Goal: Task Accomplishment & Management: Manage account settings

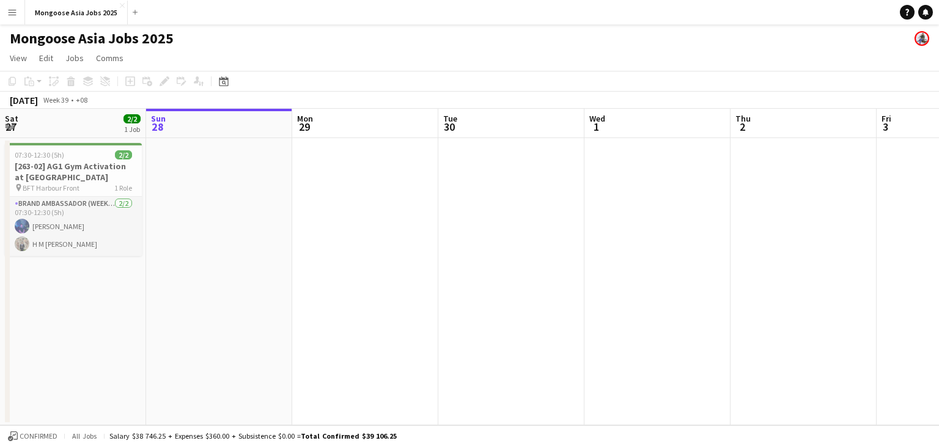
click at [502, 43] on div "Mongoose Asia Jobs 2025" at bounding box center [469, 35] width 939 height 23
click at [216, 80] on div "Date picker" at bounding box center [223, 81] width 15 height 15
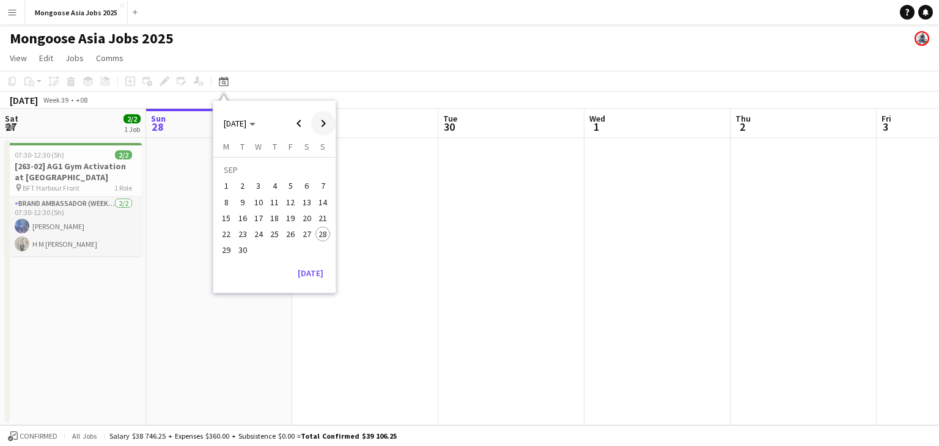
click at [322, 126] on span "Next month" at bounding box center [323, 123] width 24 height 24
click at [287, 204] on span "10" at bounding box center [291, 202] width 15 height 15
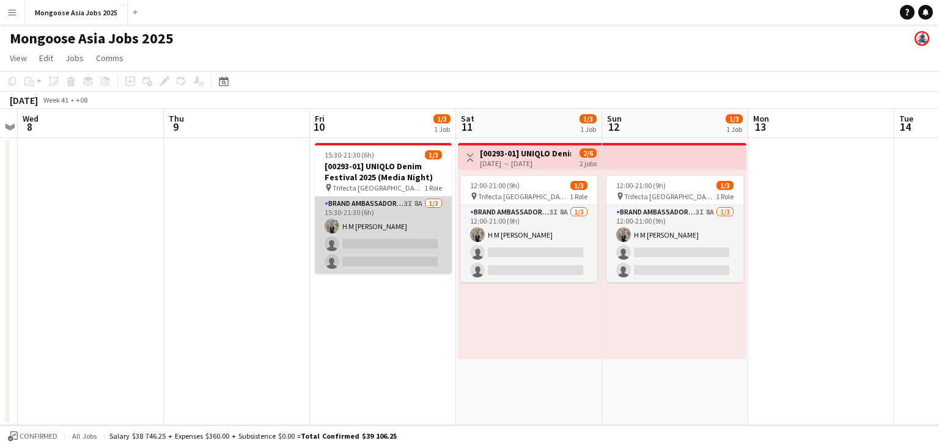
click at [389, 207] on app-card-role "Brand Ambassador (weekday) 3I 8A [DATE] 15:30-21:30 (6h) H M [PERSON_NAME] sing…" at bounding box center [383, 235] width 137 height 77
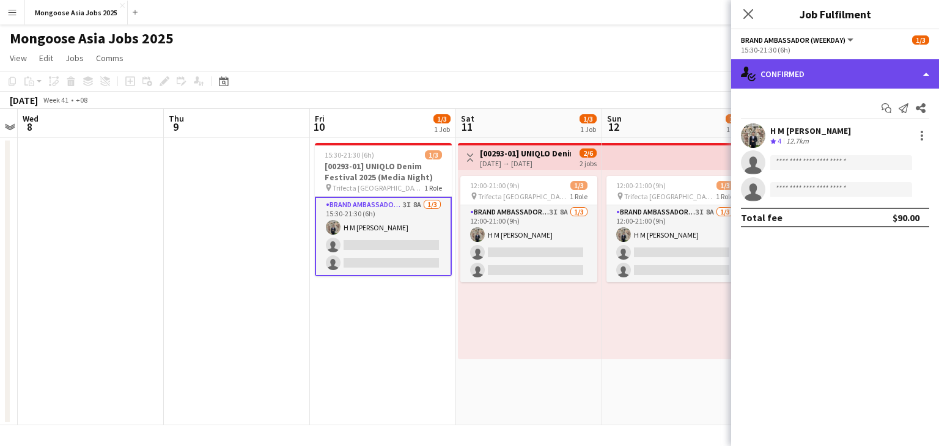
click at [809, 74] on div "single-neutral-actions-check-2 Confirmed" at bounding box center [835, 73] width 208 height 29
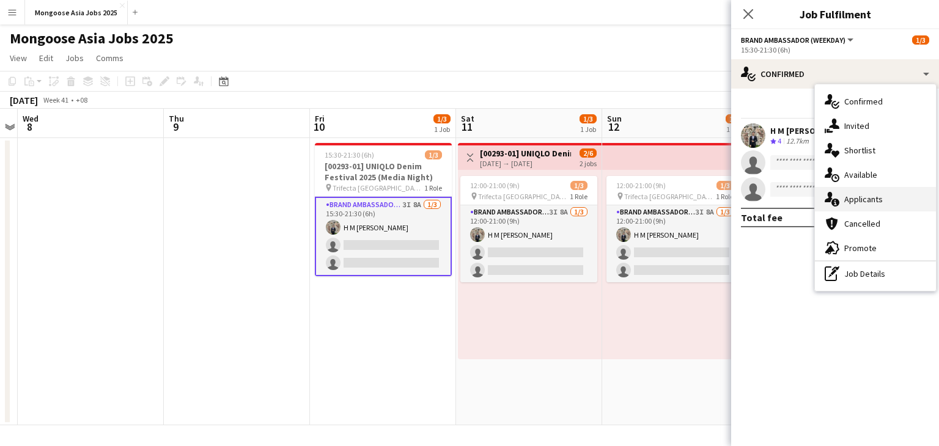
click at [845, 197] on span "Applicants" at bounding box center [863, 199] width 39 height 11
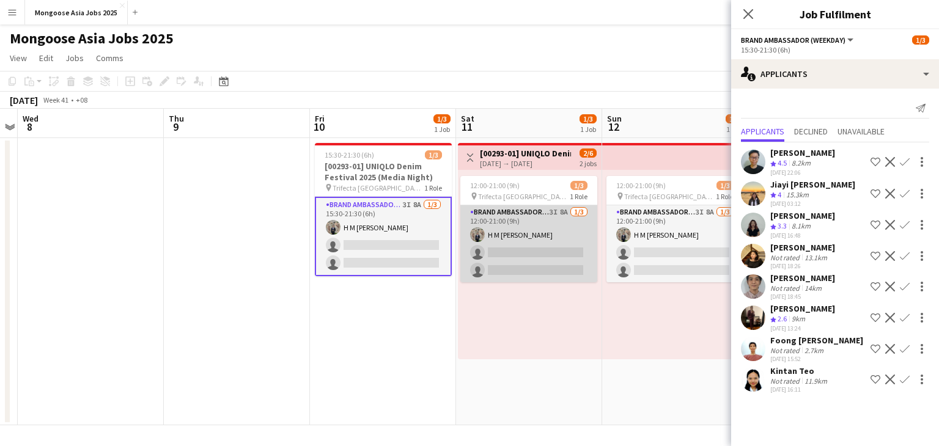
click at [533, 222] on app-card-role "Brand Ambassador (weekend) 3I 8A [DATE] 12:00-21:00 (9h) H M [PERSON_NAME] sing…" at bounding box center [528, 243] width 137 height 77
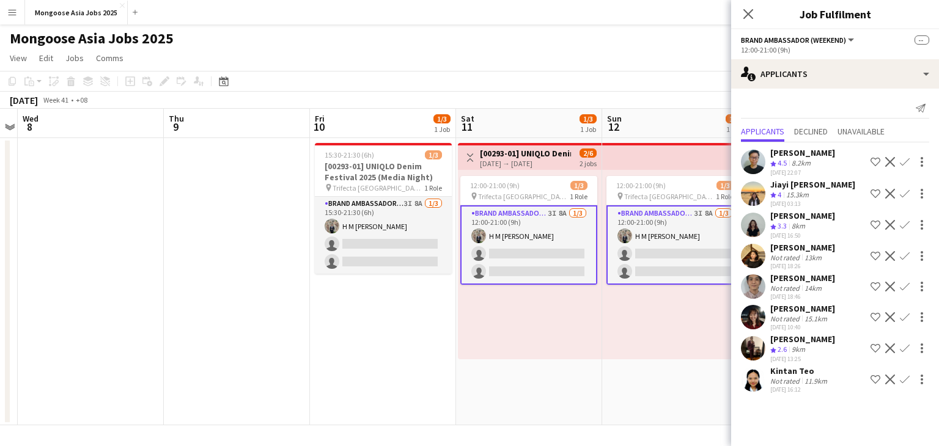
click at [658, 229] on app-card-role "Brand Ambassador (weekend) 3I 8A [DATE] 12:00-21:00 (9h) H M [PERSON_NAME] sing…" at bounding box center [674, 244] width 137 height 79
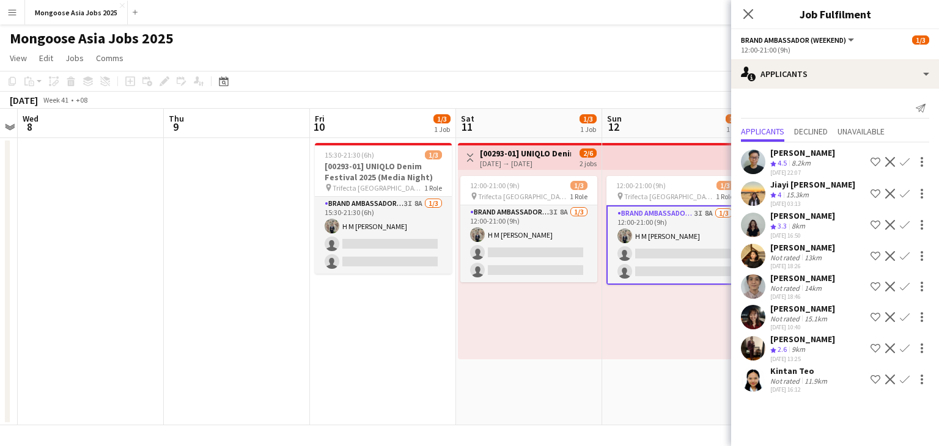
click at [750, 294] on app-user-avatar at bounding box center [753, 286] width 24 height 24
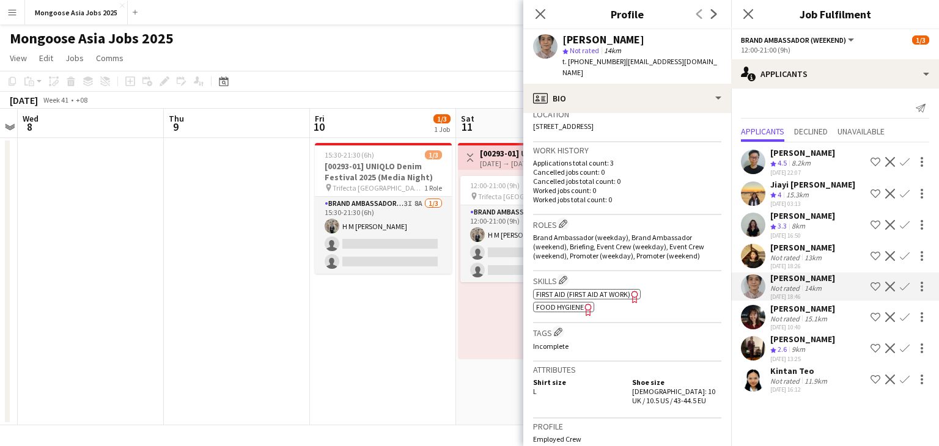
scroll to position [306, 0]
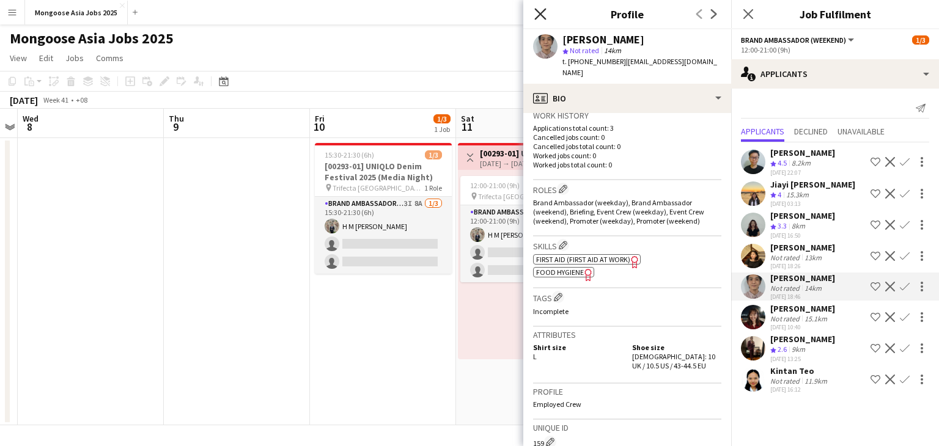
click at [543, 15] on icon "Close pop-in" at bounding box center [540, 14] width 12 height 12
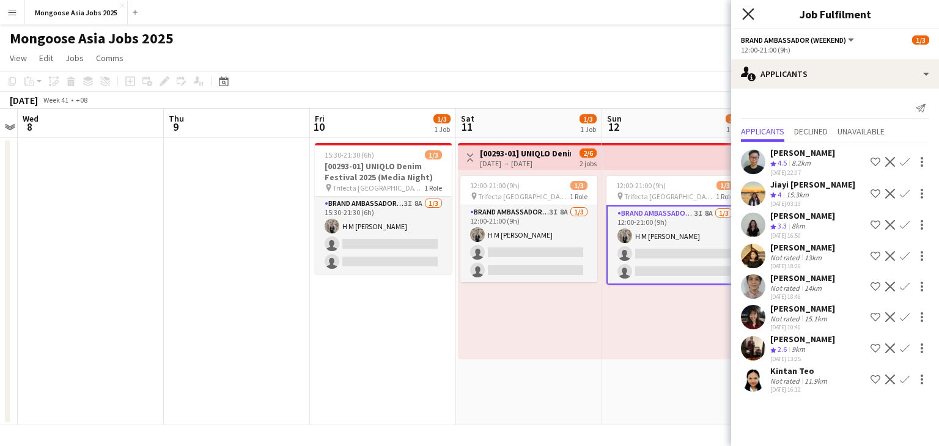
click at [748, 12] on icon "Close pop-in" at bounding box center [748, 14] width 12 height 12
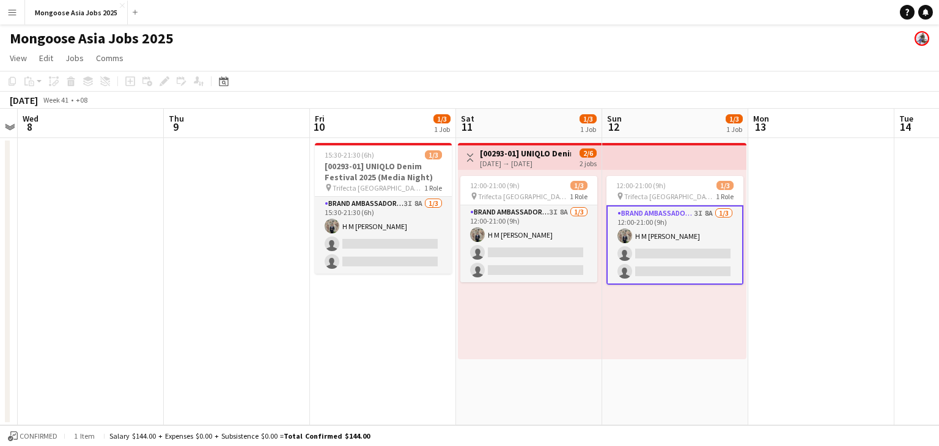
click at [481, 61] on app-page-menu "View Day view expanded Day view collapsed Month view Date picker Jump to [DATE]…" at bounding box center [469, 59] width 939 height 23
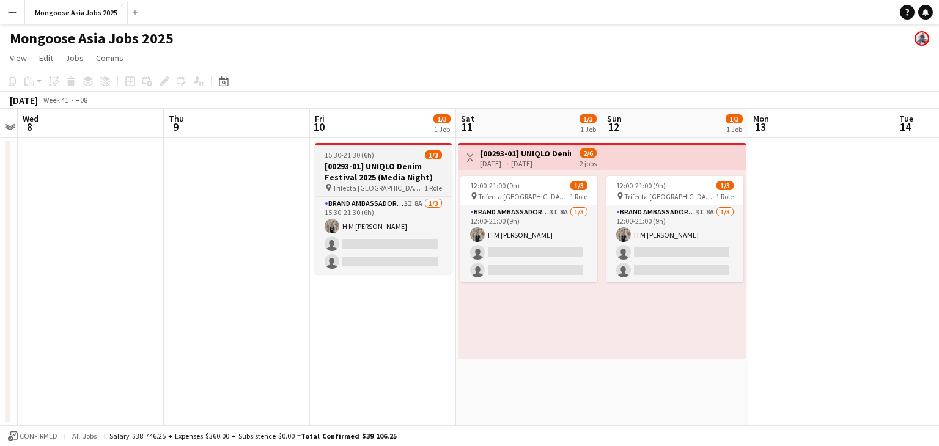
click at [364, 166] on h3 "[00293-01] UNIQLO Denim Festival 2025 (Media Night)" at bounding box center [383, 172] width 137 height 22
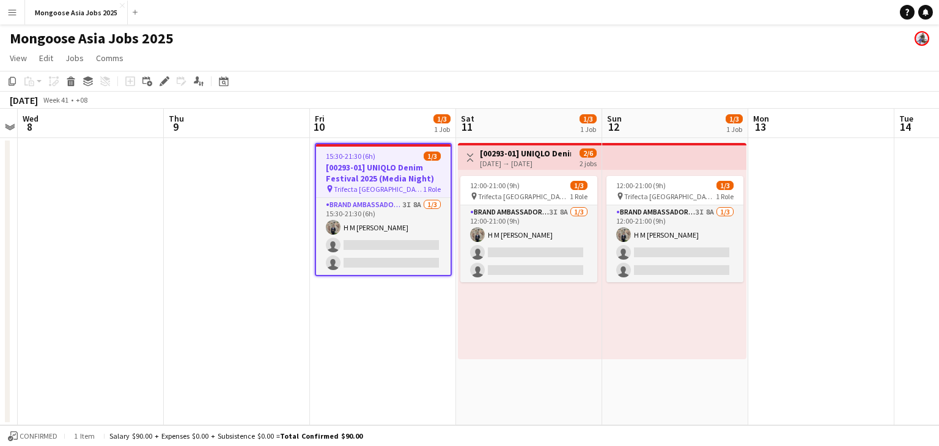
click at [376, 169] on h3 "[00293-01] UNIQLO Denim Festival 2025 (Media Night)" at bounding box center [383, 173] width 134 height 22
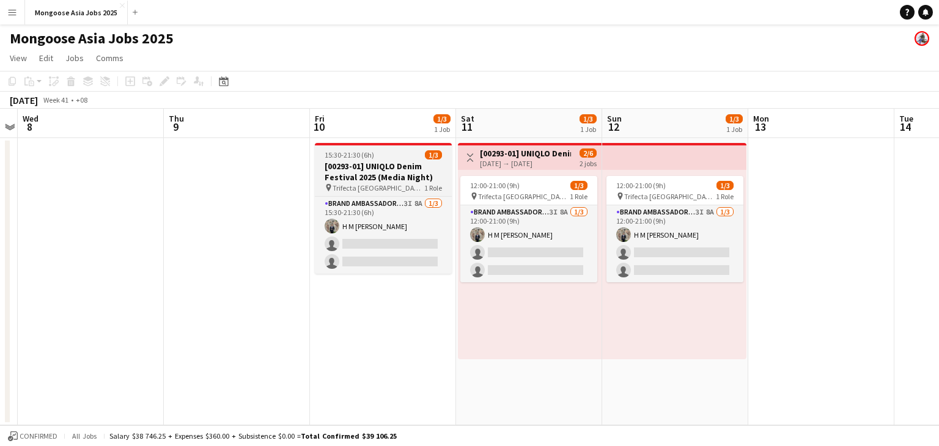
click at [350, 164] on h3 "[00293-01] UNIQLO Denim Festival 2025 (Media Night)" at bounding box center [383, 172] width 137 height 22
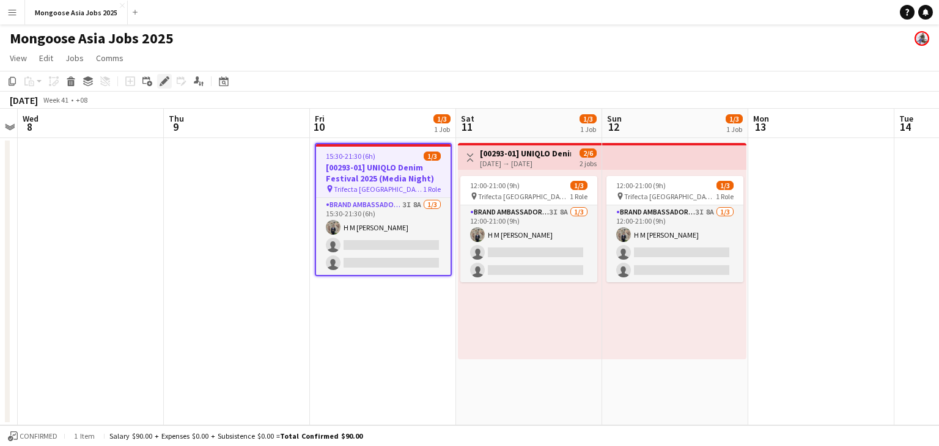
click at [162, 81] on icon at bounding box center [164, 81] width 7 height 7
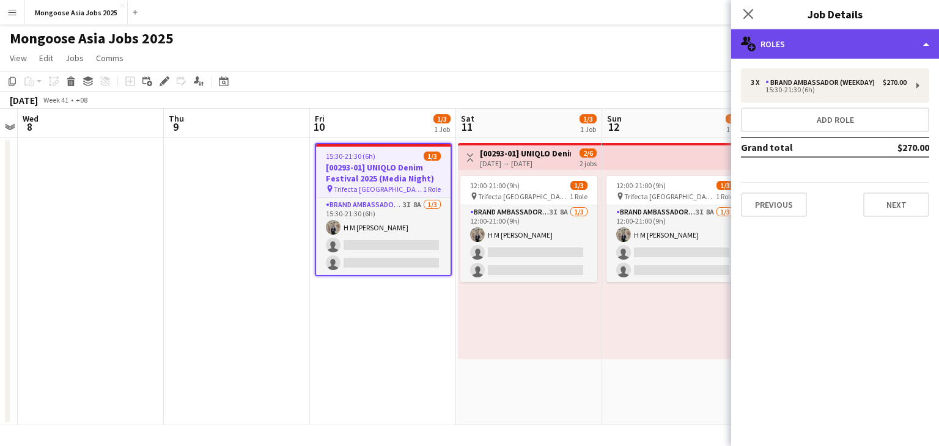
click at [843, 39] on div "multiple-users-add Roles" at bounding box center [835, 43] width 208 height 29
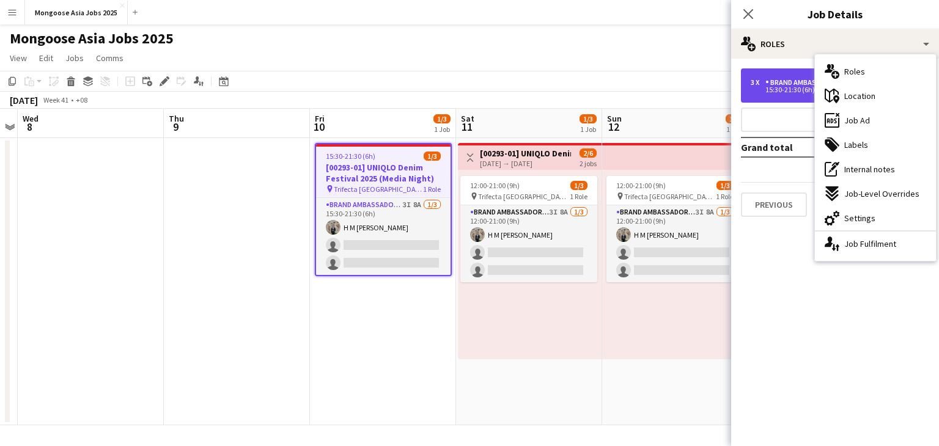
click at [780, 77] on div "3 x Brand Ambassador (weekday) $270.00 15:30-21:30 (6h)" at bounding box center [835, 85] width 188 height 34
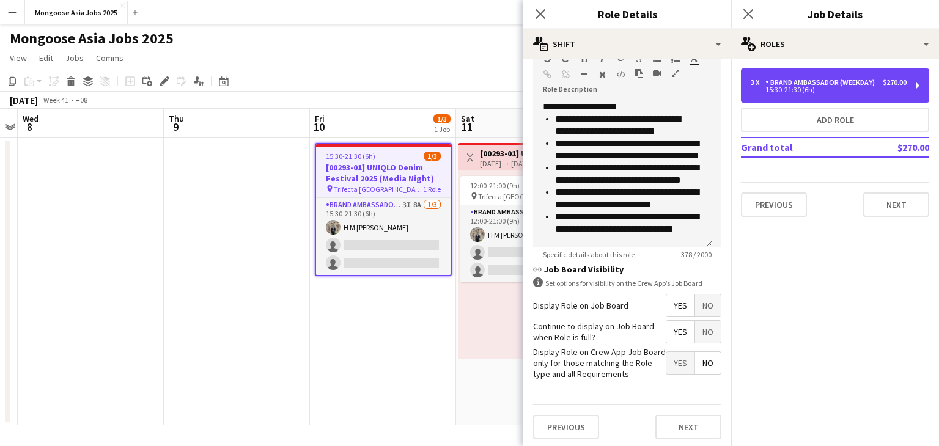
scroll to position [34, 0]
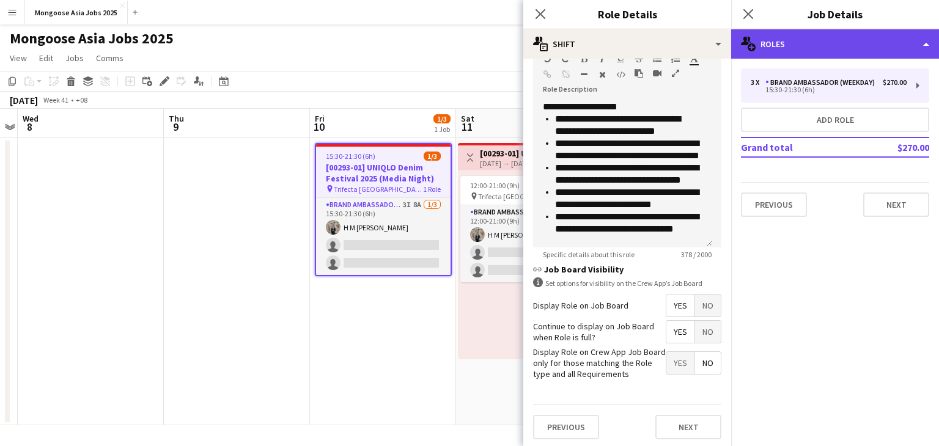
click at [809, 48] on div "multiple-users-add Roles" at bounding box center [835, 43] width 208 height 29
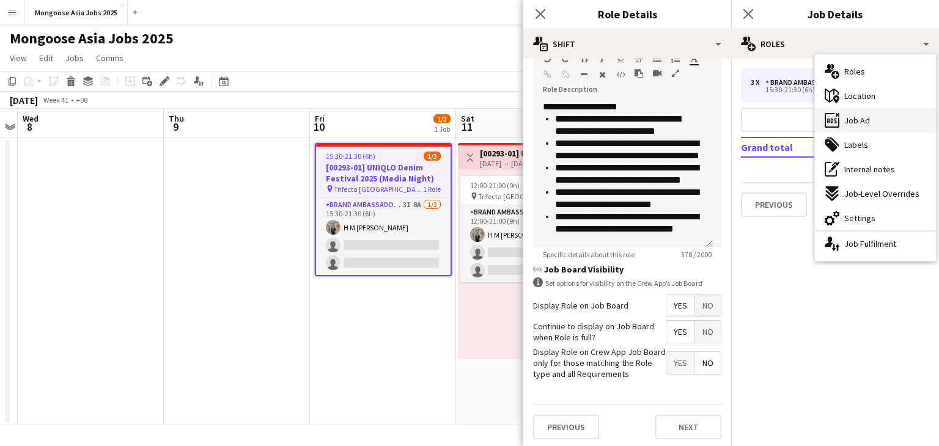
click at [875, 116] on div "ads-window Job Ad" at bounding box center [875, 120] width 121 height 24
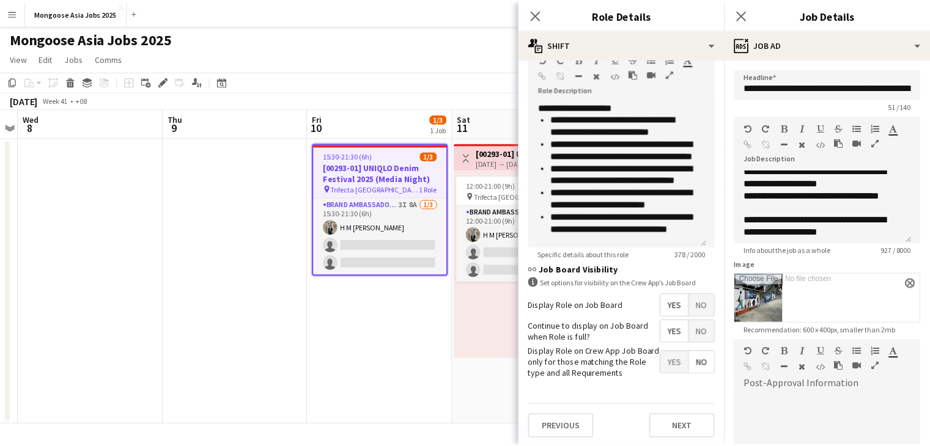
scroll to position [183, 0]
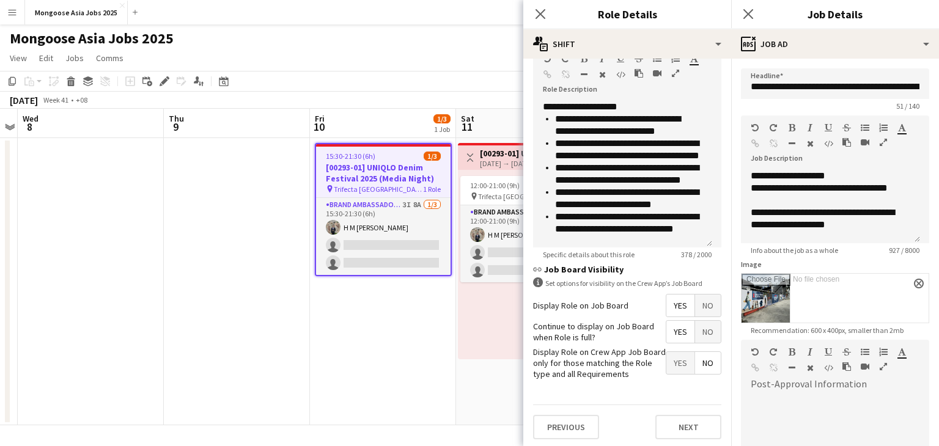
click at [884, 141] on icon "button" at bounding box center [882, 142] width 7 height 9
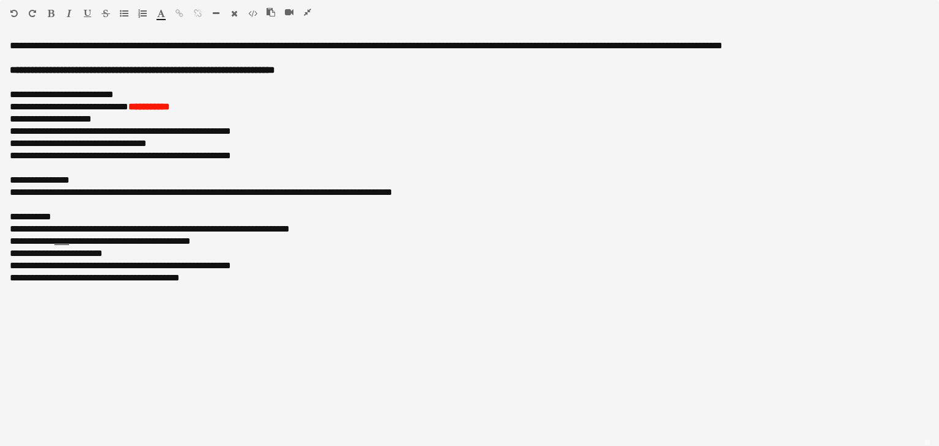
scroll to position [0, 0]
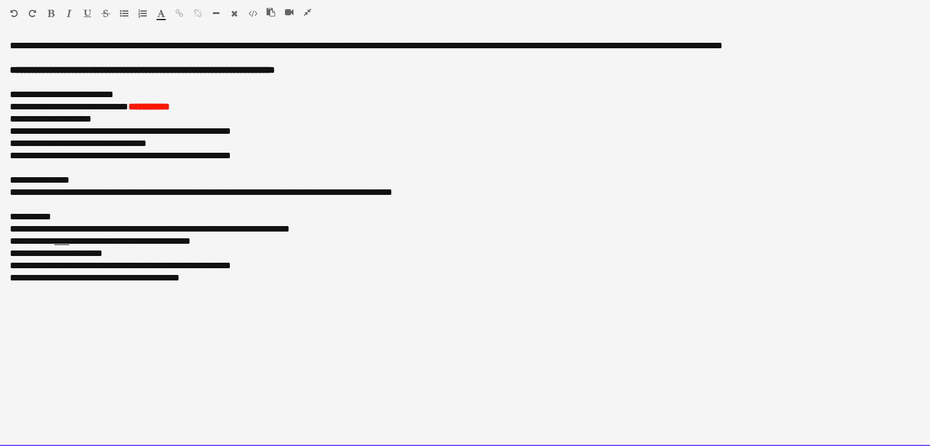
click at [83, 242] on span "**********" at bounding box center [104, 241] width 173 height 9
click at [81, 241] on span "**********" at bounding box center [104, 241] width 173 height 9
click at [227, 245] on div "**********" at bounding box center [465, 241] width 910 height 12
click at [13, 238] on div "**********" at bounding box center [465, 241] width 910 height 12
drag, startPoint x: 353, startPoint y: 243, endPoint x: 10, endPoint y: 245, distance: 343.5
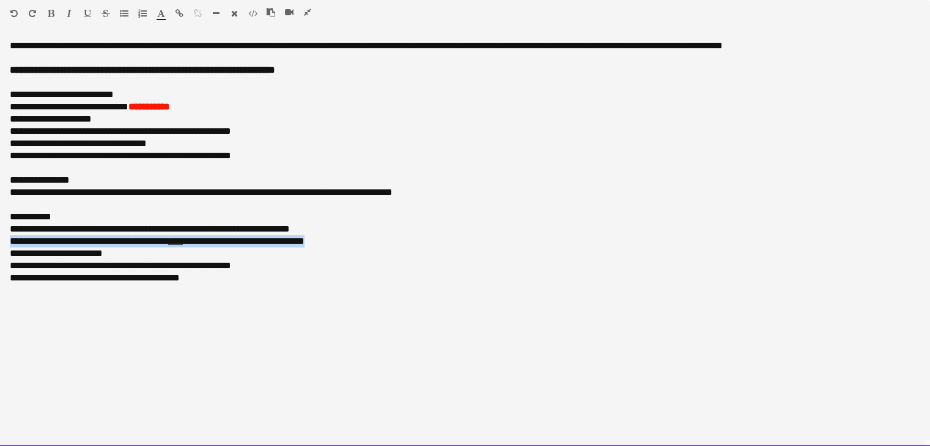
click at [10, 245] on div "**********" at bounding box center [465, 241] width 910 height 12
click at [143, 248] on div "**********" at bounding box center [465, 254] width 910 height 12
drag, startPoint x: 130, startPoint y: 243, endPoint x: 15, endPoint y: 246, distance: 114.3
click at [15, 246] on div "**********" at bounding box center [465, 241] width 910 height 12
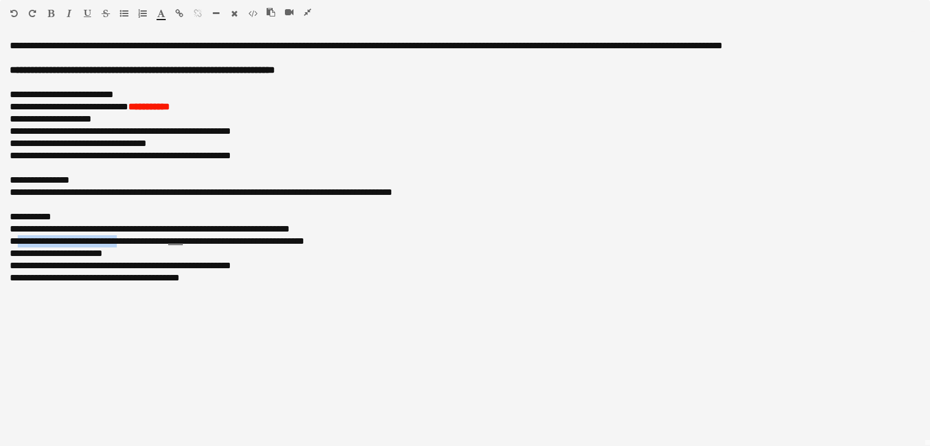
click at [52, 15] on icon "button" at bounding box center [51, 13] width 7 height 9
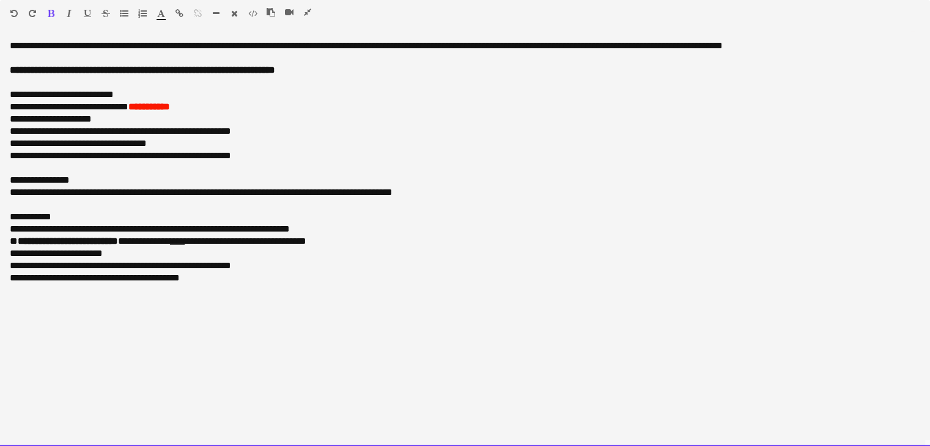
click at [365, 223] on div "**********" at bounding box center [465, 229] width 910 height 12
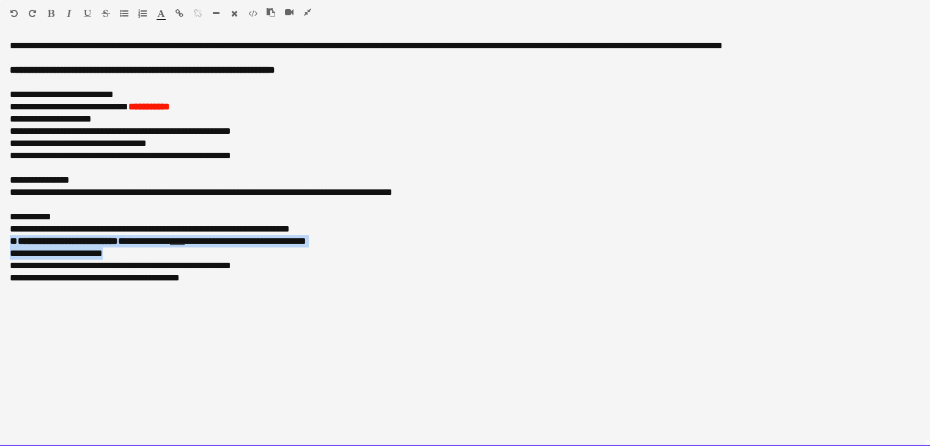
drag, startPoint x: 370, startPoint y: 249, endPoint x: -14, endPoint y: 240, distance: 383.9
click at [0, 240] on html "Menu Boards Boards Boards All jobs Status Workforce Workforce My Workforce Recr…" at bounding box center [465, 454] width 930 height 909
drag, startPoint x: 114, startPoint y: 251, endPoint x: 260, endPoint y: 251, distance: 145.5
click at [115, 252] on div "**********" at bounding box center [465, 254] width 910 height 12
click at [376, 248] on div "**********" at bounding box center [465, 254] width 910 height 12
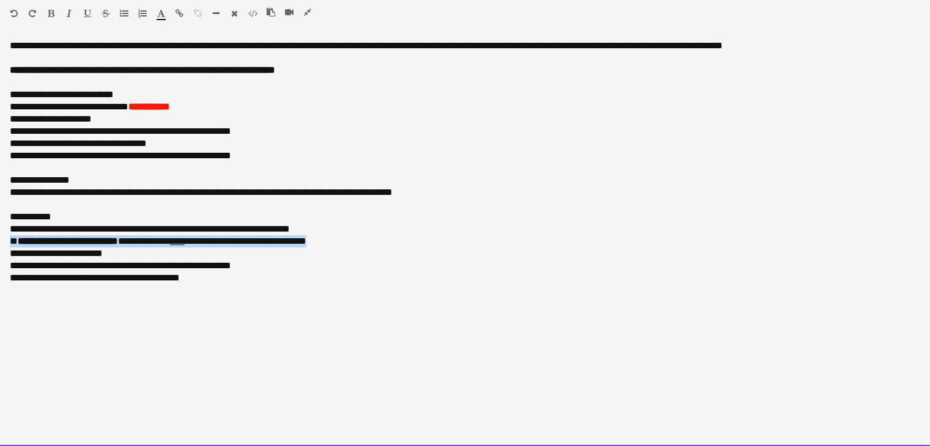
drag, startPoint x: 346, startPoint y: 242, endPoint x: 10, endPoint y: 238, distance: 336.2
click at [10, 238] on div "**********" at bounding box center [465, 241] width 910 height 12
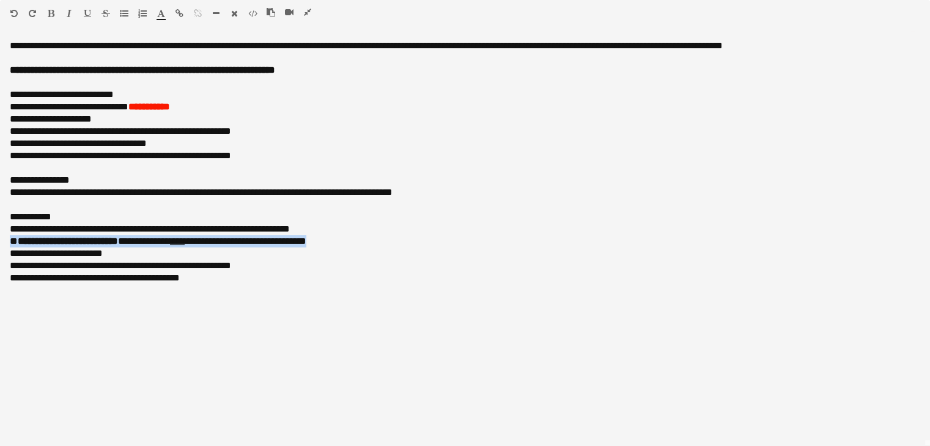
click at [306, 12] on icon "button" at bounding box center [307, 12] width 7 height 9
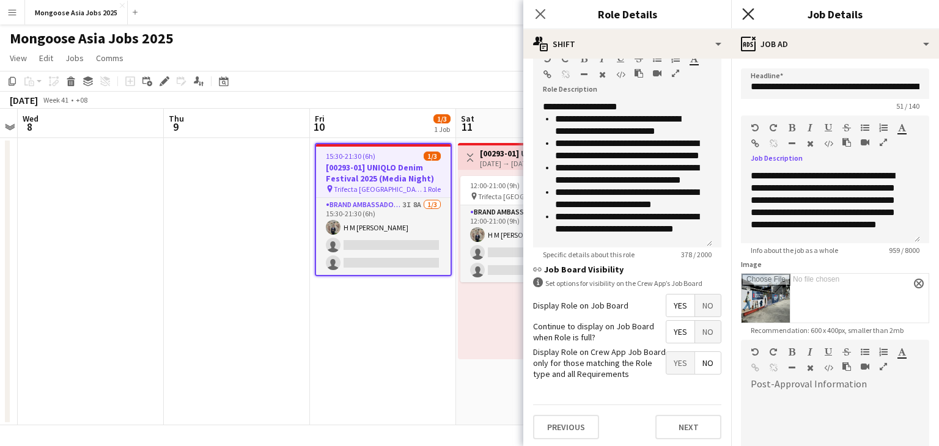
click at [753, 13] on icon "Close pop-in" at bounding box center [748, 14] width 12 height 12
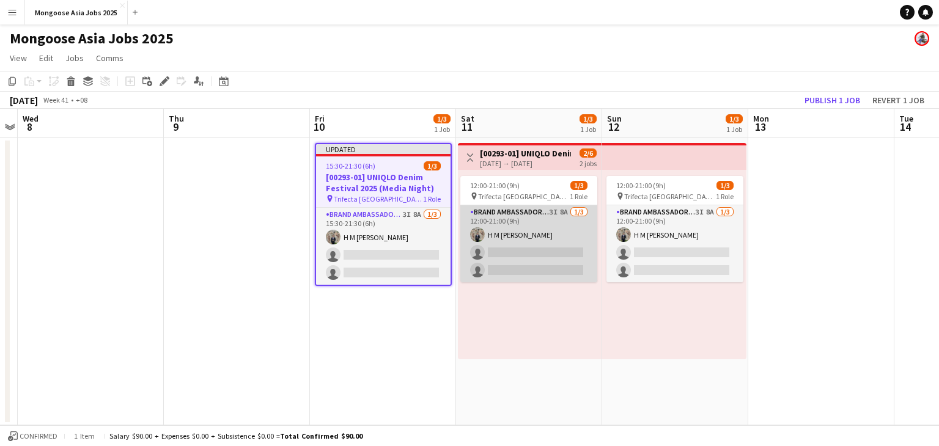
click at [507, 238] on app-card-role "Brand Ambassador (weekend) 3I 8A [DATE] 12:00-21:00 (9h) H M [PERSON_NAME] sing…" at bounding box center [528, 243] width 137 height 77
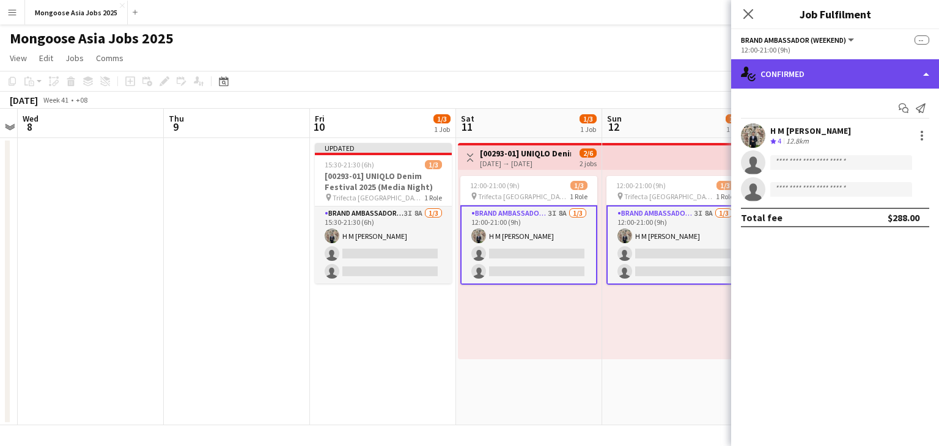
click at [838, 74] on div "single-neutral-actions-check-2 Confirmed" at bounding box center [835, 73] width 208 height 29
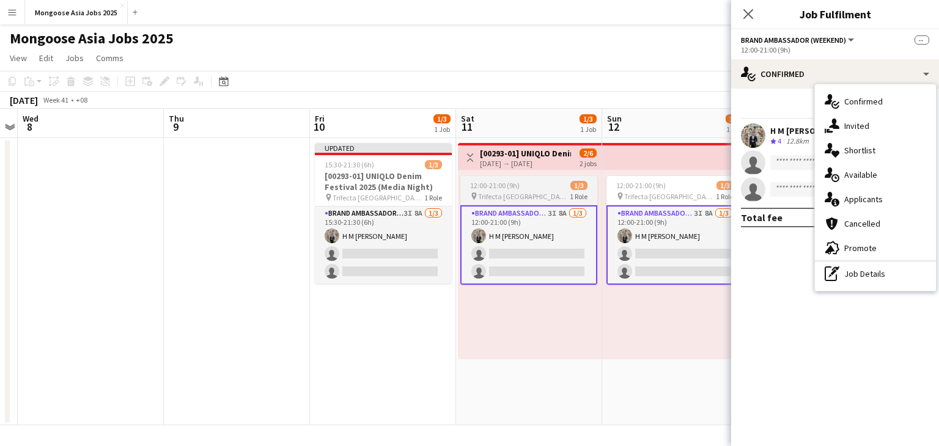
click at [505, 189] on span "12:00-21:00 (9h)" at bounding box center [495, 185] width 50 height 9
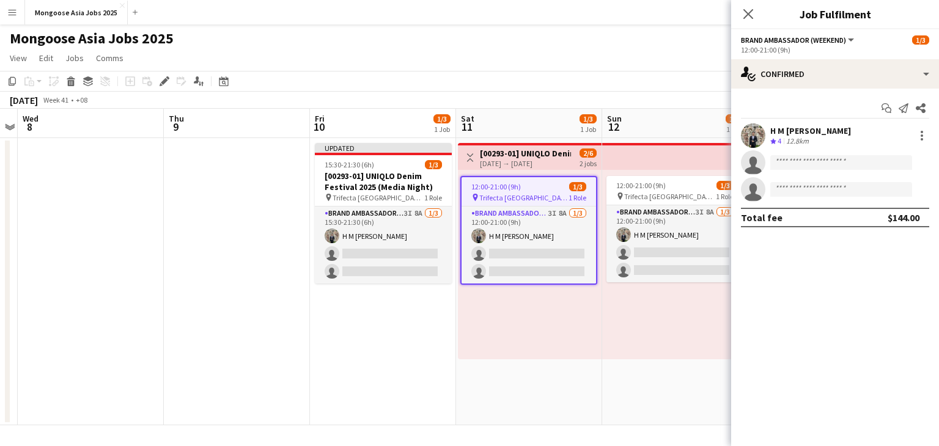
click at [484, 185] on span "12:00-21:00 (9h)" at bounding box center [496, 186] width 50 height 9
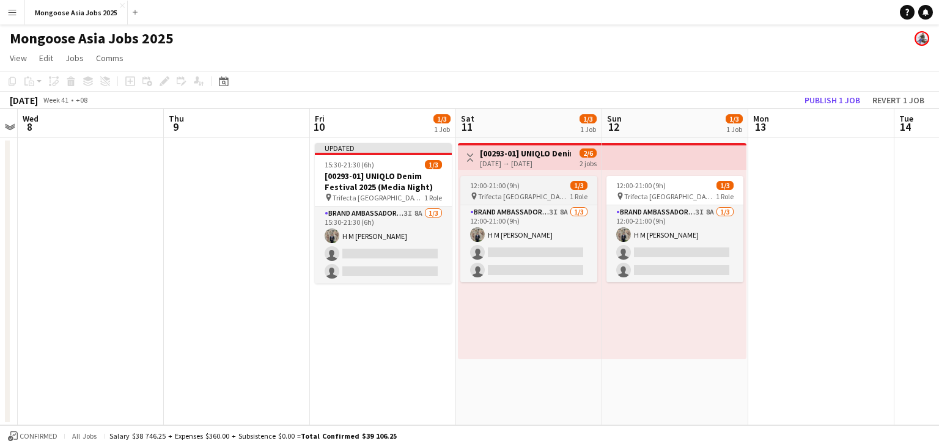
click at [509, 189] on span "12:00-21:00 (9h)" at bounding box center [495, 185] width 50 height 9
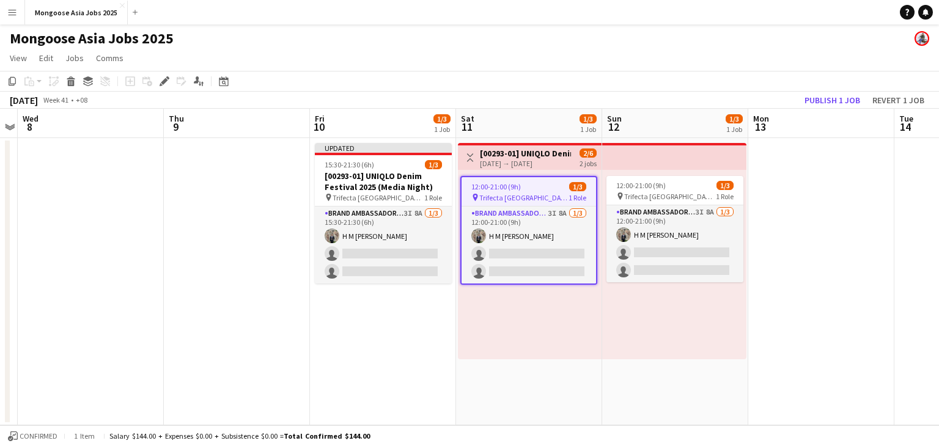
click at [522, 194] on span "Trifecta [GEOGRAPHIC_DATA]" at bounding box center [523, 197] width 89 height 9
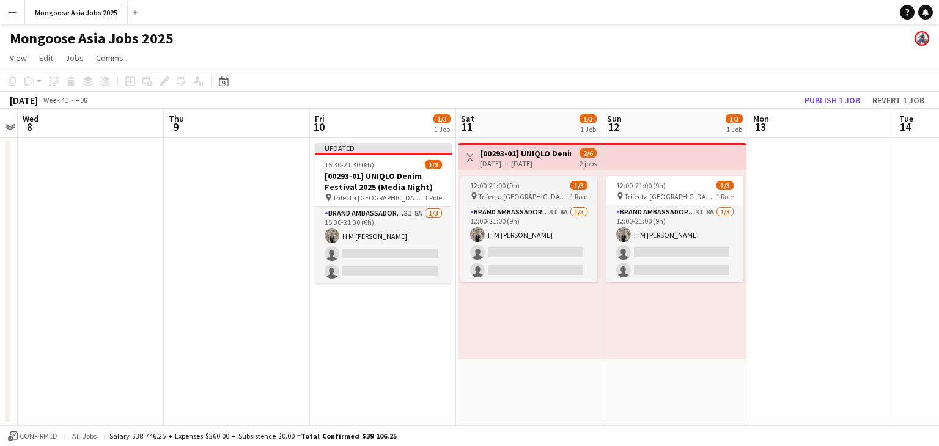
click at [522, 194] on span "Trifecta [GEOGRAPHIC_DATA]" at bounding box center [524, 196] width 92 height 9
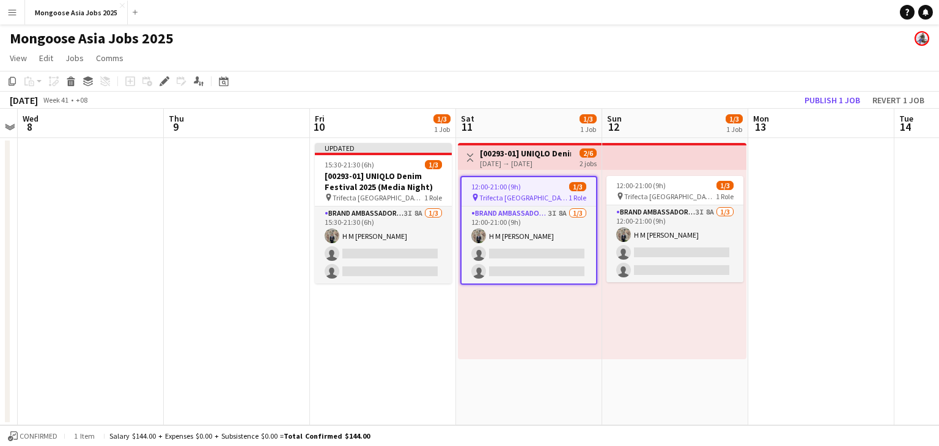
drag, startPoint x: 510, startPoint y: 194, endPoint x: 496, endPoint y: 195, distance: 14.7
click at [493, 195] on span "Trifecta [GEOGRAPHIC_DATA]" at bounding box center [523, 197] width 89 height 9
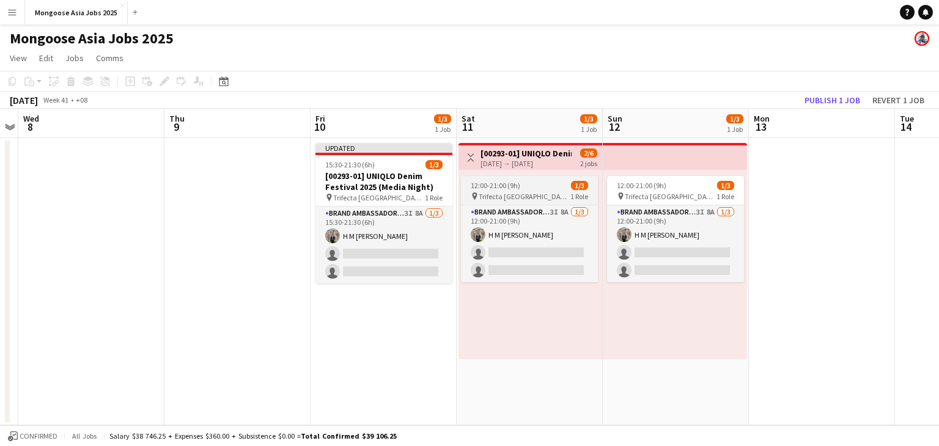
click at [507, 194] on span "Trifecta [GEOGRAPHIC_DATA]" at bounding box center [525, 196] width 92 height 9
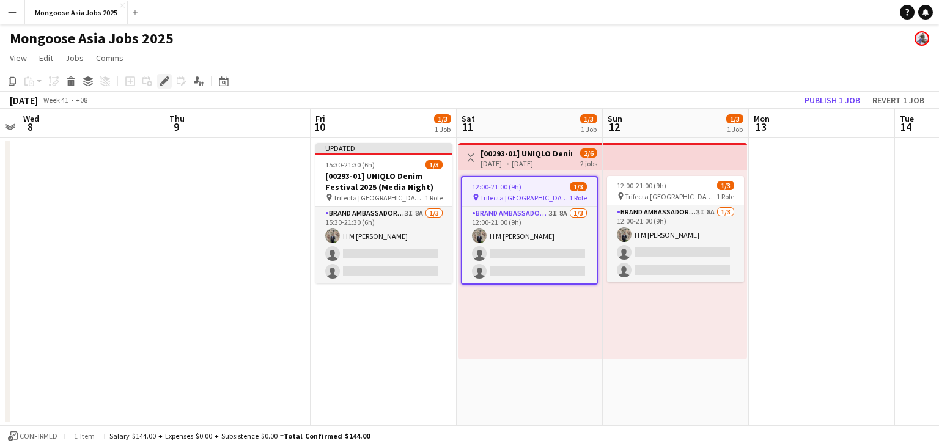
click at [161, 79] on icon "Edit" at bounding box center [165, 81] width 10 height 10
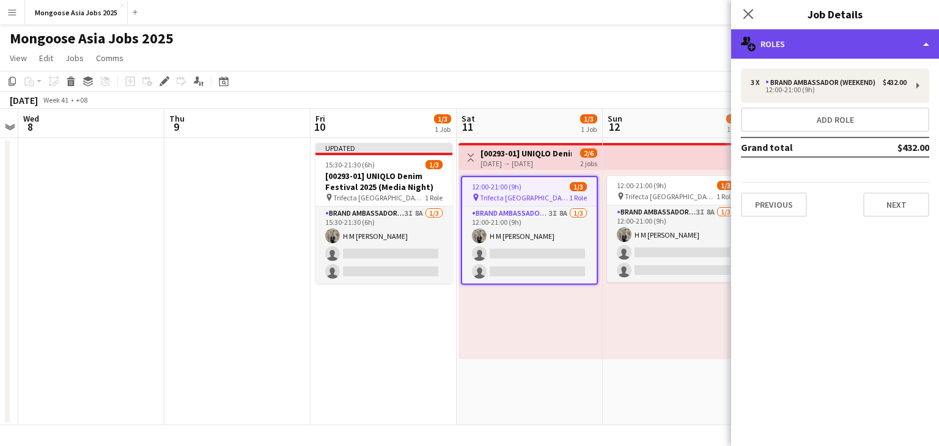
click at [843, 51] on div "multiple-users-add Roles" at bounding box center [835, 43] width 208 height 29
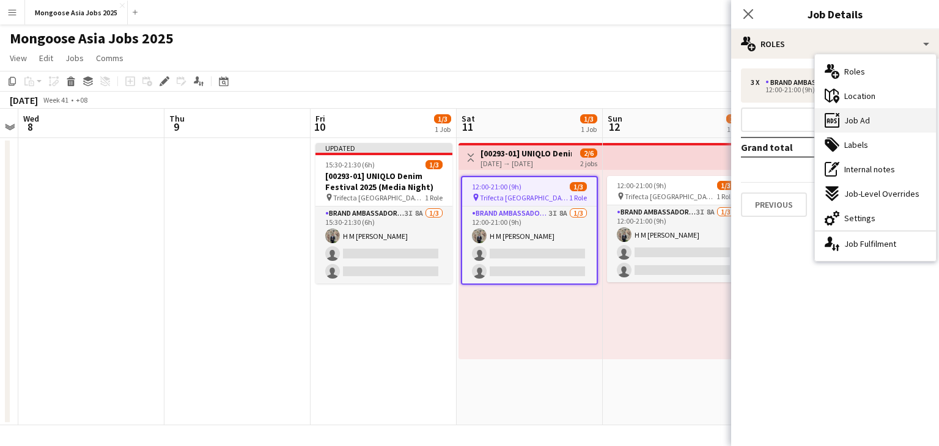
click at [873, 118] on div "ads-window Job Ad" at bounding box center [875, 120] width 121 height 24
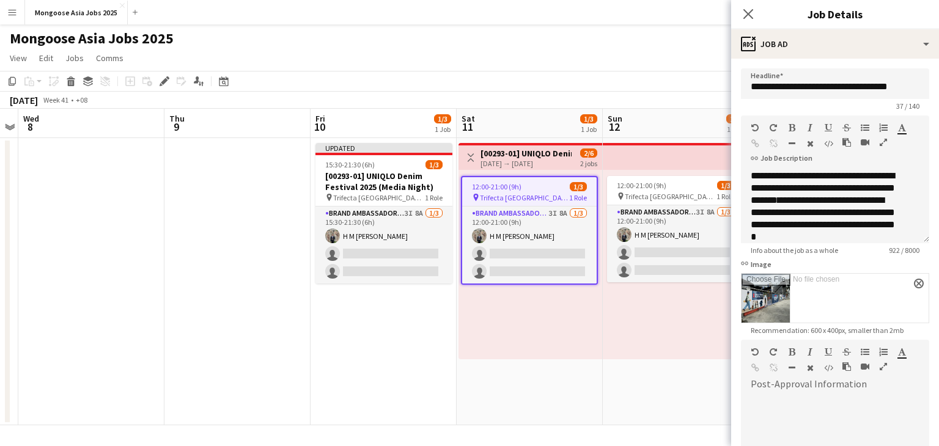
click at [883, 144] on icon "button" at bounding box center [882, 142] width 7 height 9
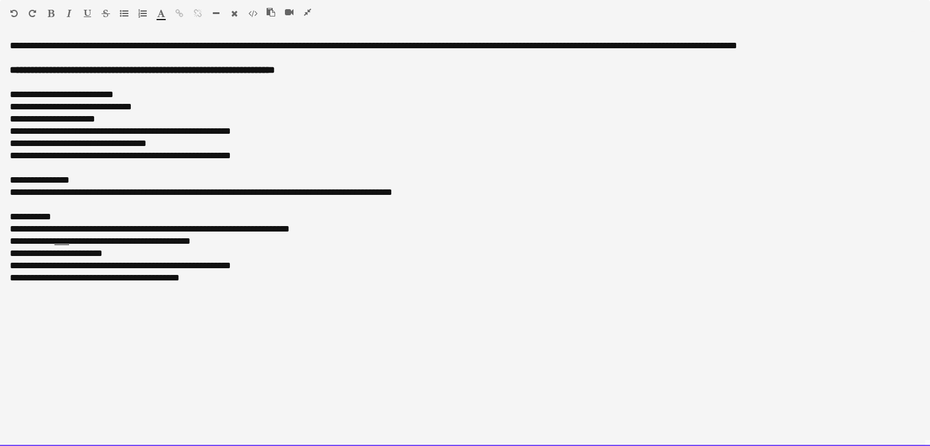
click at [13, 241] on div "**********" at bounding box center [465, 241] width 910 height 12
click at [18, 242] on span "**********" at bounding box center [104, 241] width 173 height 9
paste div
click at [18, 241] on span "**********" at bounding box center [104, 241] width 173 height 9
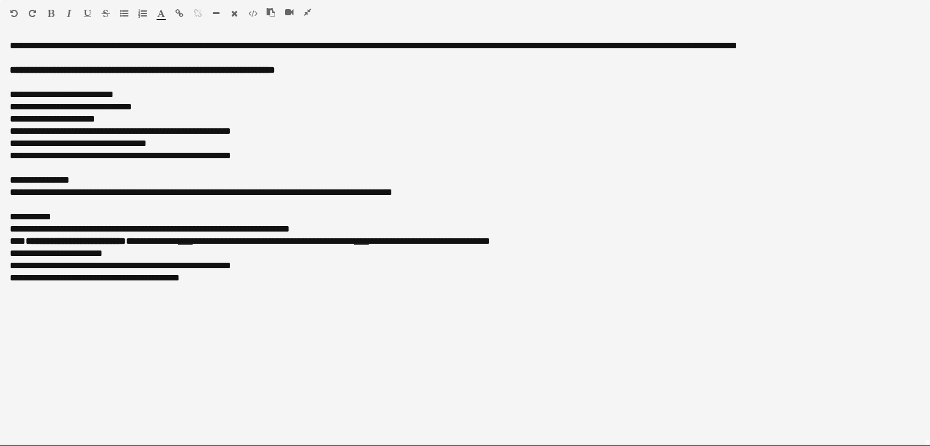
drag, startPoint x: 559, startPoint y: 238, endPoint x: 353, endPoint y: 239, distance: 206.0
click at [353, 239] on div "**********" at bounding box center [465, 241] width 910 height 12
click at [26, 241] on span "**********" at bounding box center [76, 241] width 100 height 9
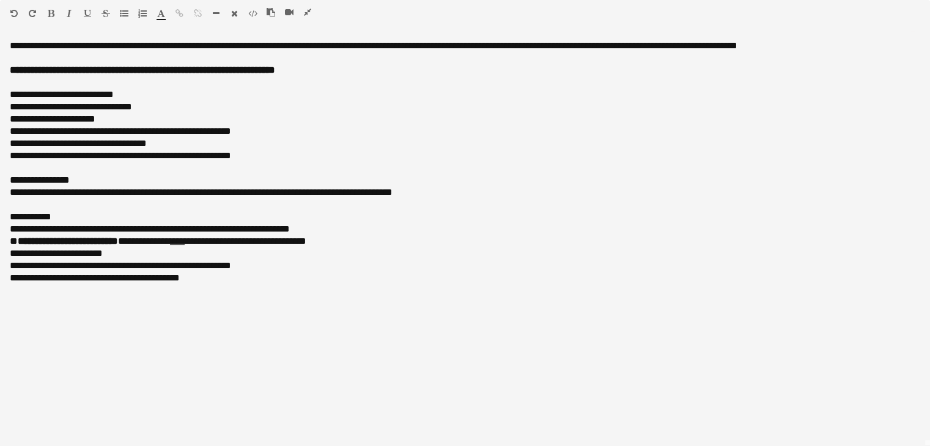
click at [308, 12] on icon "button" at bounding box center [307, 12] width 7 height 9
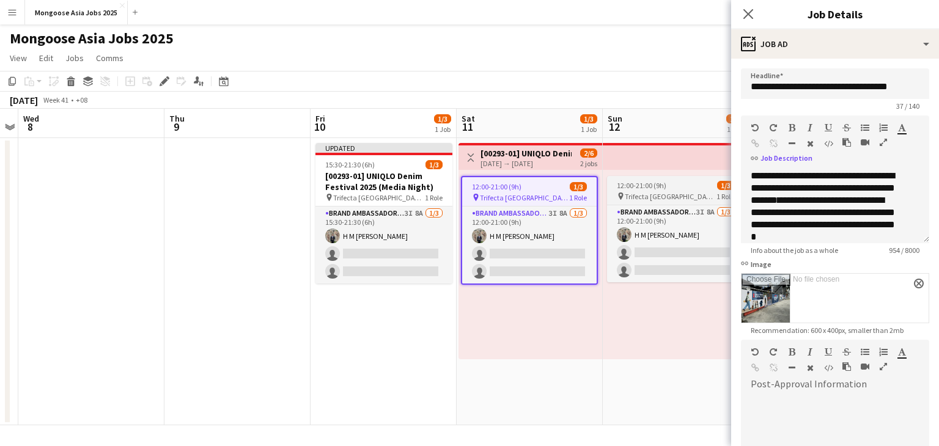
click at [662, 197] on span "Trifecta [GEOGRAPHIC_DATA]" at bounding box center [671, 196] width 92 height 9
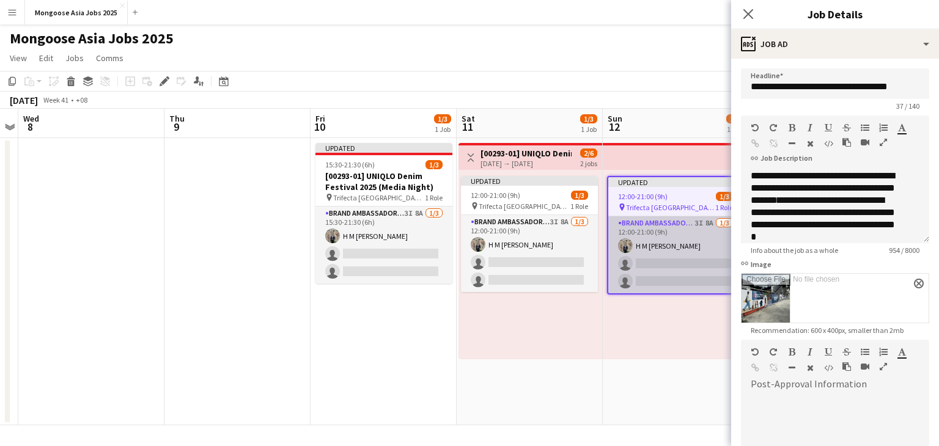
click at [657, 227] on app-card-role "Brand Ambassador (weekend) 3I 8A [DATE] 12:00-21:00 (9h) H M [PERSON_NAME] sing…" at bounding box center [675, 254] width 134 height 77
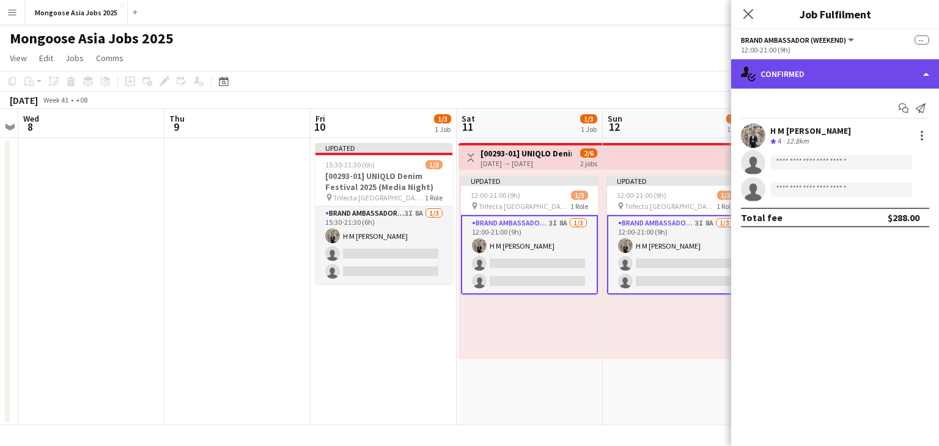
click at [812, 70] on div "single-neutral-actions-check-2 Confirmed" at bounding box center [835, 73] width 208 height 29
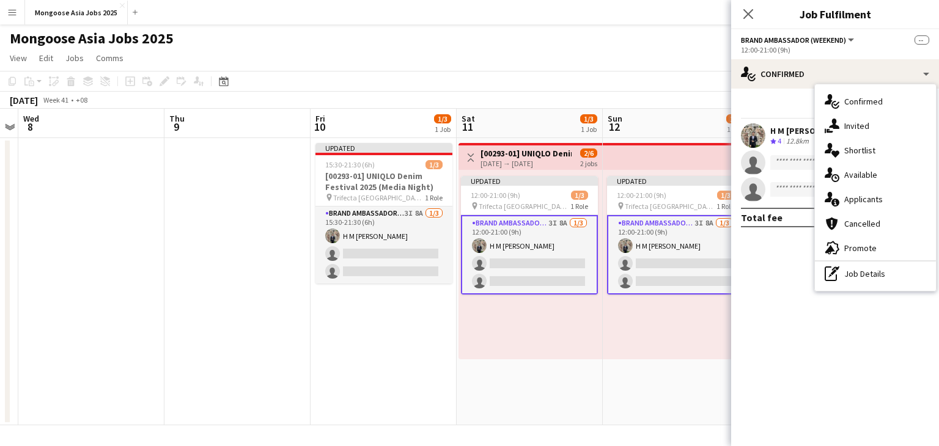
click at [791, 42] on span "Brand Ambassador (weekend)" at bounding box center [793, 39] width 105 height 9
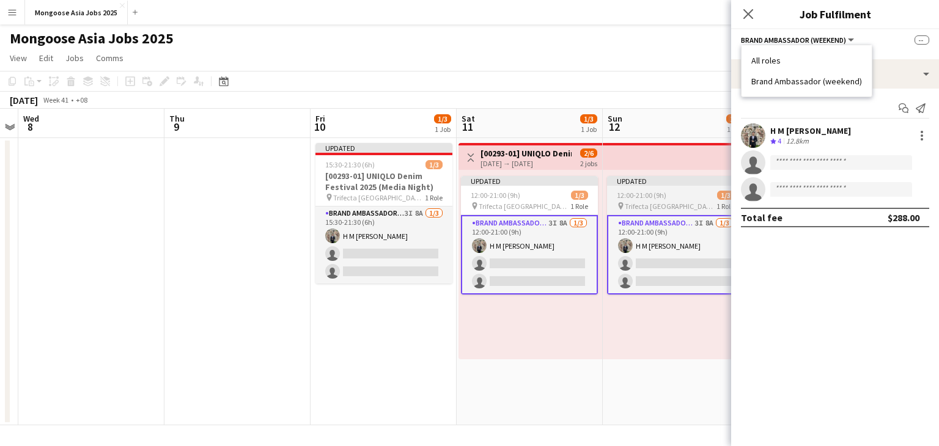
click at [651, 177] on div "Updated" at bounding box center [675, 181] width 137 height 10
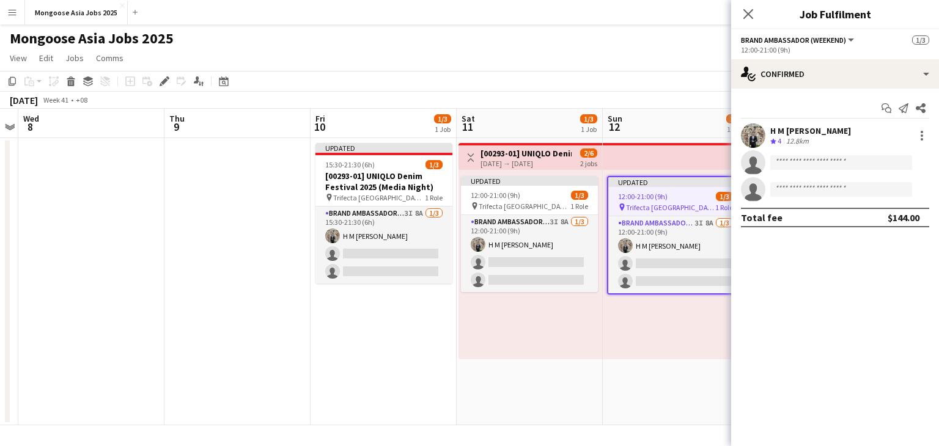
click at [623, 76] on app-toolbar "Copy Paste Paste Ctrl+V Paste with crew Ctrl+Shift+V Paste linked Job [GEOGRAPH…" at bounding box center [469, 81] width 939 height 21
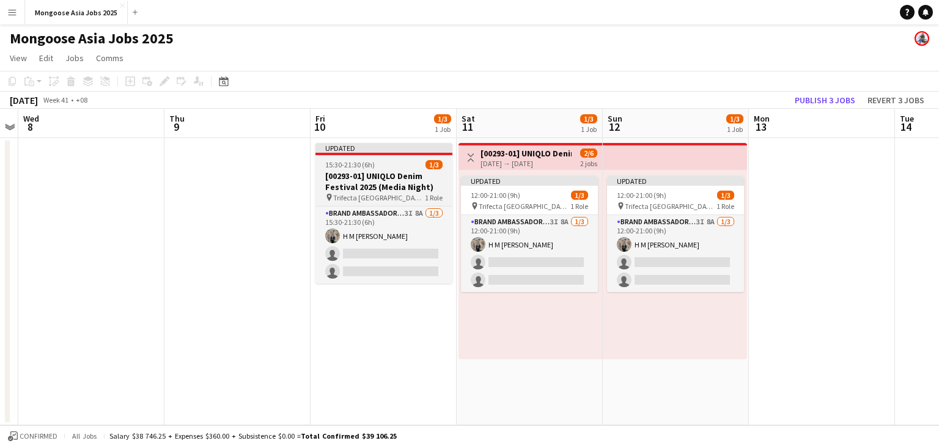
click at [390, 204] on app-job-card "Updated 15:30-21:30 (6h) 1/3 [00293-01] UNIQLO Denim Festival 2025 (Media Night…" at bounding box center [383, 213] width 137 height 141
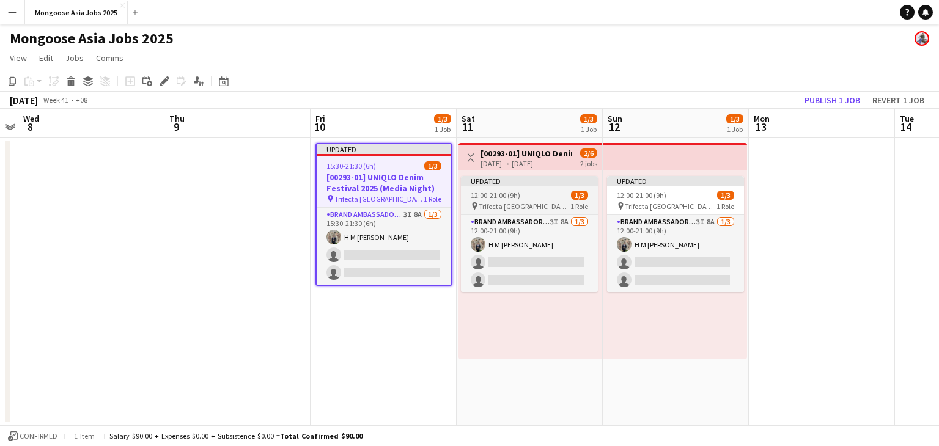
click at [543, 204] on div "pin Trifecta Singapore 1 Role" at bounding box center [529, 206] width 137 height 10
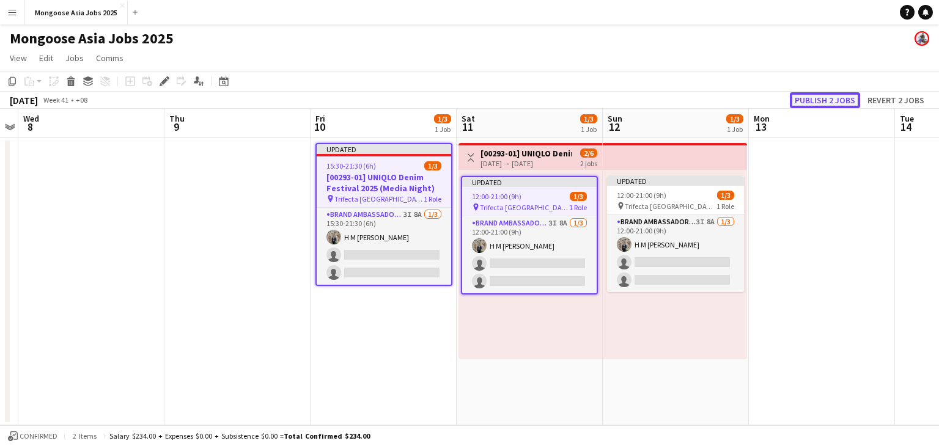
click at [819, 100] on button "Publish 2 jobs" at bounding box center [825, 100] width 70 height 16
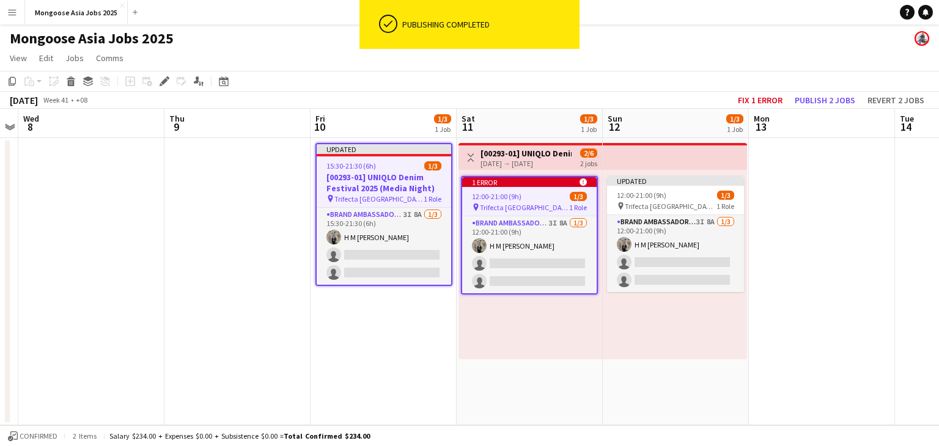
click at [534, 204] on span "Trifecta [GEOGRAPHIC_DATA]" at bounding box center [524, 207] width 89 height 9
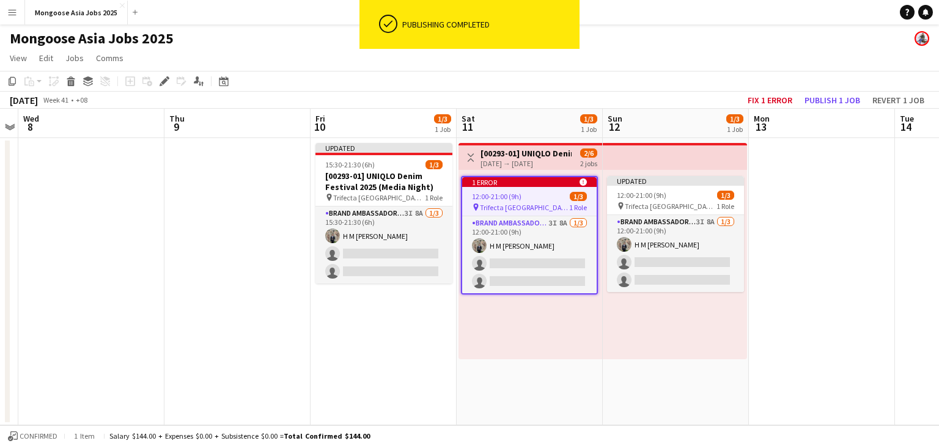
click at [662, 74] on app-toolbar "Copy Paste Paste Ctrl+V Paste with crew Ctrl+Shift+V Paste linked Job [GEOGRAPH…" at bounding box center [469, 81] width 939 height 21
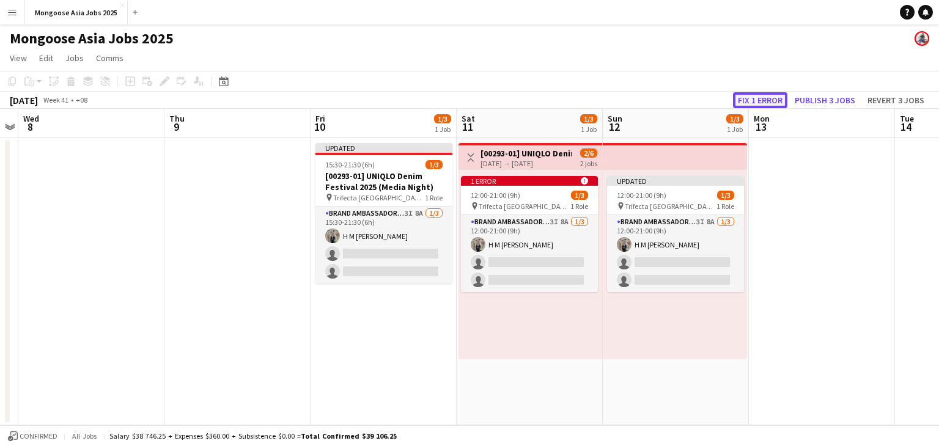
click at [759, 100] on button "Fix 1 error" at bounding box center [760, 100] width 54 height 16
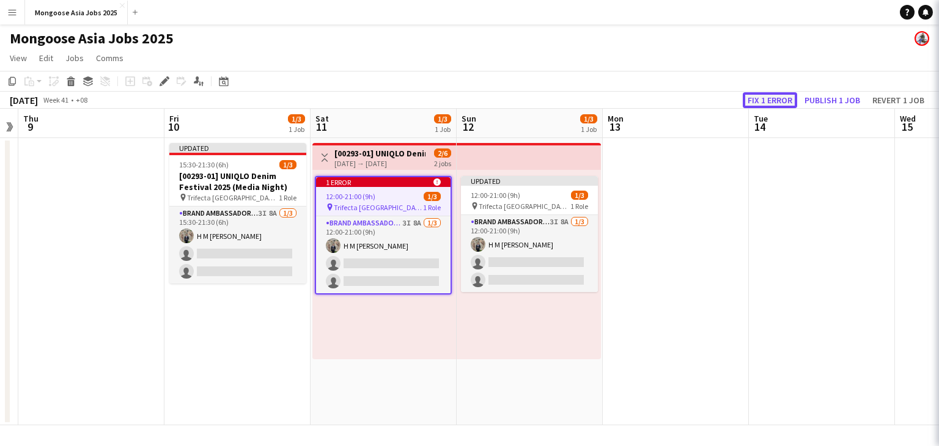
scroll to position [0, 420]
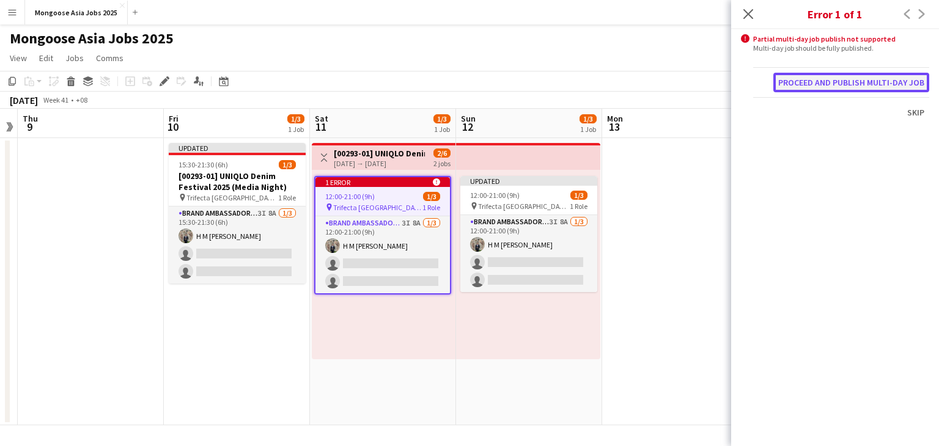
click at [870, 84] on button "Proceed and publish multi-day job" at bounding box center [851, 83] width 156 height 20
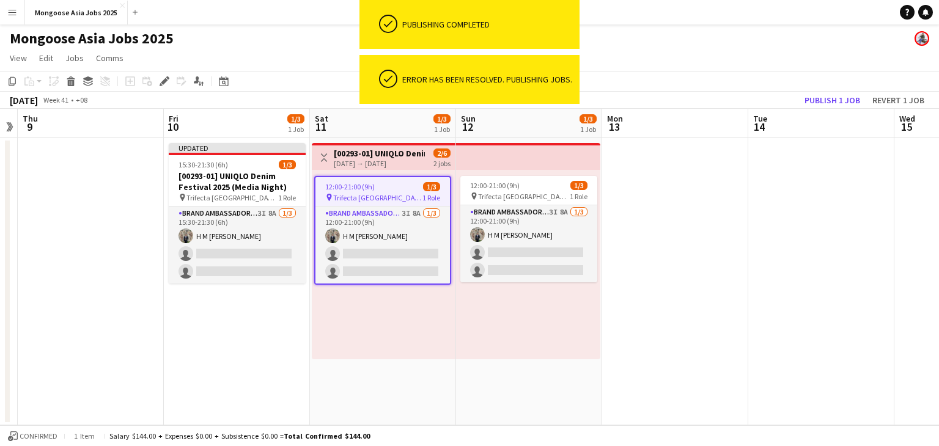
click at [205, 351] on app-date-cell "Updated 15:30-21:30 (6h) 1/3 [00293-01] UNIQLO Denim Festival 2025 (Media Night…" at bounding box center [237, 281] width 146 height 287
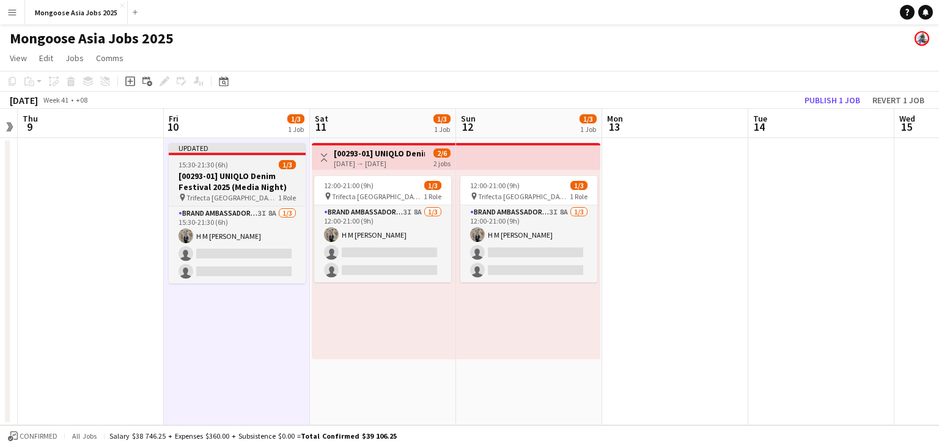
click at [235, 189] on h3 "[00293-01] UNIQLO Denim Festival 2025 (Media Night)" at bounding box center [237, 182] width 137 height 22
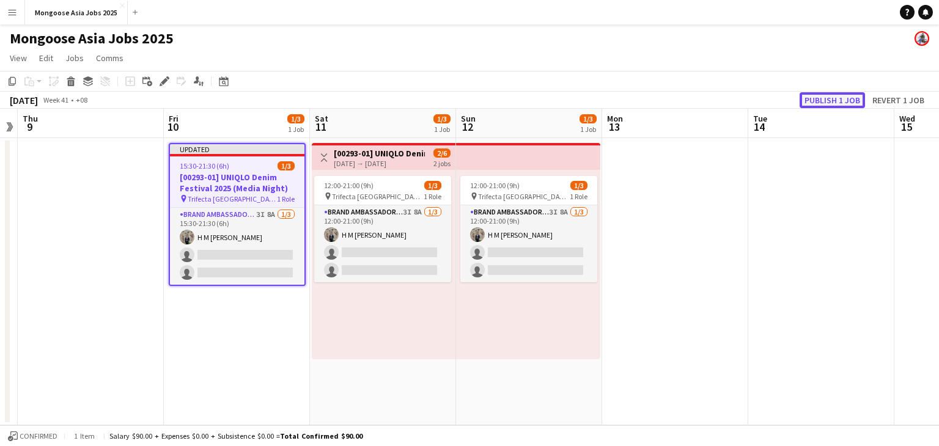
click at [839, 97] on button "Publish 1 job" at bounding box center [831, 100] width 65 height 16
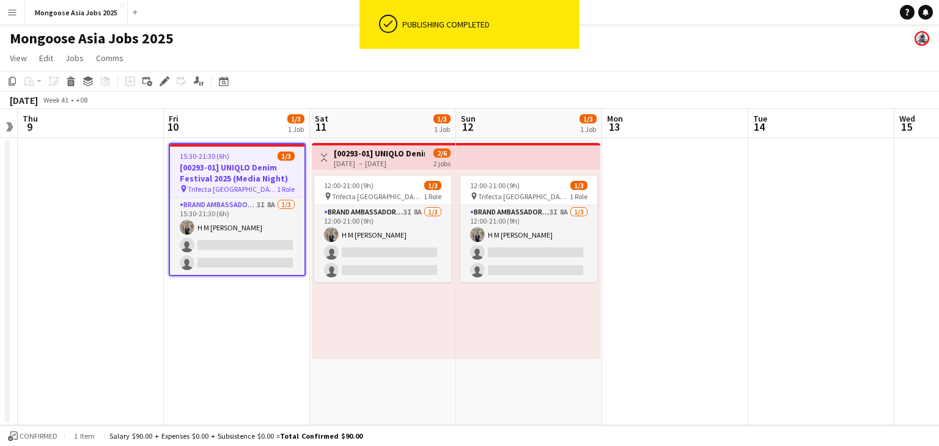
click at [378, 79] on app-toolbar "Copy Paste Paste Ctrl+V Paste with crew Ctrl+Shift+V Paste linked Job [GEOGRAPH…" at bounding box center [469, 81] width 939 height 21
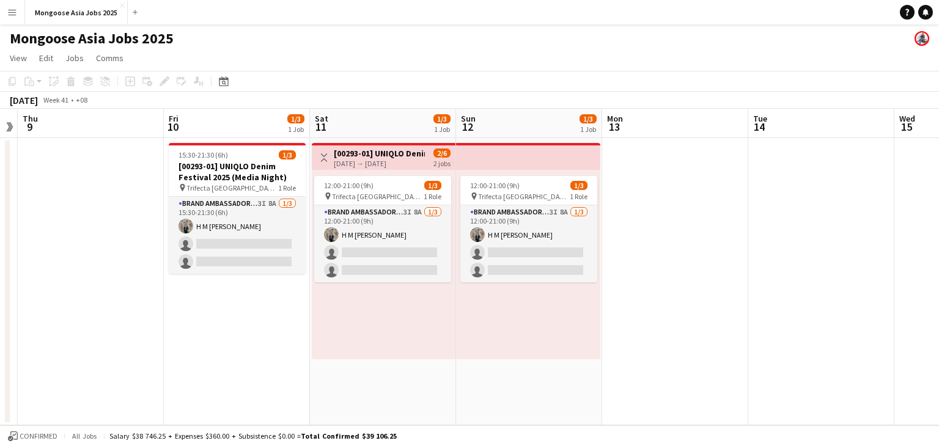
click at [261, 177] on h3 "[00293-01] UNIQLO Denim Festival 2025 (Media Night)" at bounding box center [237, 172] width 137 height 22
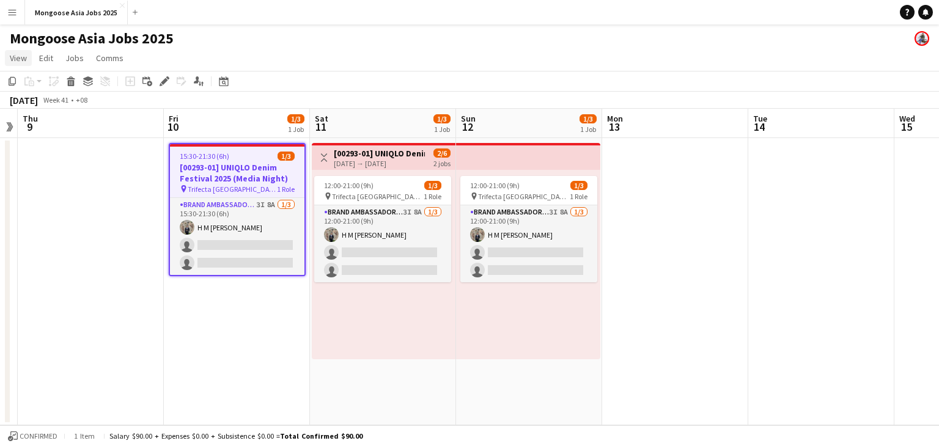
click at [18, 63] on span "View" at bounding box center [18, 58] width 17 height 11
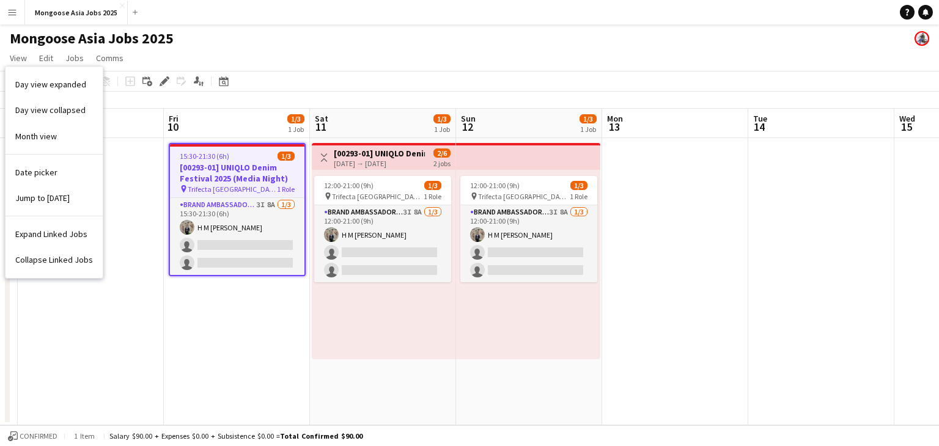
click at [364, 78] on app-toolbar "Copy Paste Paste Ctrl+V Paste with crew Ctrl+Shift+V Paste linked Job [GEOGRAPH…" at bounding box center [469, 81] width 939 height 21
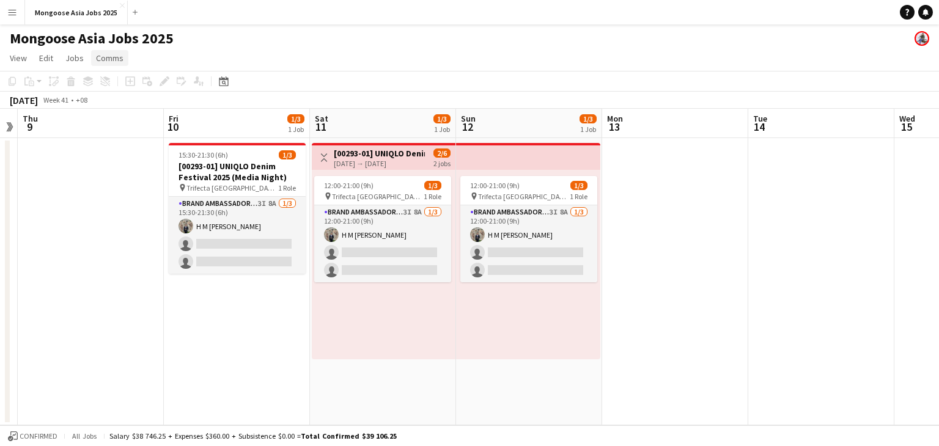
click at [122, 55] on link "Comms" at bounding box center [109, 58] width 37 height 16
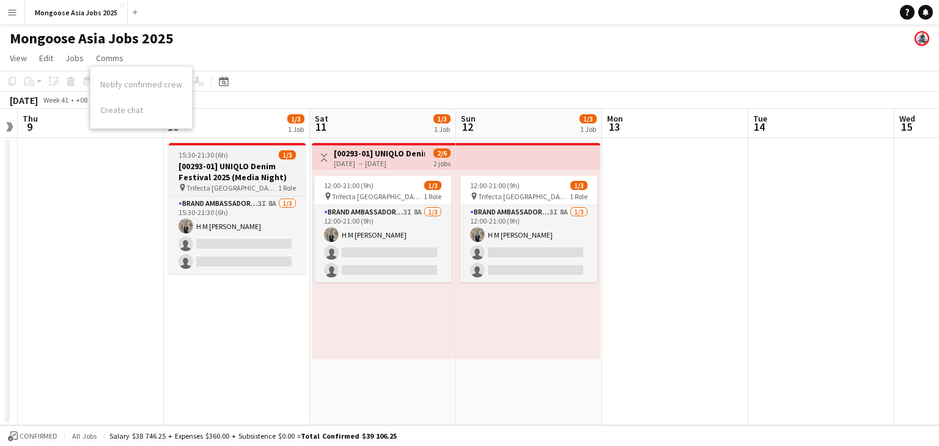
click at [230, 175] on h3 "[00293-01] UNIQLO Denim Festival 2025 (Media Night)" at bounding box center [237, 172] width 137 height 22
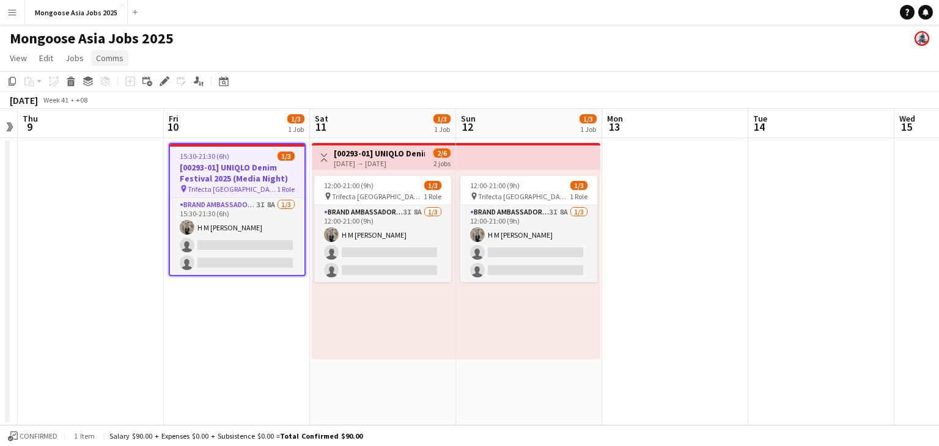
click at [109, 53] on span "Comms" at bounding box center [110, 58] width 28 height 11
click at [128, 109] on span "Create chat" at bounding box center [121, 110] width 43 height 11
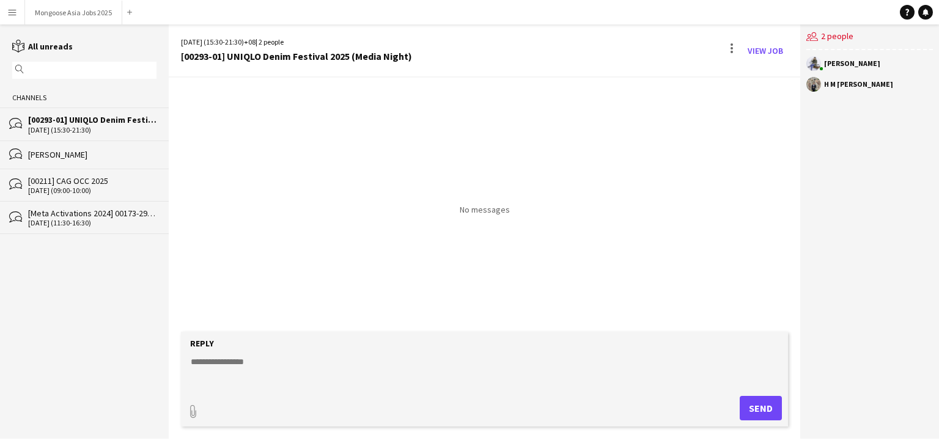
click at [831, 35] on div "users2 2 people" at bounding box center [869, 37] width 127 height 26
click at [779, 46] on link "View Job" at bounding box center [765, 51] width 45 height 20
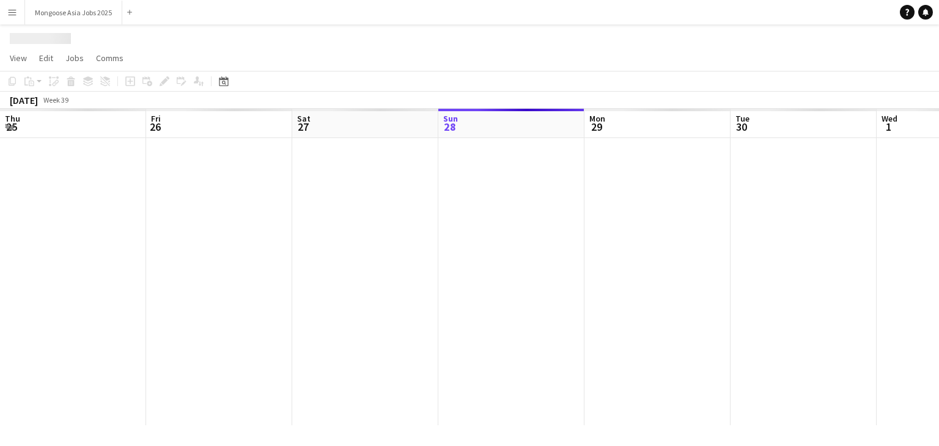
scroll to position [0, 292]
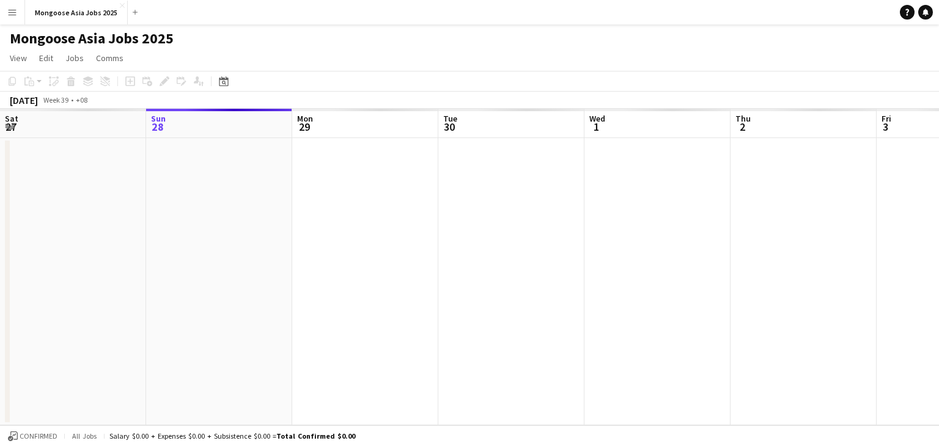
click at [112, 67] on app-page-menu "View Day view expanded Day view collapsed Month view Date picker Jump to [DATE]…" at bounding box center [469, 59] width 939 height 23
click at [112, 60] on span "Comms" at bounding box center [110, 58] width 28 height 11
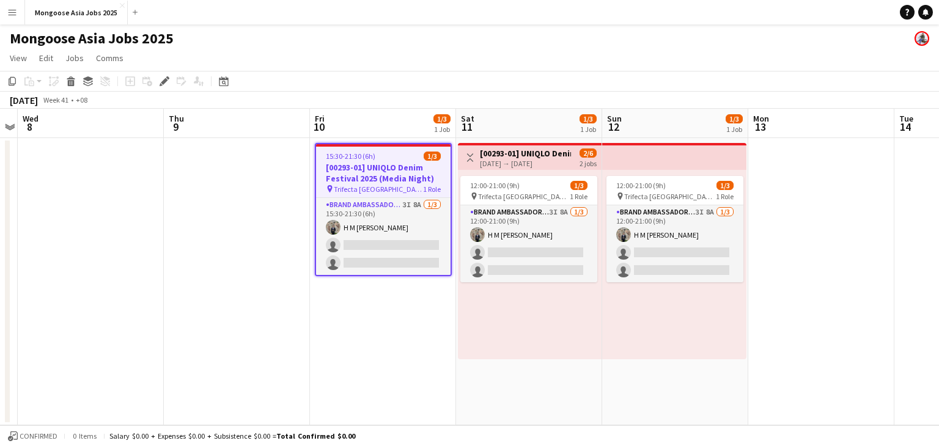
click at [376, 183] on h3 "[00293-01] UNIQLO Denim Festival 2025 (Media Night)" at bounding box center [383, 173] width 134 height 22
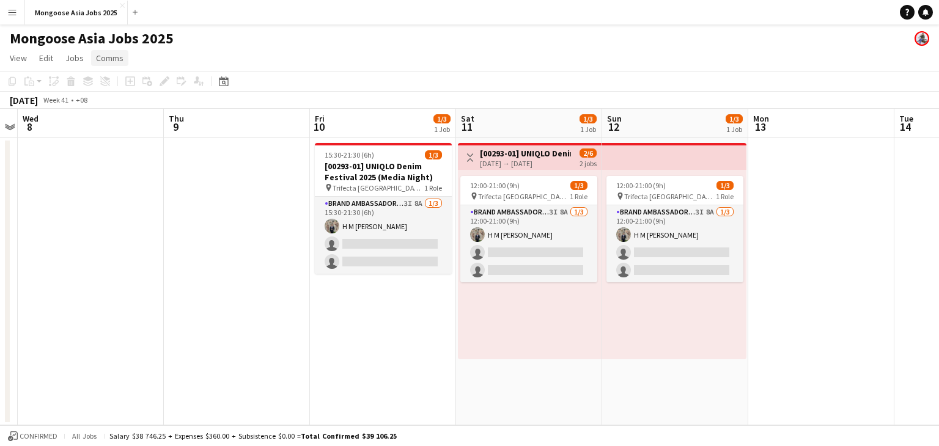
click at [96, 57] on span "Comms" at bounding box center [110, 58] width 28 height 11
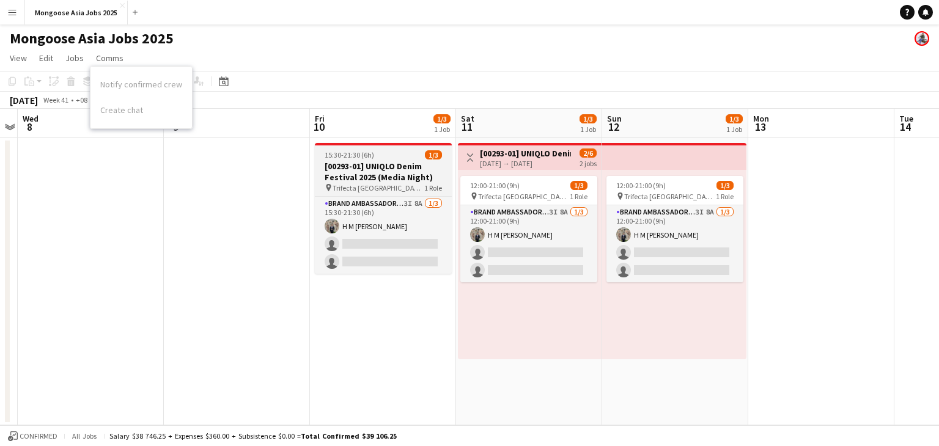
click at [384, 160] on app-job-card "15:30-21:30 (6h) 1/3 [00293-01] UNIQLO Denim Festival 2025 (Media Night) pin Tr…" at bounding box center [383, 208] width 137 height 131
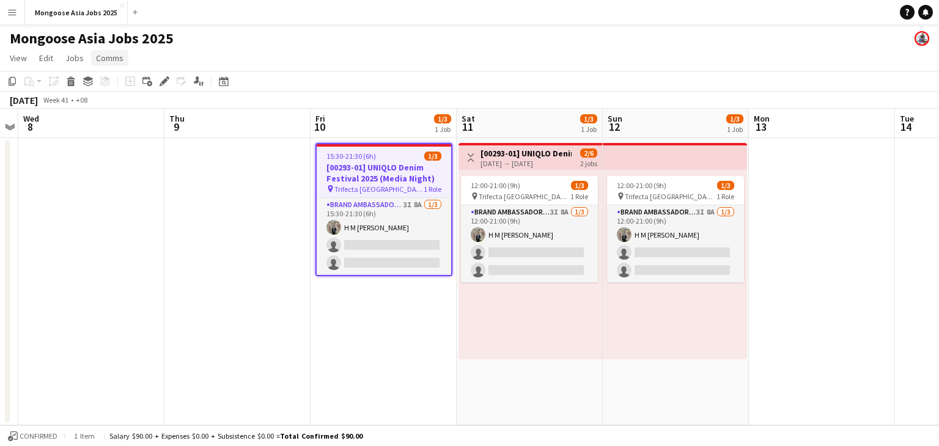
click at [111, 58] on span "Comms" at bounding box center [110, 58] width 28 height 11
click at [116, 111] on span "Create chat" at bounding box center [121, 110] width 43 height 11
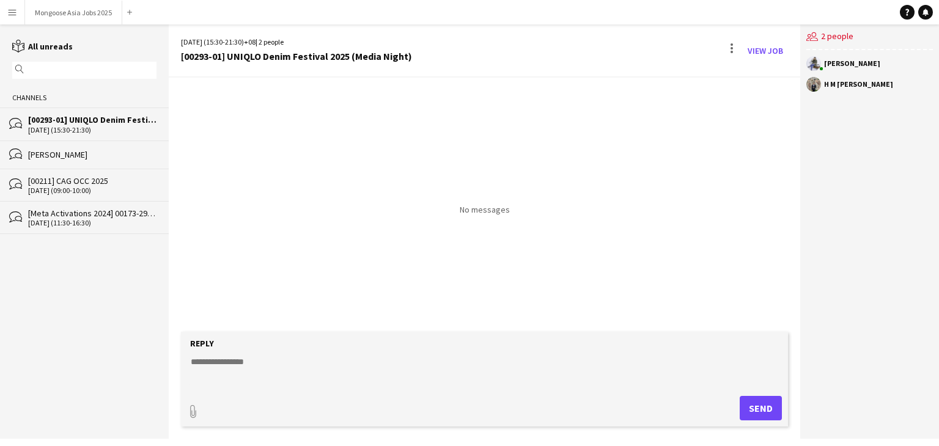
click at [67, 152] on div "[PERSON_NAME]" at bounding box center [92, 154] width 128 height 11
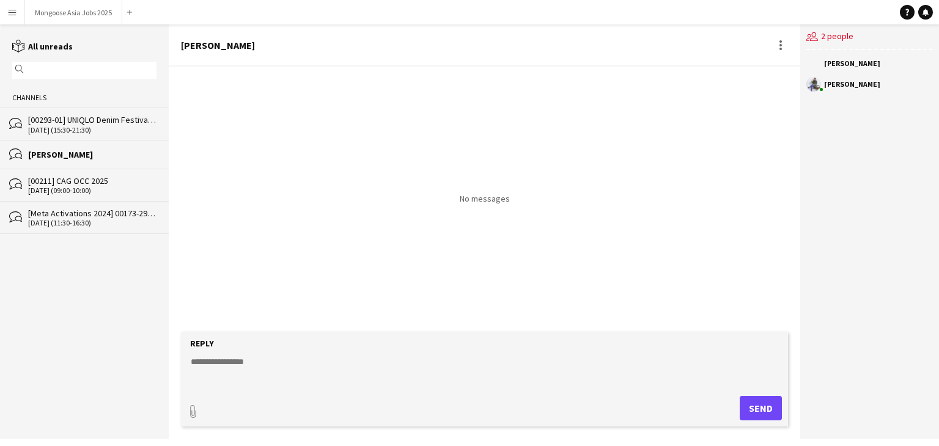
drag, startPoint x: 67, startPoint y: 152, endPoint x: 52, endPoint y: 156, distance: 15.1
click at [52, 156] on div "[PERSON_NAME]" at bounding box center [92, 154] width 128 height 11
click at [781, 48] on div at bounding box center [780, 49] width 2 height 2
click at [806, 64] on span "Delete" at bounding box center [806, 67] width 28 height 10
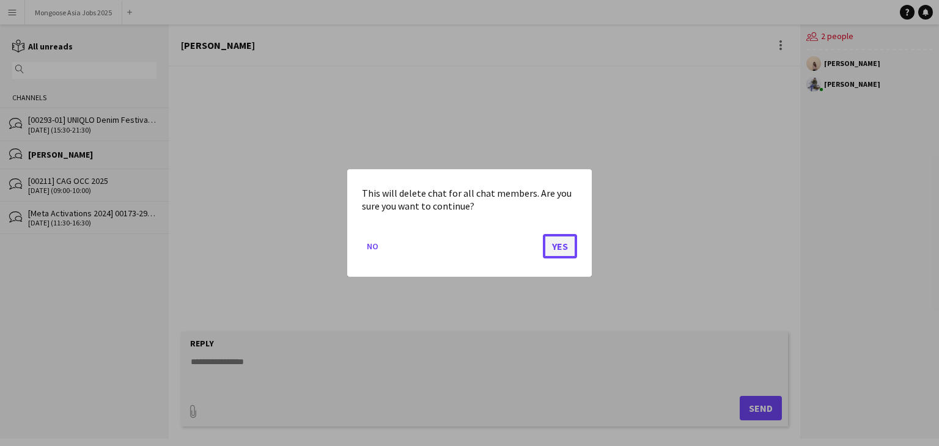
click at [574, 246] on button "Yes" at bounding box center [560, 246] width 34 height 24
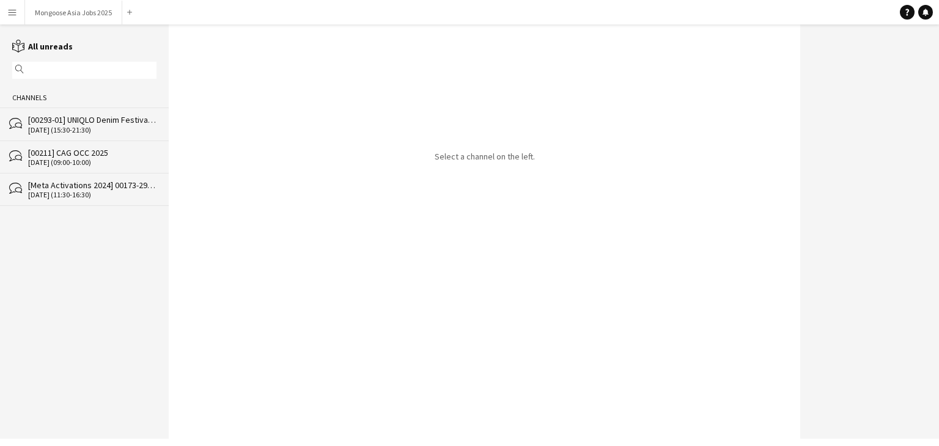
click at [138, 160] on div "[DATE] (09:00-10:00)" at bounding box center [92, 162] width 128 height 9
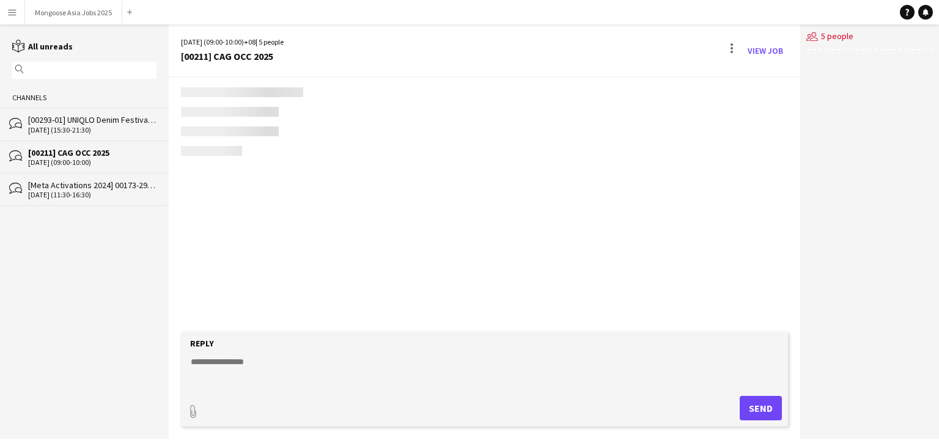
scroll to position [804, 0]
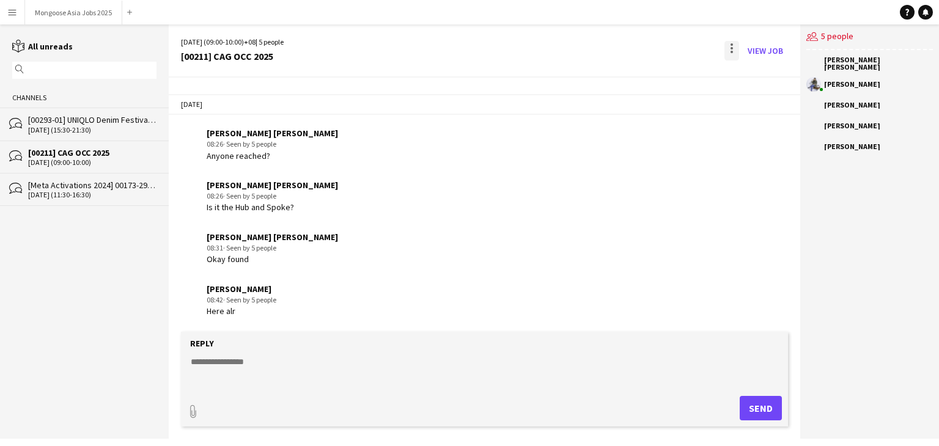
click at [727, 50] on div at bounding box center [731, 51] width 15 height 20
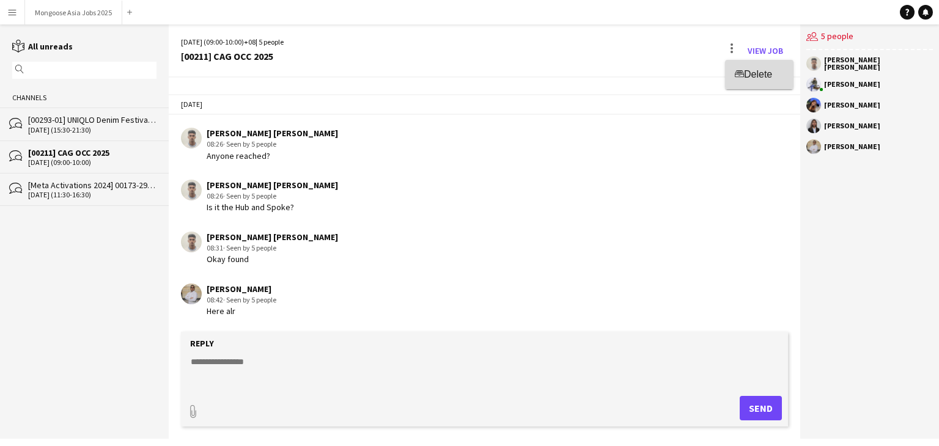
click at [753, 74] on span "Delete" at bounding box center [758, 75] width 28 height 10
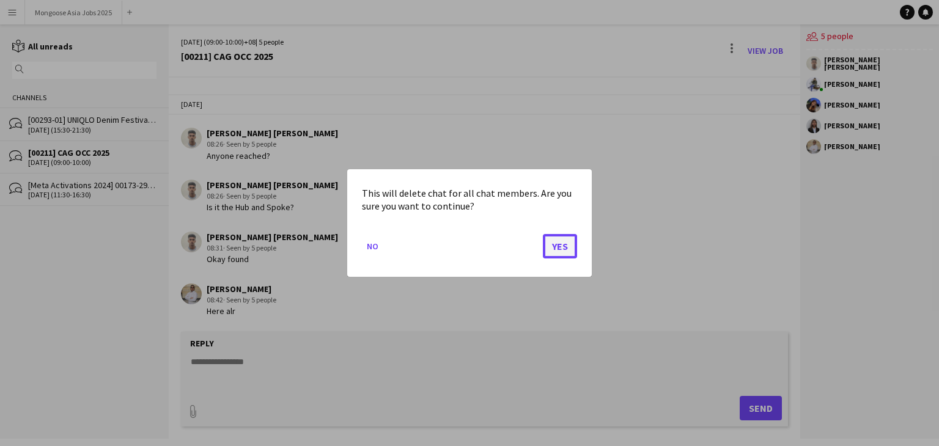
click at [565, 254] on button "Yes" at bounding box center [560, 246] width 34 height 24
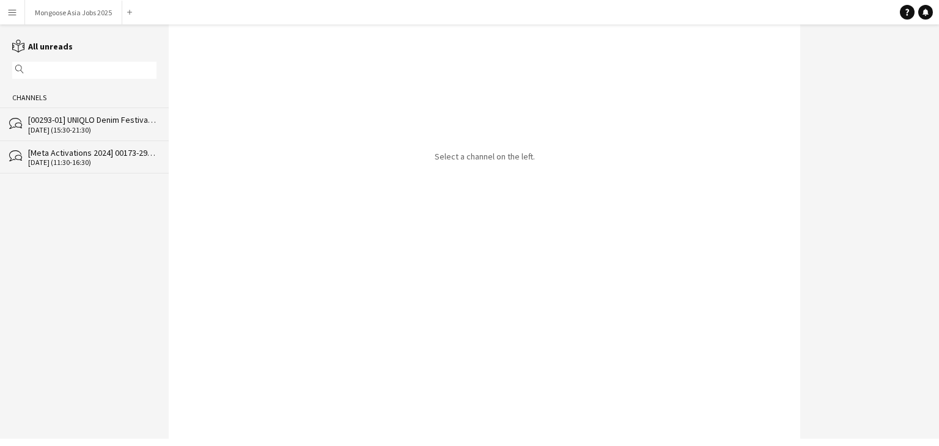
click at [158, 155] on div "bubbles [Meta Activations 2024] 00173-29 | Meta x P&G [DATE] (11:30-16:30)" at bounding box center [84, 157] width 169 height 33
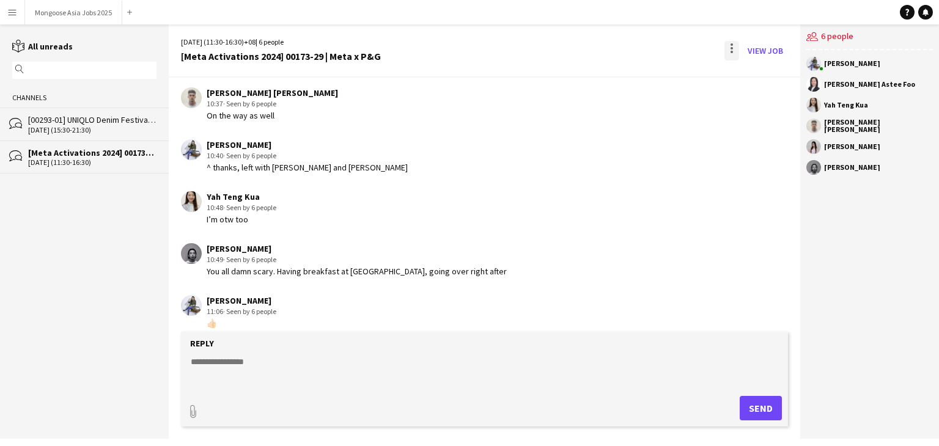
scroll to position [670, 0]
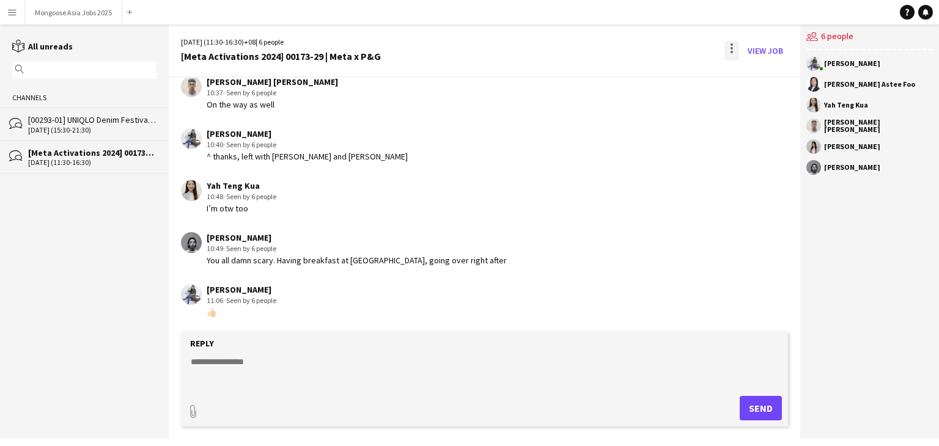
click at [728, 47] on div at bounding box center [731, 51] width 15 height 20
click at [760, 74] on span "Delete" at bounding box center [758, 75] width 28 height 10
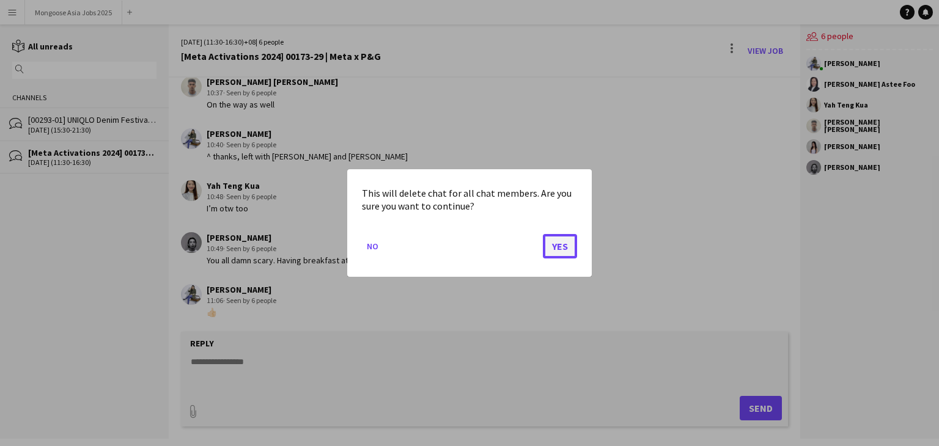
click at [551, 242] on button "Yes" at bounding box center [560, 246] width 34 height 24
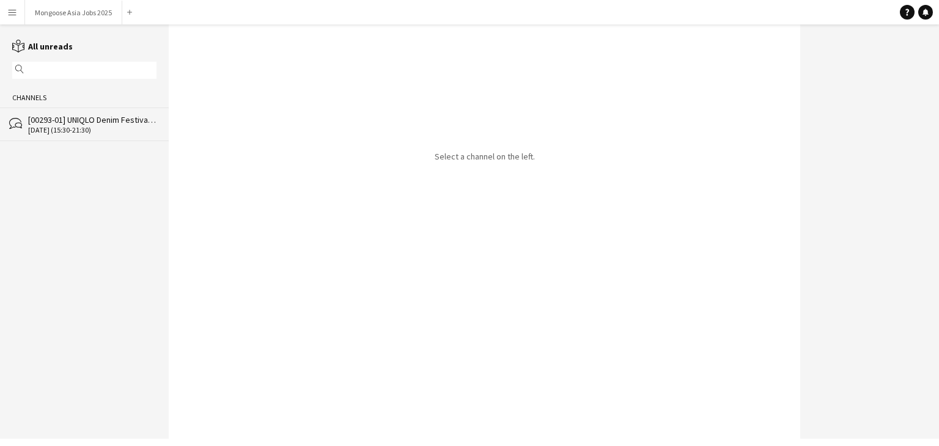
click at [92, 116] on div "[00293-01] UNIQLO Denim Festival 2025 (Media Night)" at bounding box center [92, 119] width 128 height 11
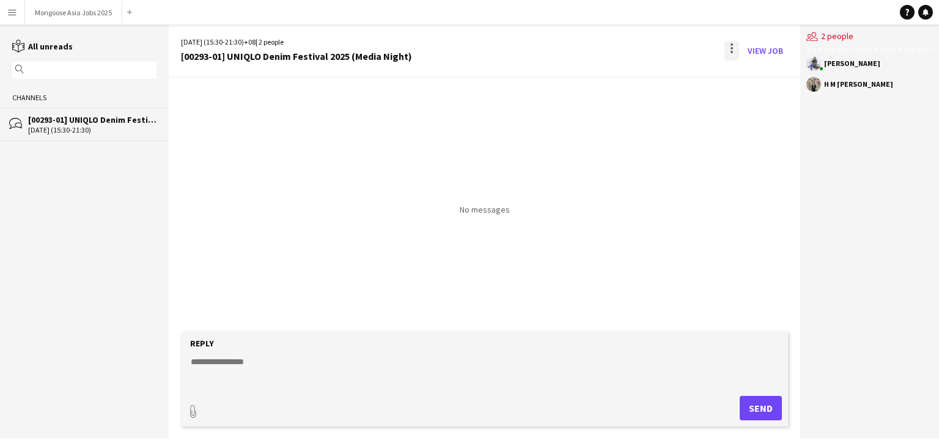
click at [739, 52] on div at bounding box center [731, 51] width 15 height 20
click at [765, 81] on button "Delete [GEOGRAPHIC_DATA]" at bounding box center [759, 74] width 68 height 29
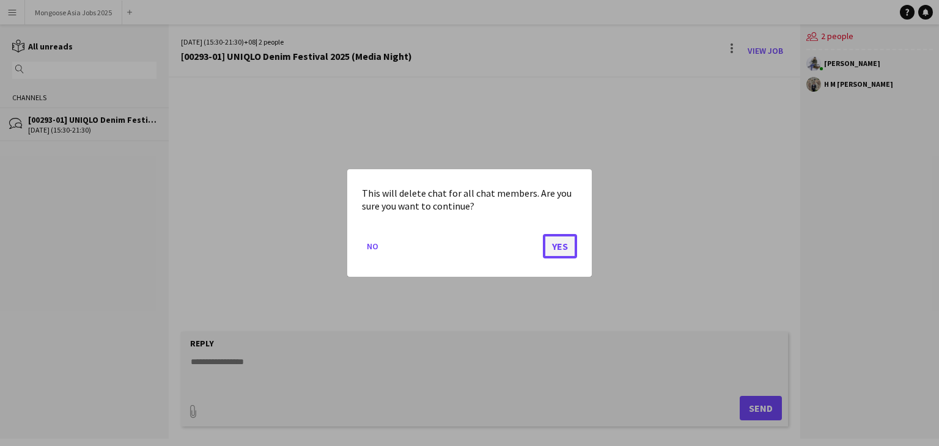
click at [551, 240] on button "Yes" at bounding box center [560, 246] width 34 height 24
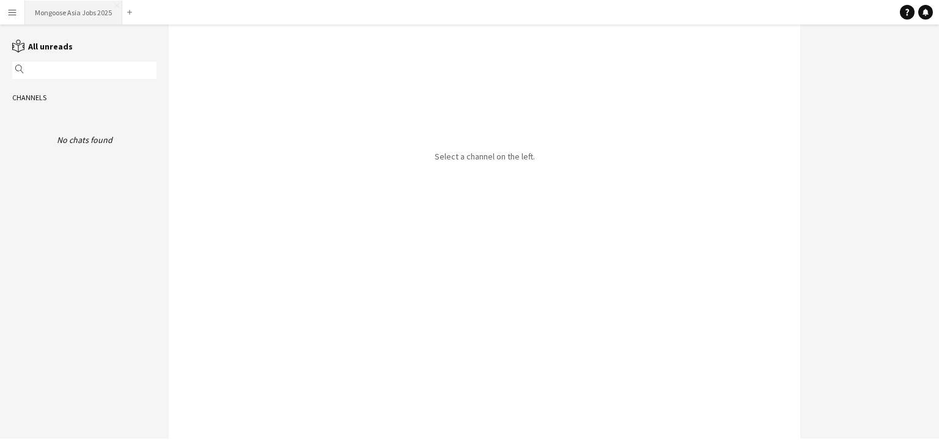
click at [67, 12] on button "Mongoose Asia Jobs 2025 Close" at bounding box center [73, 13] width 97 height 24
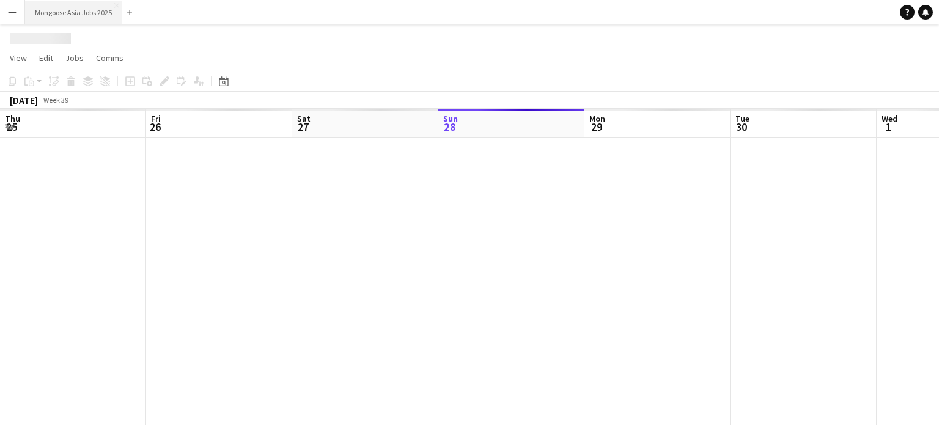
scroll to position [0, 292]
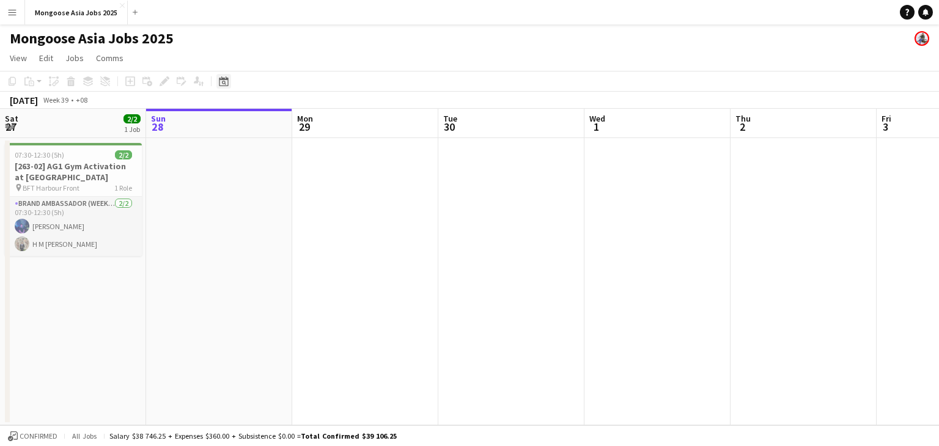
click at [229, 87] on div "Date picker" at bounding box center [223, 81] width 15 height 15
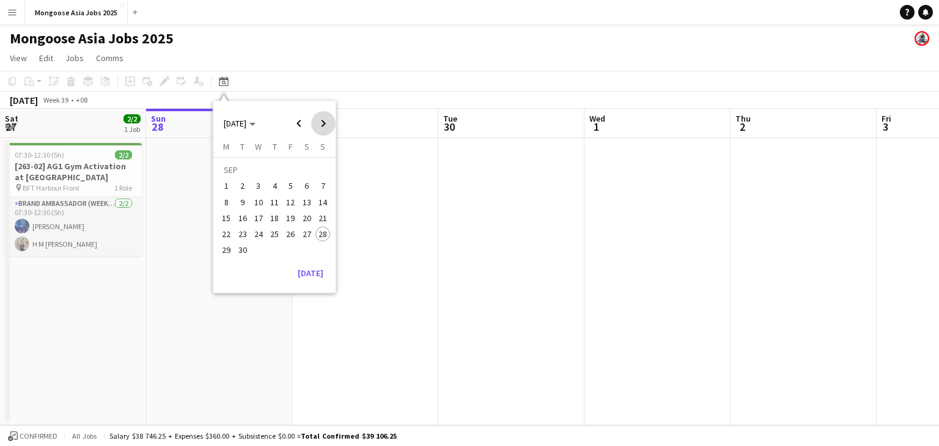
click at [321, 115] on span "Next month" at bounding box center [323, 123] width 24 height 24
click at [288, 200] on span "10" at bounding box center [291, 202] width 15 height 15
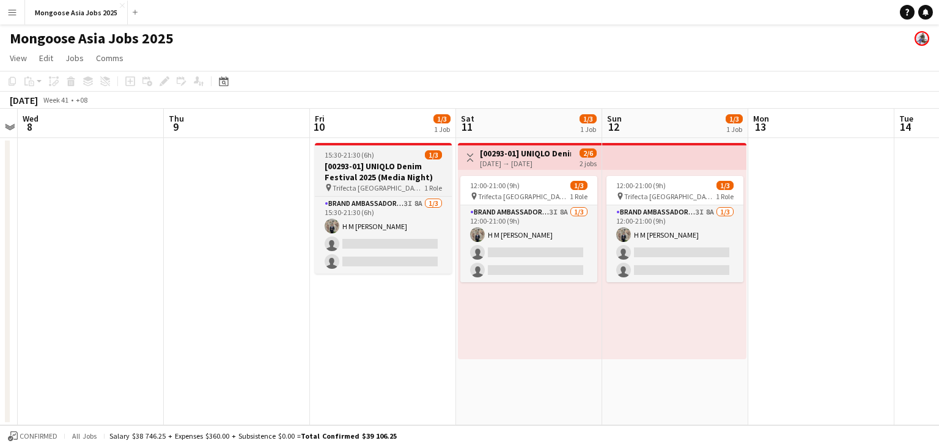
click at [389, 177] on h3 "[00293-01] UNIQLO Denim Festival 2025 (Media Night)" at bounding box center [383, 172] width 137 height 22
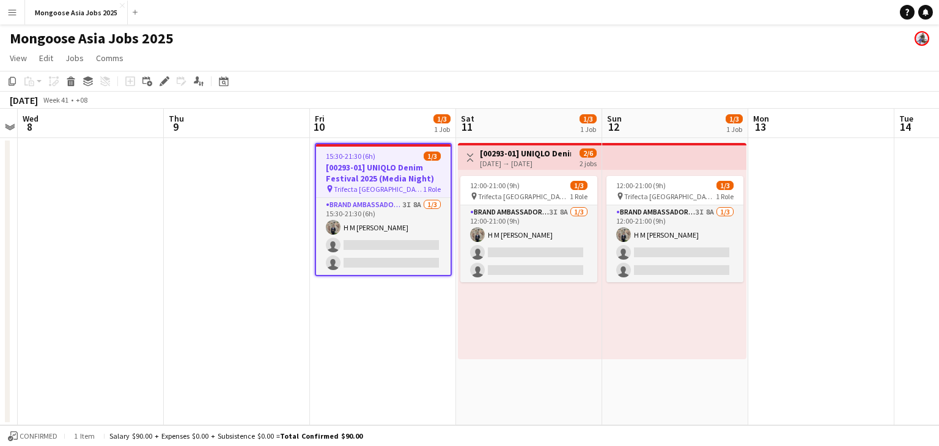
click at [364, 177] on h3 "[00293-01] UNIQLO Denim Festival 2025 (Media Night)" at bounding box center [383, 173] width 134 height 22
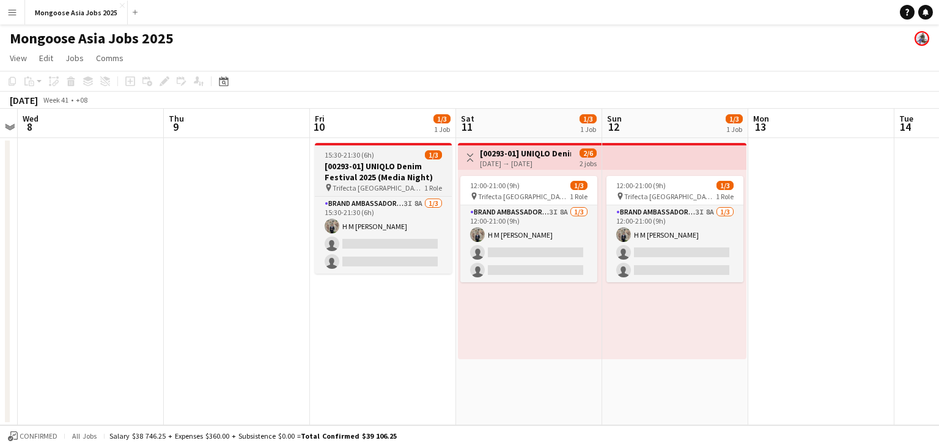
click at [364, 177] on h3 "[00293-01] UNIQLO Denim Festival 2025 (Media Night)" at bounding box center [383, 172] width 137 height 22
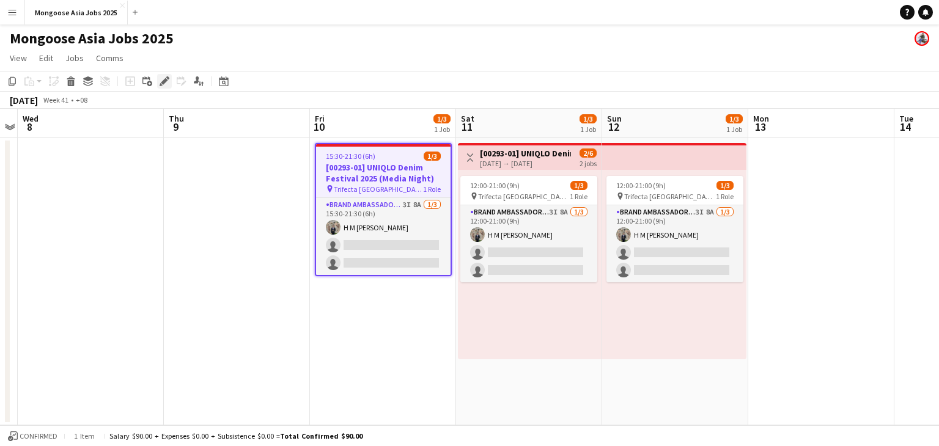
click at [165, 80] on icon at bounding box center [164, 81] width 7 height 7
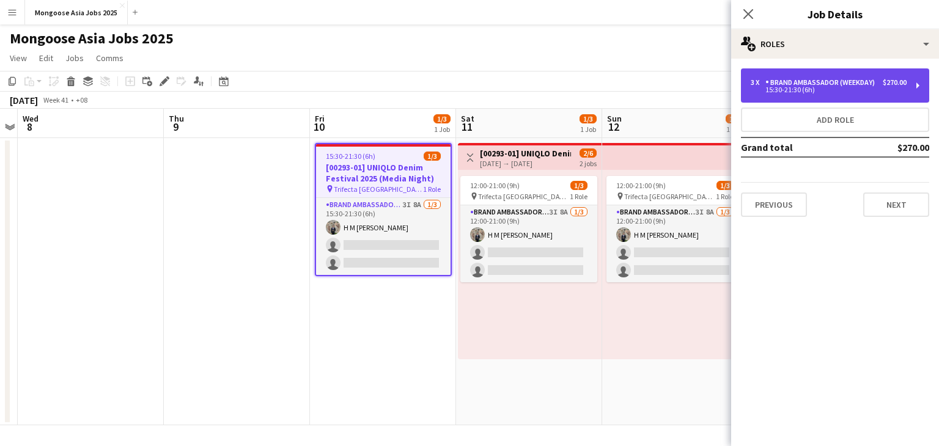
click at [814, 89] on div "15:30-21:30 (6h)" at bounding box center [828, 90] width 156 height 6
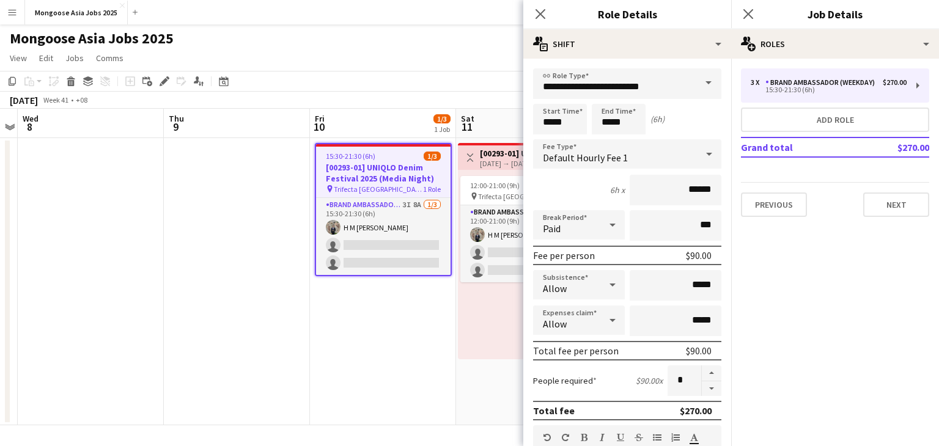
click at [530, 9] on div "Close pop-in" at bounding box center [540, 14] width 34 height 28
click at [538, 12] on icon at bounding box center [540, 14] width 12 height 12
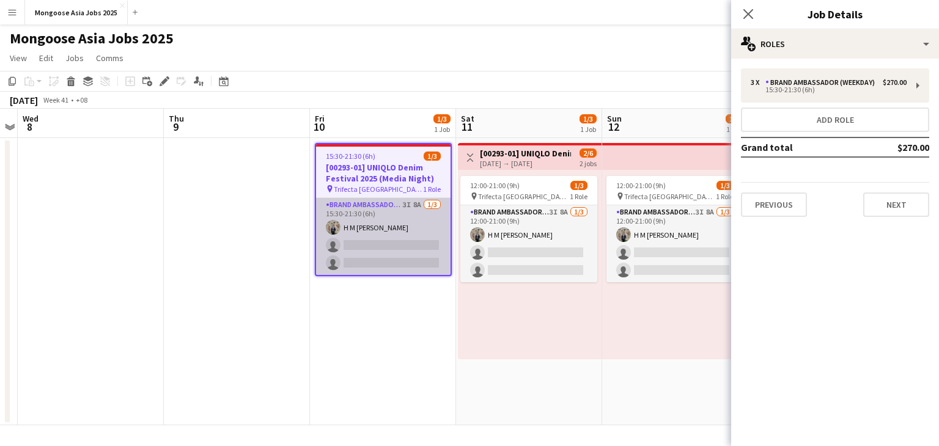
click at [373, 235] on app-card-role "Brand Ambassador (weekday) 3I 8A [DATE] 15:30-21:30 (6h) H M [PERSON_NAME] sing…" at bounding box center [383, 236] width 134 height 77
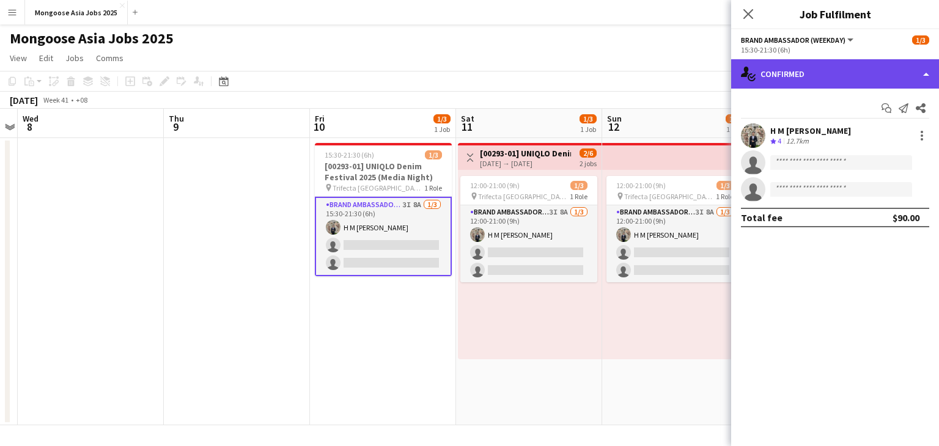
click at [862, 81] on div "single-neutral-actions-check-2 Confirmed" at bounding box center [835, 73] width 208 height 29
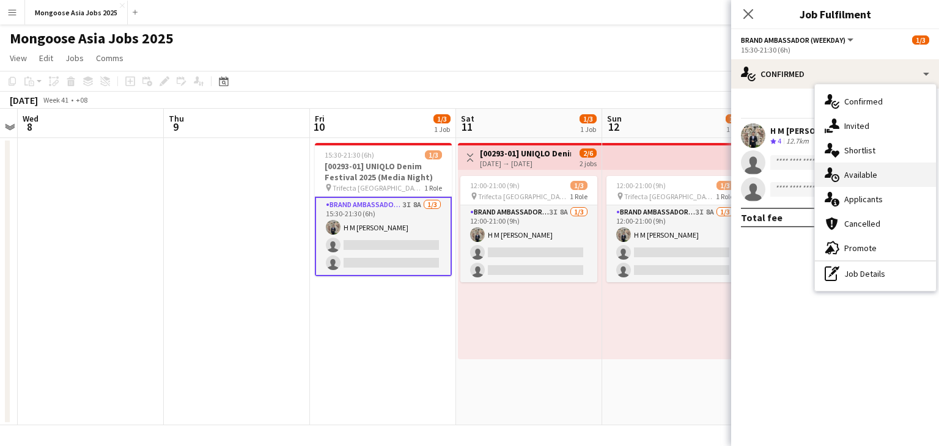
click at [883, 175] on div "single-neutral-actions-upload Available" at bounding box center [875, 175] width 121 height 24
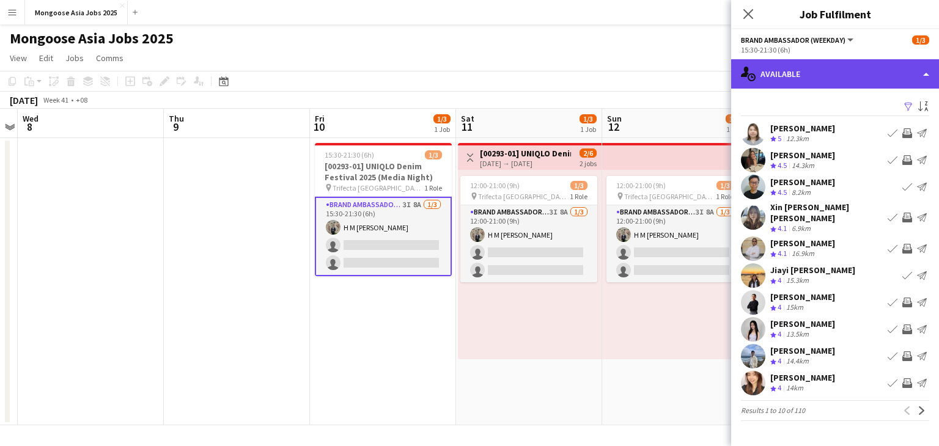
click at [824, 75] on div "single-neutral-actions-upload Available" at bounding box center [835, 73] width 208 height 29
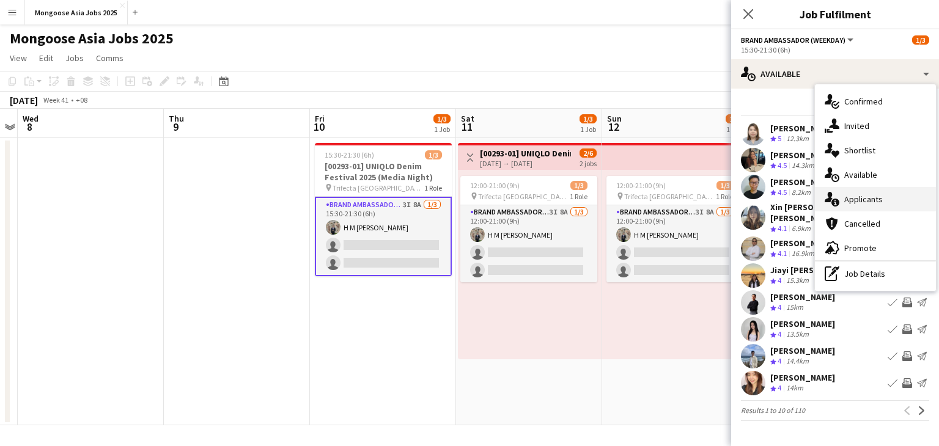
click at [868, 194] on span "Applicants" at bounding box center [863, 199] width 39 height 11
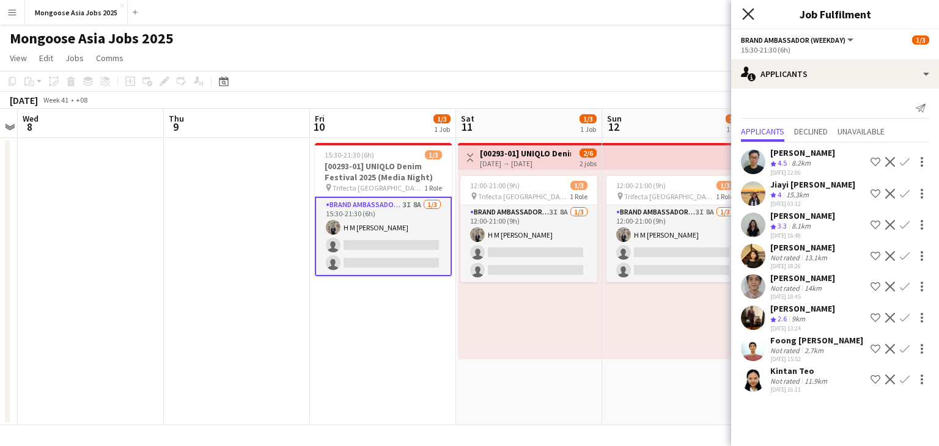
click at [750, 10] on icon "Close pop-in" at bounding box center [748, 14] width 12 height 12
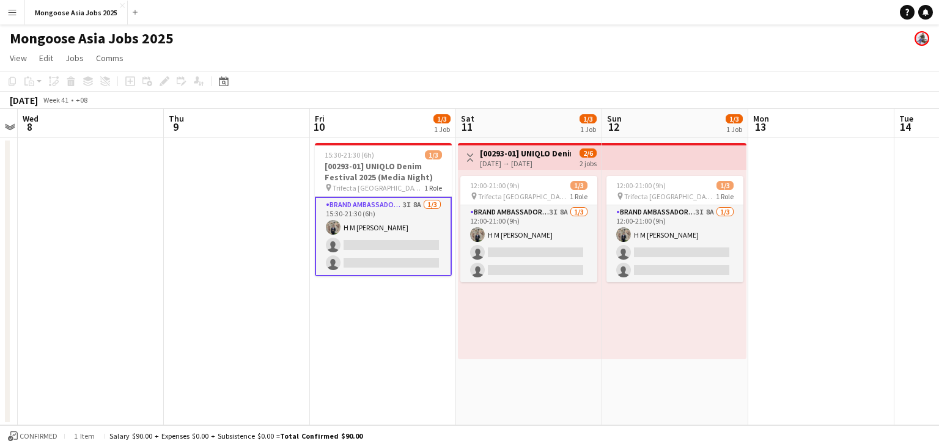
click at [381, 230] on app-card-role "Brand Ambassador (weekday) 3I 8A [DATE] 15:30-21:30 (6h) H M [PERSON_NAME] sing…" at bounding box center [383, 236] width 137 height 79
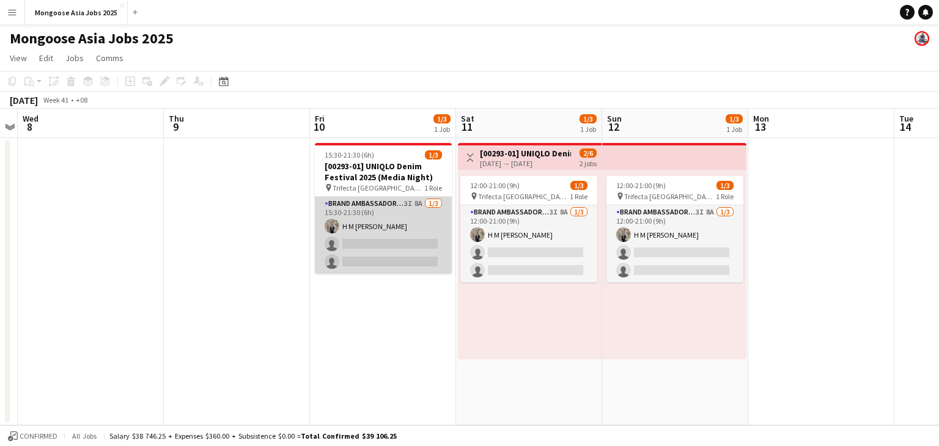
click at [413, 219] on app-card-role "Brand Ambassador (weekday) 3I 8A [DATE] 15:30-21:30 (6h) H M [PERSON_NAME] sing…" at bounding box center [383, 235] width 137 height 77
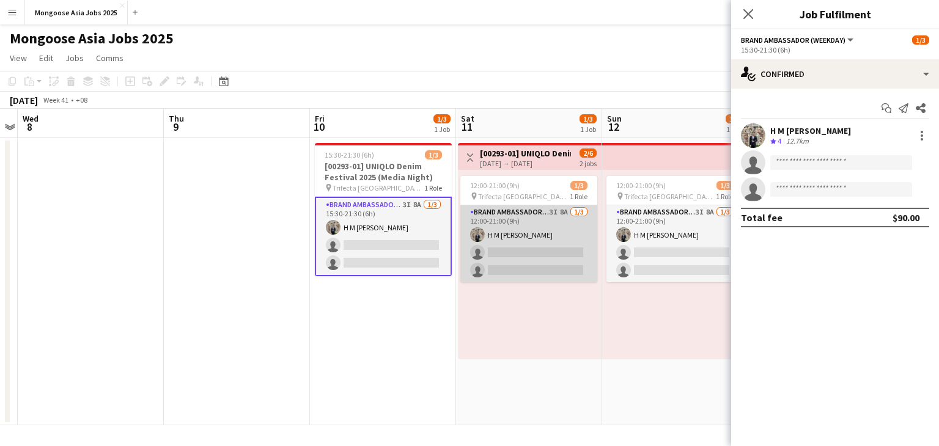
click at [499, 226] on app-card-role "Brand Ambassador (weekend) 3I 8A [DATE] 12:00-21:00 (9h) H M [PERSON_NAME] sing…" at bounding box center [528, 243] width 137 height 77
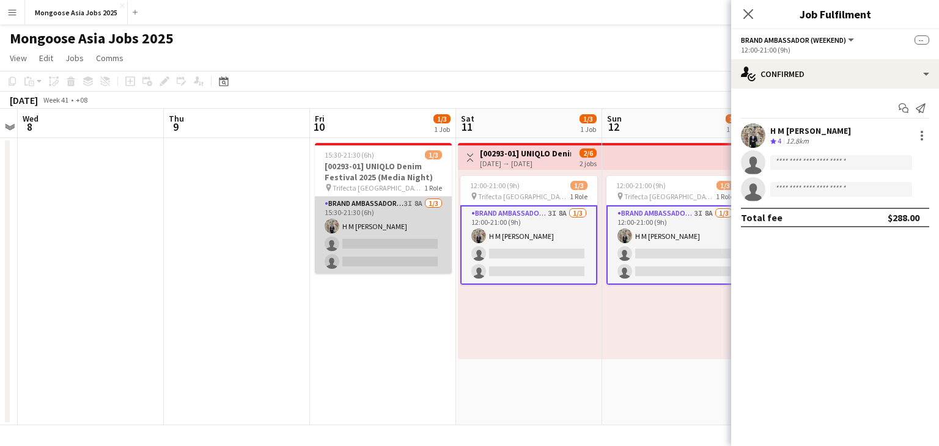
click at [395, 210] on app-card-role "Brand Ambassador (weekday) 3I 8A [DATE] 15:30-21:30 (6h) H M [PERSON_NAME] sing…" at bounding box center [383, 235] width 137 height 77
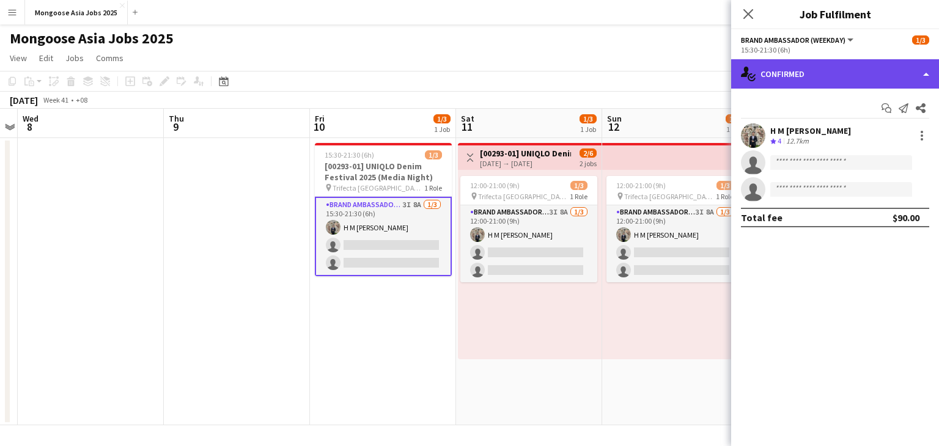
click at [802, 84] on div "single-neutral-actions-check-2 Confirmed" at bounding box center [835, 73] width 208 height 29
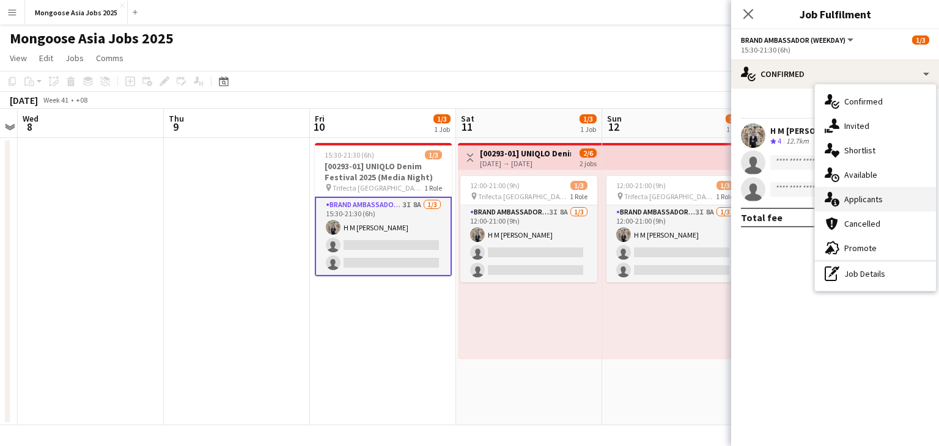
click at [882, 200] on div "single-neutral-actions-information Applicants" at bounding box center [875, 199] width 121 height 24
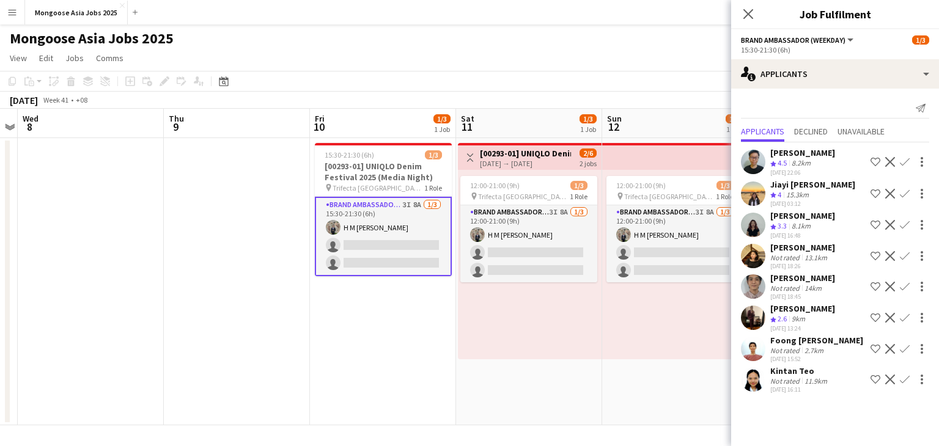
click at [905, 224] on app-icon "Confirm" at bounding box center [905, 225] width 10 height 10
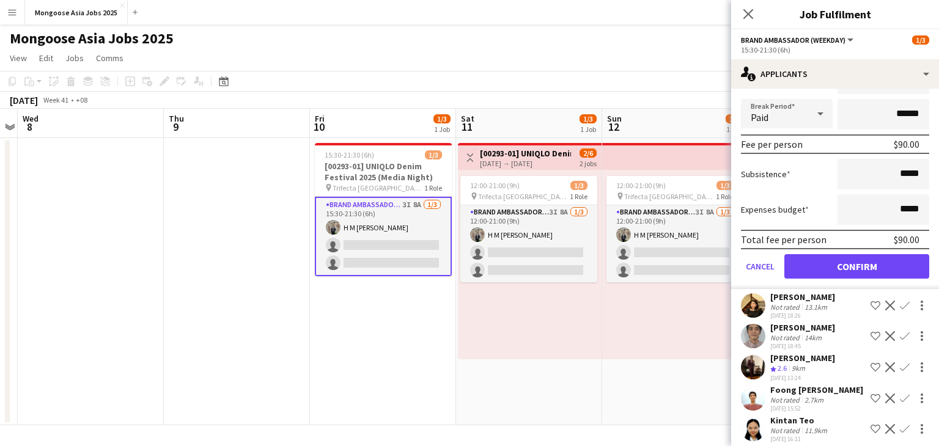
scroll to position [244, 0]
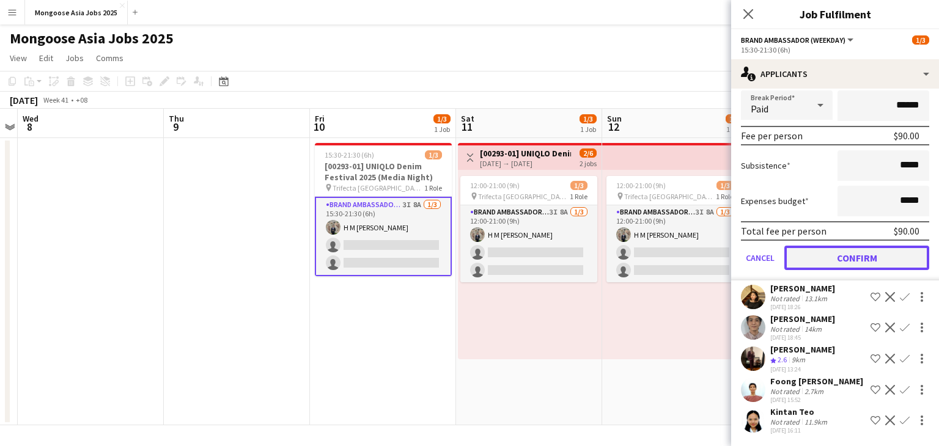
click at [864, 246] on button "Confirm" at bounding box center [856, 258] width 145 height 24
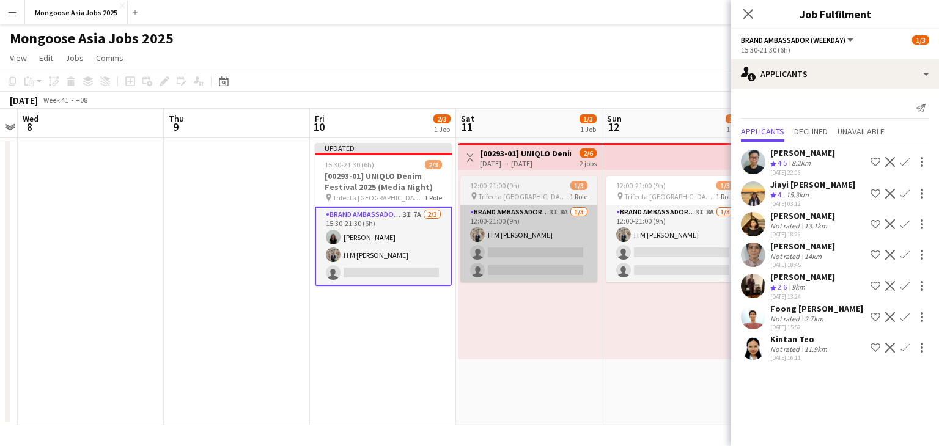
scroll to position [0, 0]
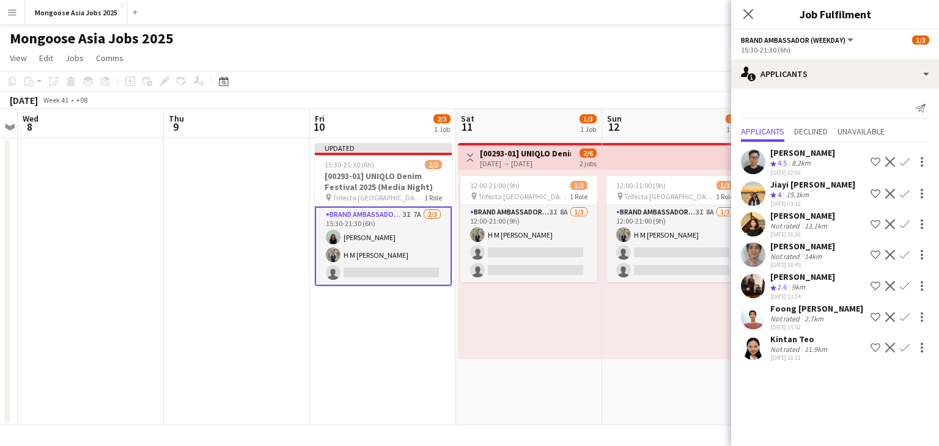
click at [906, 229] on app-icon "Confirm" at bounding box center [905, 224] width 10 height 10
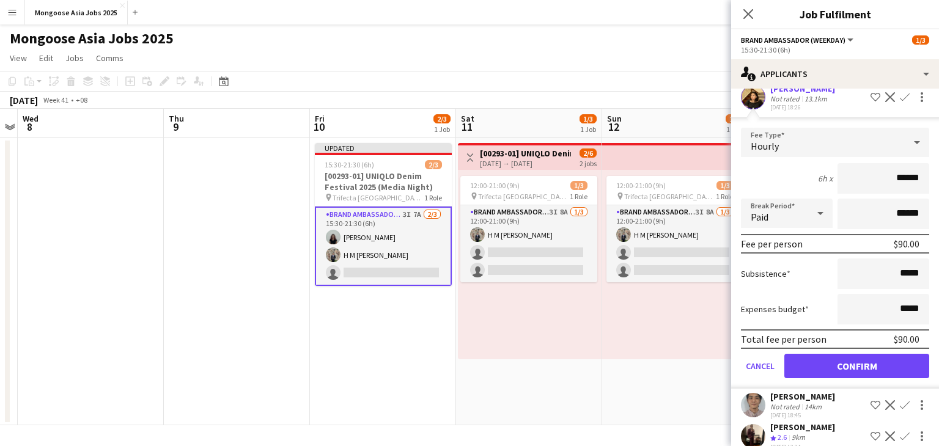
scroll to position [29, 0]
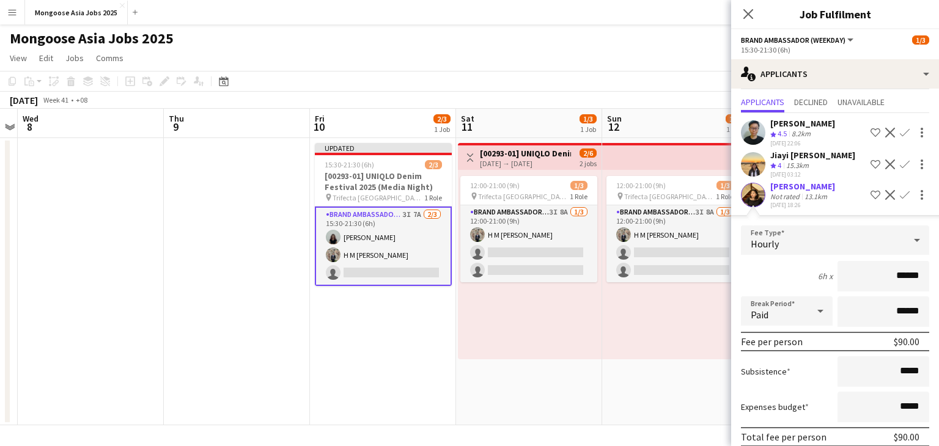
click at [752, 196] on app-user-avatar at bounding box center [753, 195] width 24 height 24
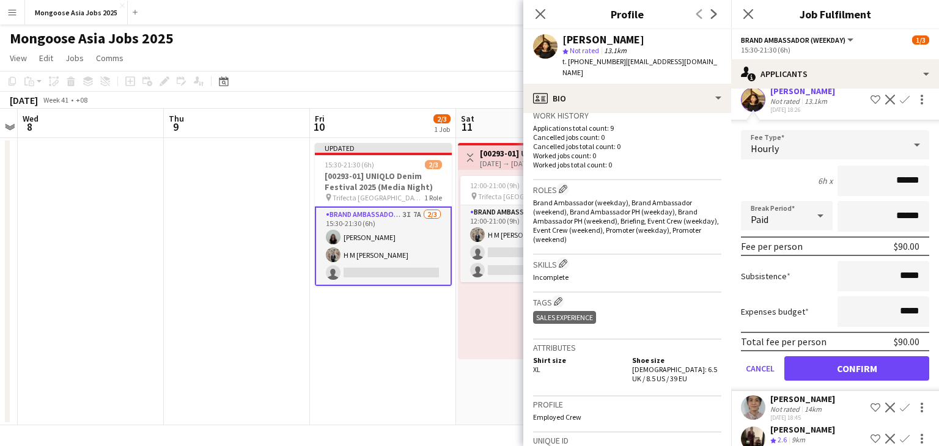
scroll to position [213, 0]
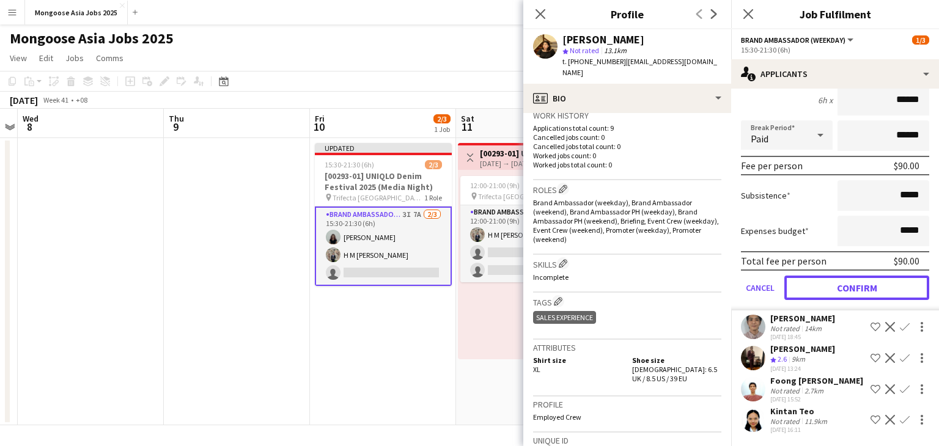
click at [881, 294] on button "Confirm" at bounding box center [856, 288] width 145 height 24
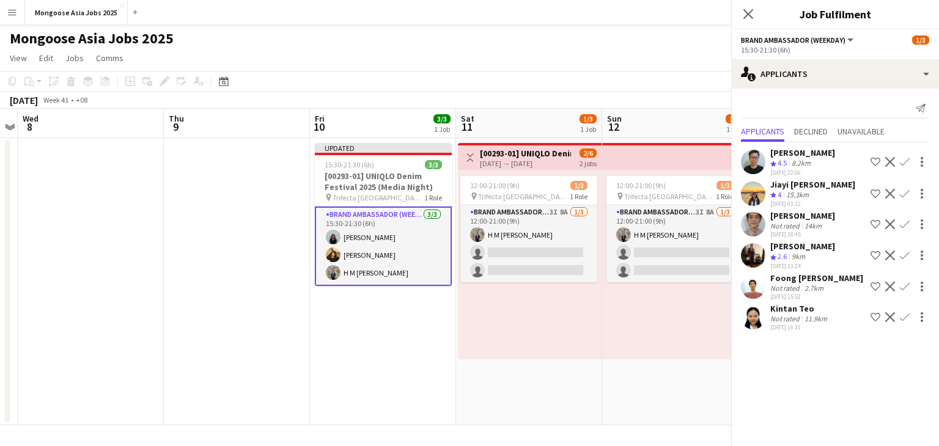
scroll to position [0, 0]
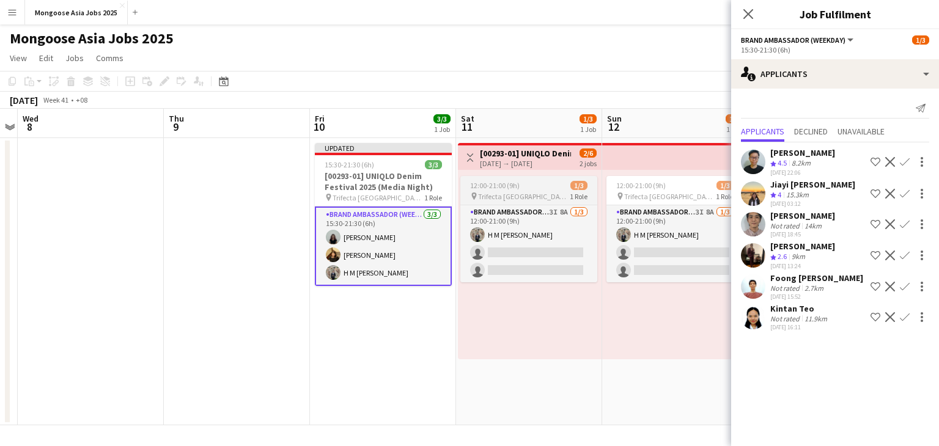
click at [532, 199] on span "Trifecta [GEOGRAPHIC_DATA]" at bounding box center [524, 196] width 92 height 9
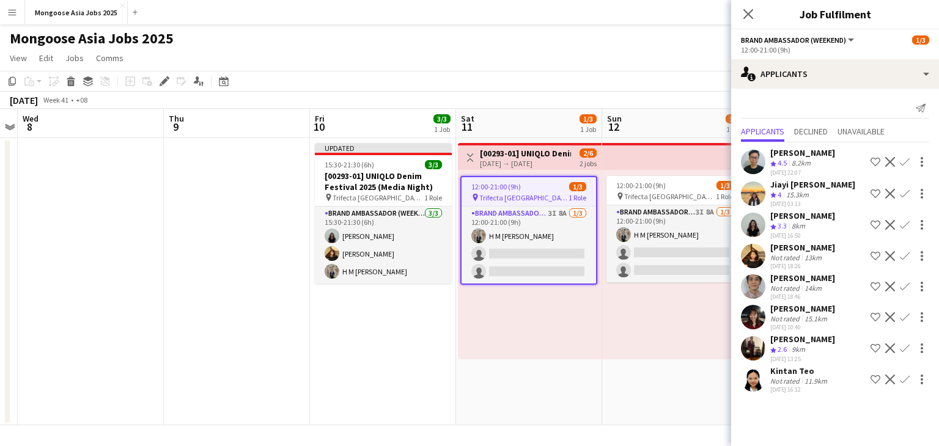
click at [905, 223] on app-icon "Confirm" at bounding box center [905, 225] width 10 height 10
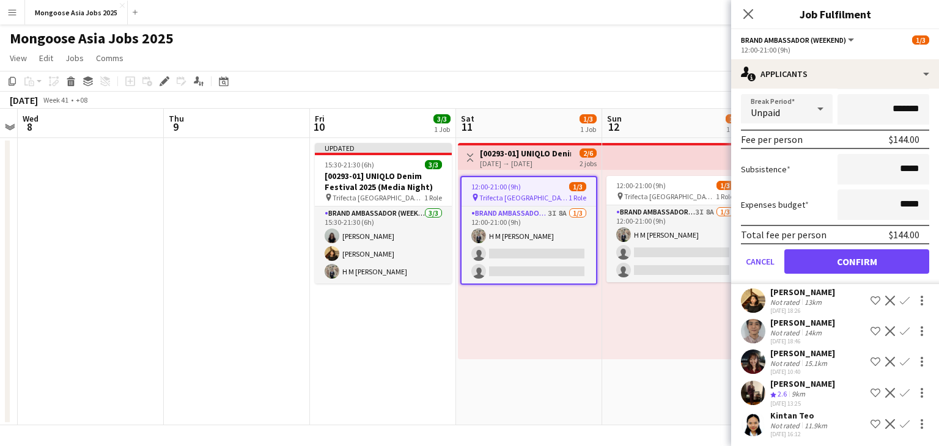
scroll to position [244, 0]
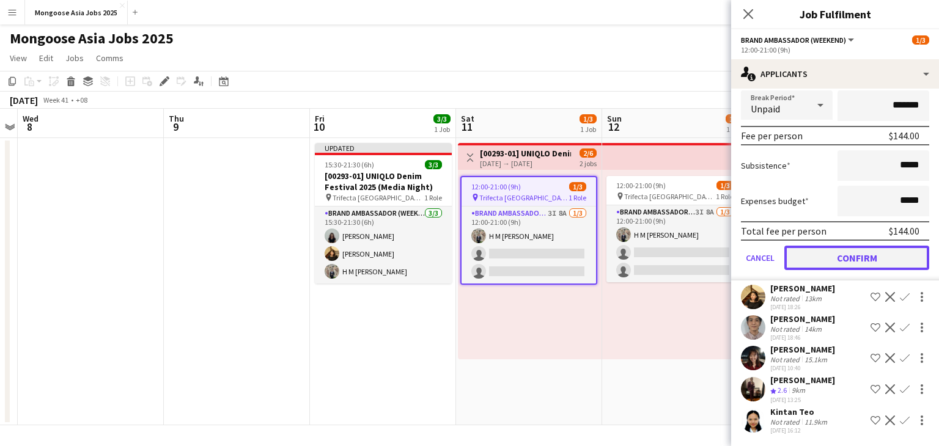
click at [868, 253] on button "Confirm" at bounding box center [856, 258] width 145 height 24
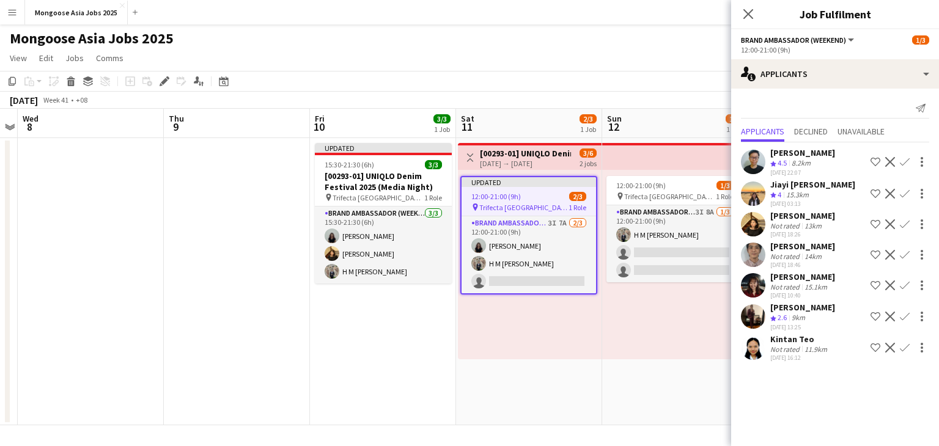
scroll to position [0, 0]
click at [902, 229] on app-icon "Confirm" at bounding box center [905, 224] width 10 height 10
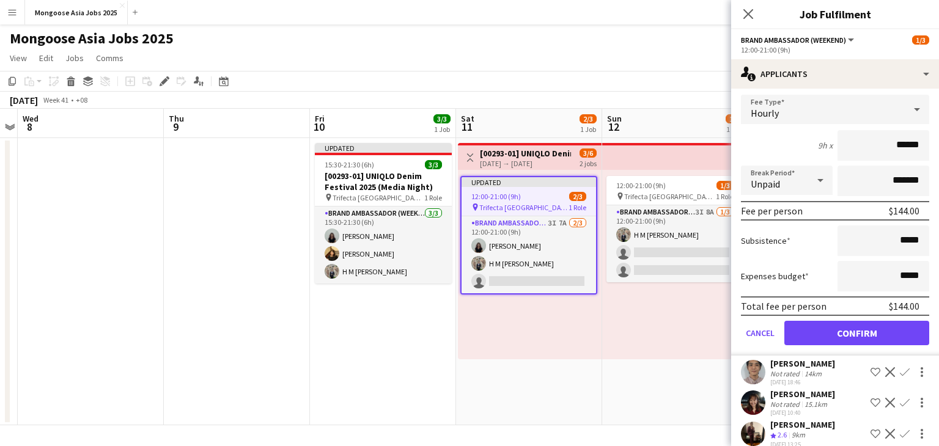
scroll to position [213, 0]
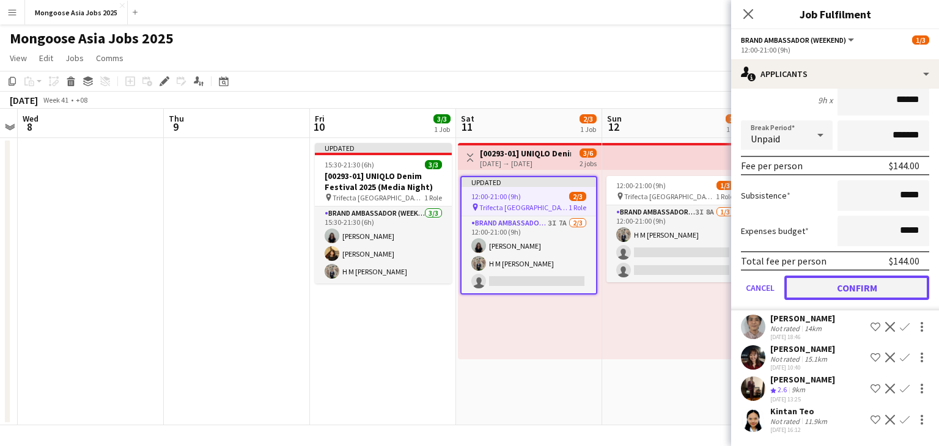
click at [837, 293] on button "Confirm" at bounding box center [856, 288] width 145 height 24
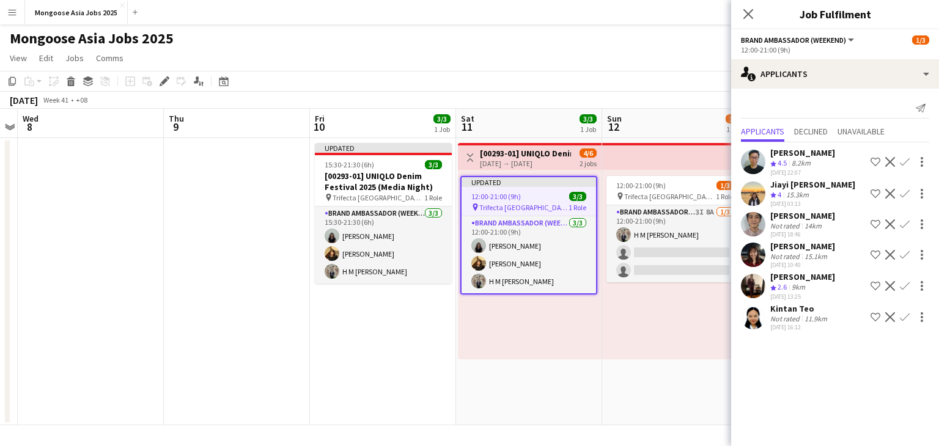
scroll to position [0, 0]
click at [758, 20] on div "Close pop-in" at bounding box center [748, 14] width 34 height 28
click at [747, 15] on icon at bounding box center [748, 14] width 12 height 12
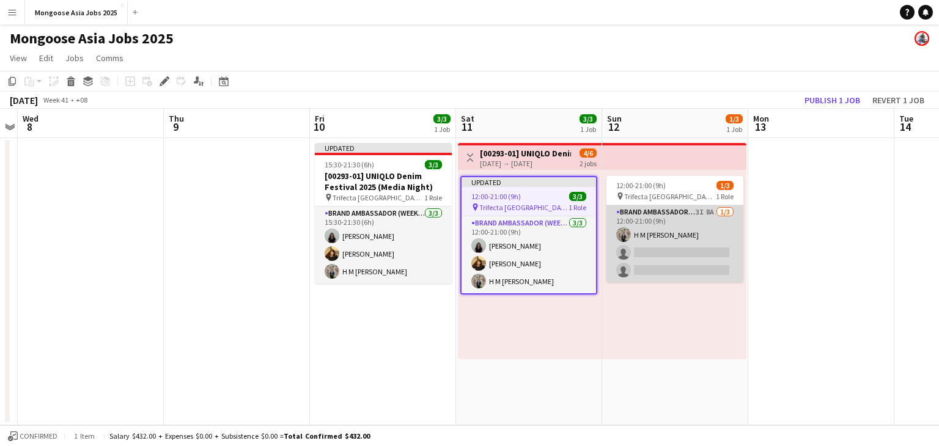
click at [687, 230] on app-card-role "Brand Ambassador (weekend) 3I 8A [DATE] 12:00-21:00 (9h) H M [PERSON_NAME] sing…" at bounding box center [674, 243] width 137 height 77
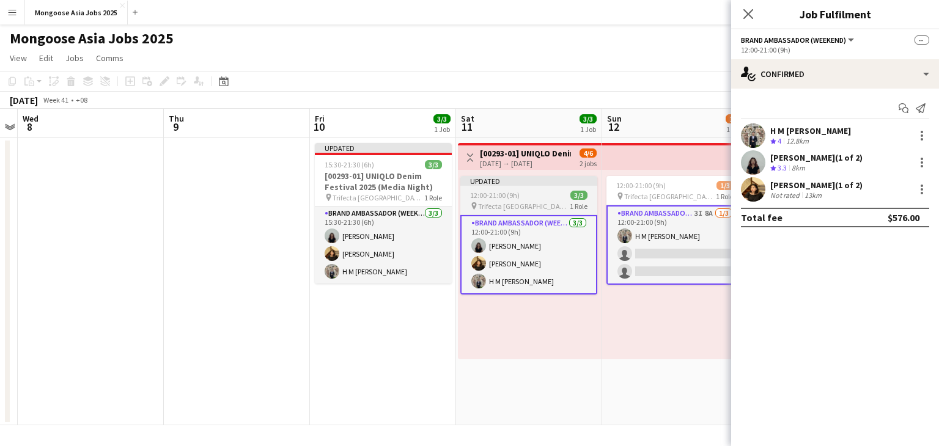
drag, startPoint x: 369, startPoint y: 348, endPoint x: 501, endPoint y: 283, distance: 147.0
click at [369, 348] on app-date-cell "Updated 15:30-21:30 (6h) 3/3 [00293-01] UNIQLO Denim Festival 2025 (Media Night…" at bounding box center [383, 281] width 146 height 287
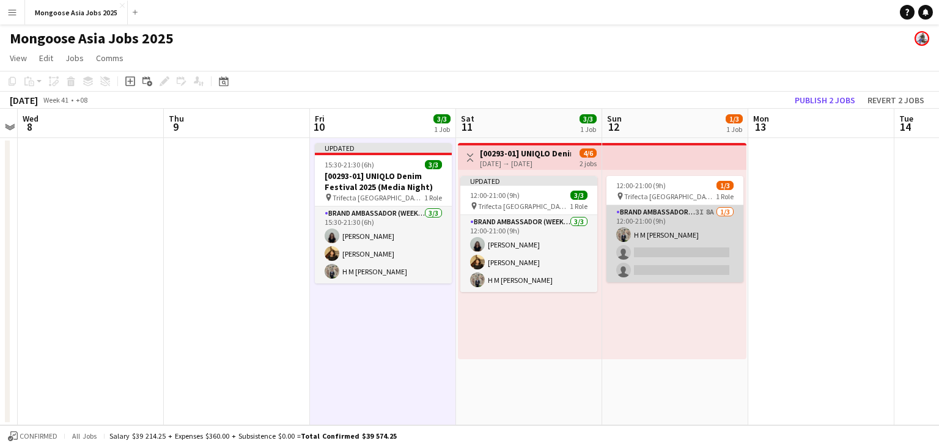
click at [662, 242] on app-card-role "Brand Ambassador (weekend) 3I 8A [DATE] 12:00-21:00 (9h) H M [PERSON_NAME] sing…" at bounding box center [674, 243] width 137 height 77
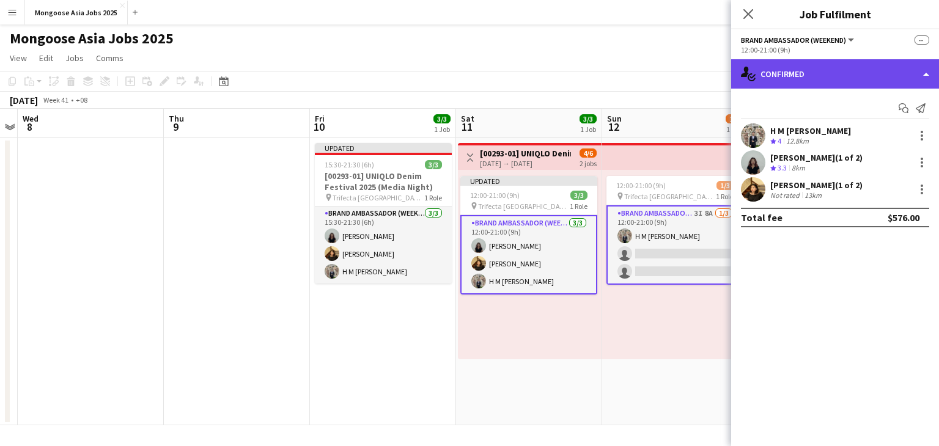
click at [809, 70] on div "single-neutral-actions-check-2 Confirmed" at bounding box center [835, 73] width 208 height 29
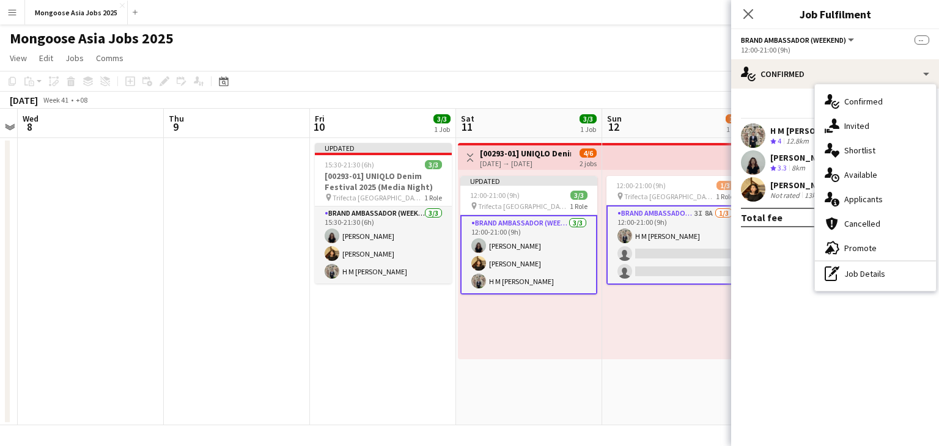
click at [634, 71] on app-toolbar "Copy Paste Paste Ctrl+V Paste with crew Ctrl+Shift+V Paste linked Job [GEOGRAPH…" at bounding box center [469, 81] width 939 height 21
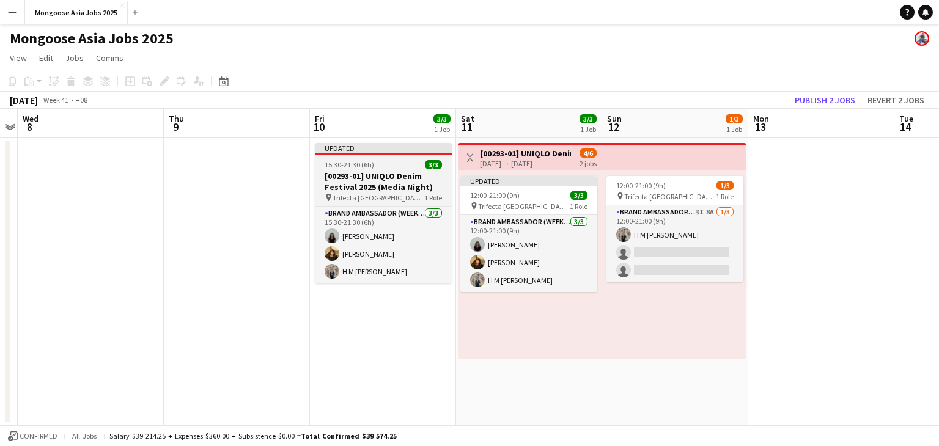
click at [391, 172] on h3 "[00293-01] UNIQLO Denim Festival 2025 (Media Night)" at bounding box center [383, 182] width 137 height 22
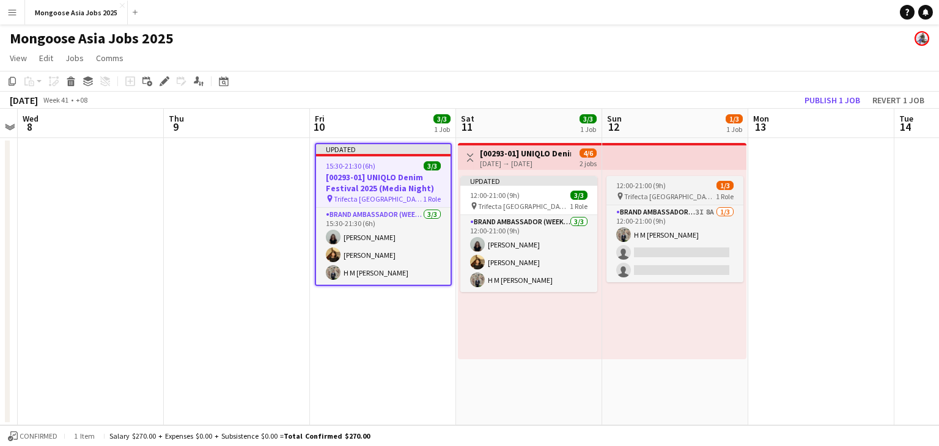
click at [651, 184] on span "12:00-21:00 (9h)" at bounding box center [641, 185] width 50 height 9
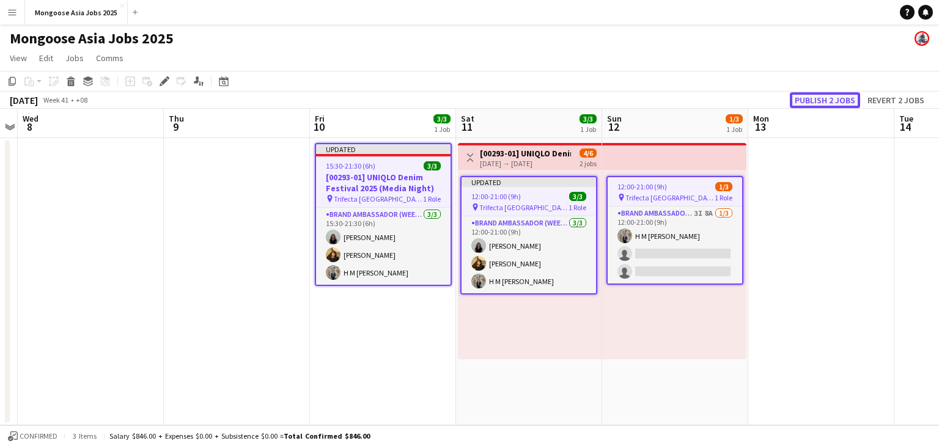
click at [838, 101] on button "Publish 2 jobs" at bounding box center [825, 100] width 70 height 16
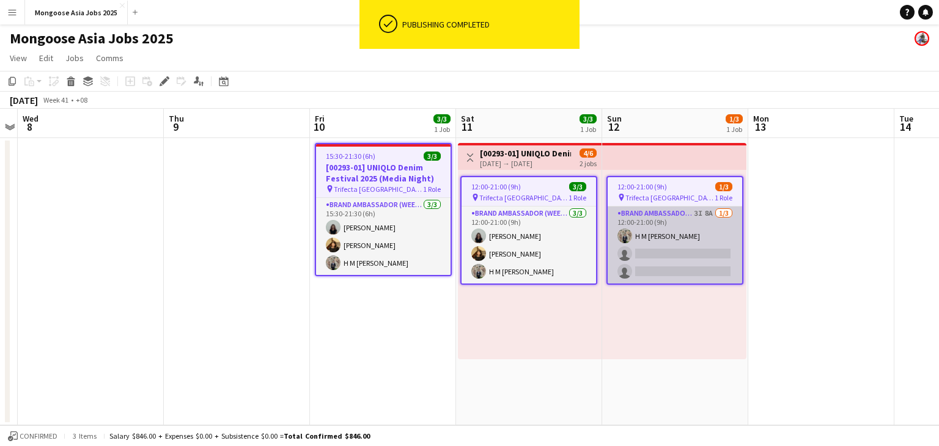
click at [662, 241] on app-card-role "Brand Ambassador (weekend) 3I 8A [DATE] 12:00-21:00 (9h) H M [PERSON_NAME] sing…" at bounding box center [674, 245] width 134 height 77
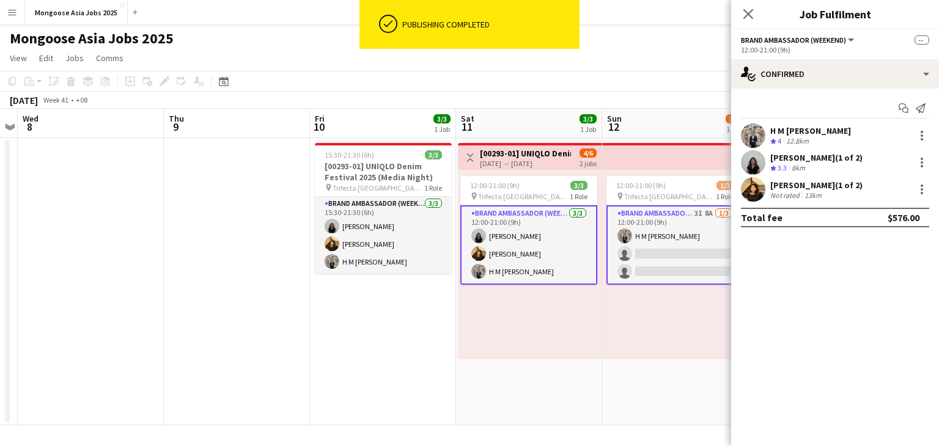
click at [562, 222] on app-card-role "Brand Ambassador (weekend) [DATE] 12:00-21:00 (9h) [PERSON_NAME] Nur Faradylla …" at bounding box center [528, 244] width 137 height 79
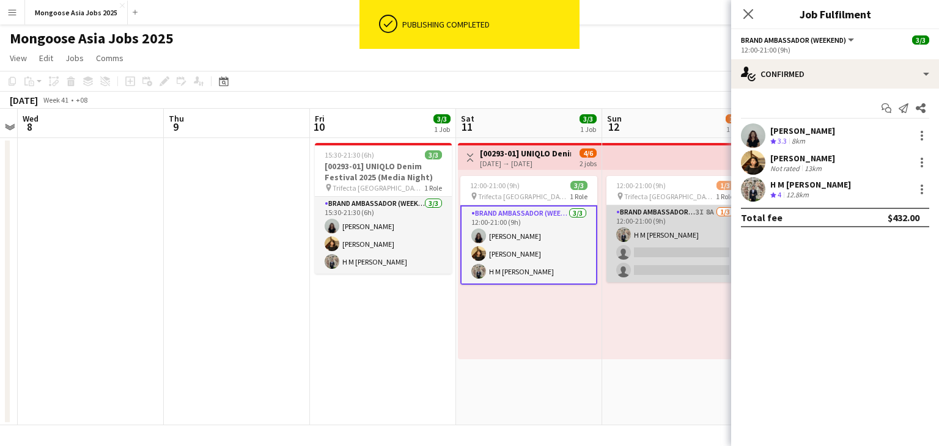
click at [655, 227] on app-card-role "Brand Ambassador (weekend) 3I 8A [DATE] 12:00-21:00 (9h) H M [PERSON_NAME] sing…" at bounding box center [674, 243] width 137 height 77
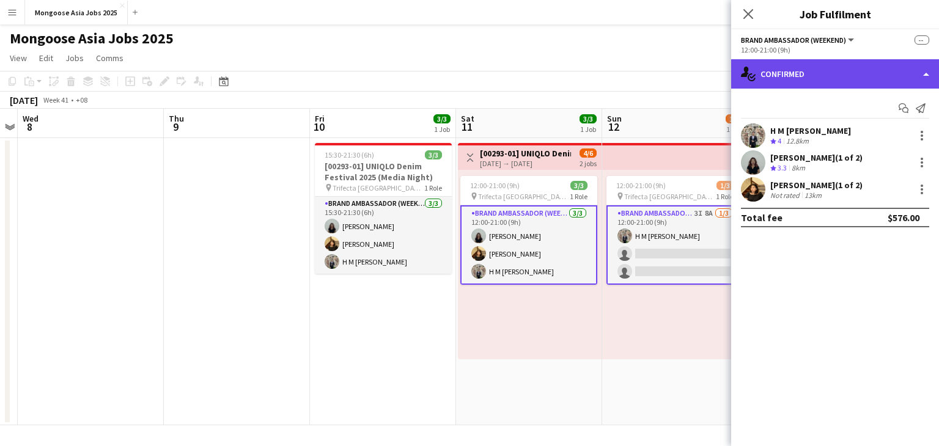
click at [802, 81] on div "single-neutral-actions-check-2 Confirmed" at bounding box center [835, 73] width 208 height 29
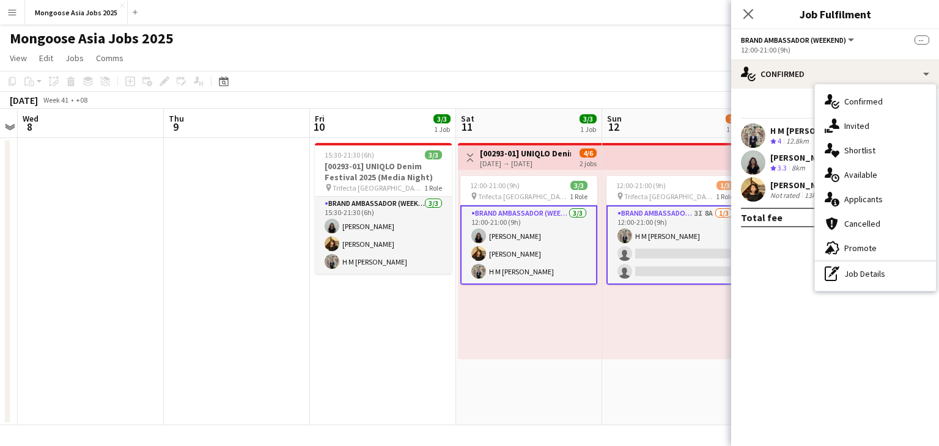
click at [658, 256] on app-card-role "Brand Ambassador (weekend) 3I 8A [DATE] 12:00-21:00 (9h) H M [PERSON_NAME] sing…" at bounding box center [674, 244] width 137 height 79
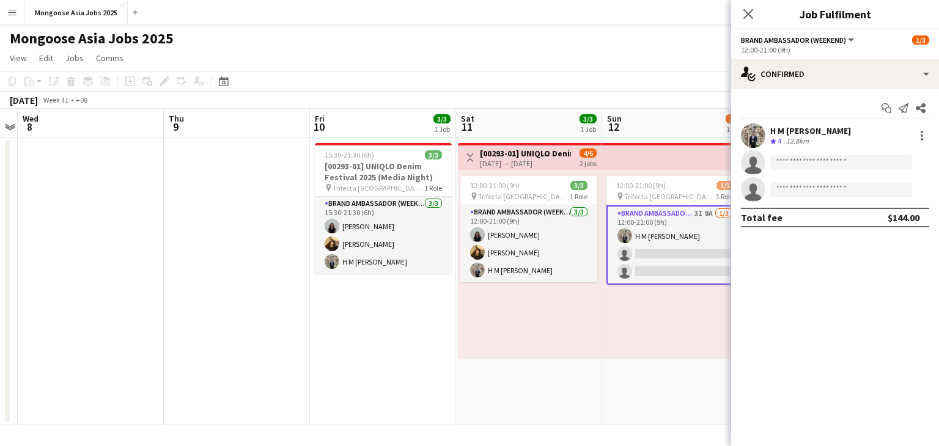
click at [374, 316] on app-date-cell "15:30-21:30 (6h) 3/3 [00293-01] UNIQLO Denim Festival 2025 (Media Night) pin Tr…" at bounding box center [383, 281] width 146 height 287
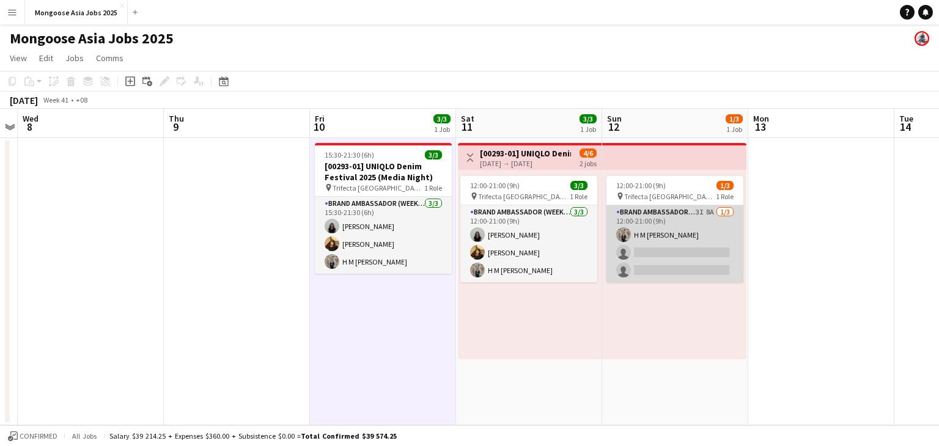
click at [651, 254] on app-card-role "Brand Ambassador (weekend) 3I 8A [DATE] 12:00-21:00 (9h) H M [PERSON_NAME] sing…" at bounding box center [674, 243] width 137 height 77
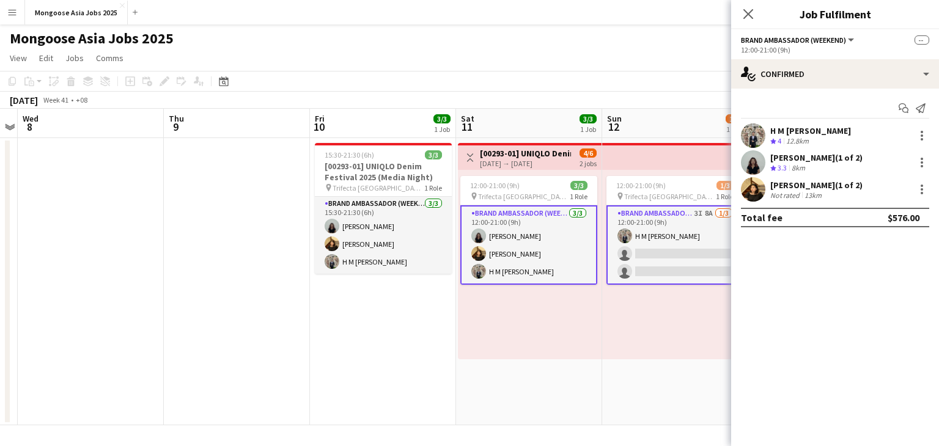
click at [632, 68] on app-page-menu "View Day view expanded Day view collapsed Month view Date picker Jump to [DATE]…" at bounding box center [469, 59] width 939 height 23
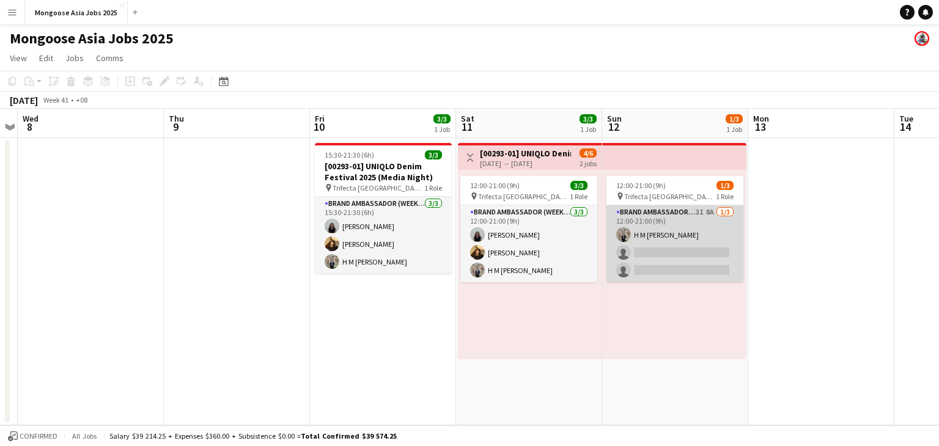
click at [669, 232] on app-card-role "Brand Ambassador (weekend) 3I 8A [DATE] 12:00-21:00 (9h) H M [PERSON_NAME] sing…" at bounding box center [674, 243] width 137 height 77
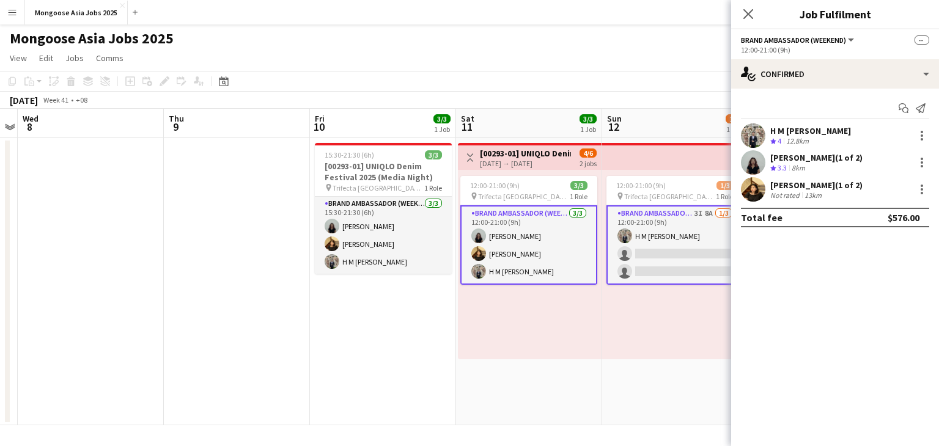
click at [578, 48] on app-page-menu "View Day view expanded Day view collapsed Month view Date picker Jump to [DATE]…" at bounding box center [469, 59] width 939 height 23
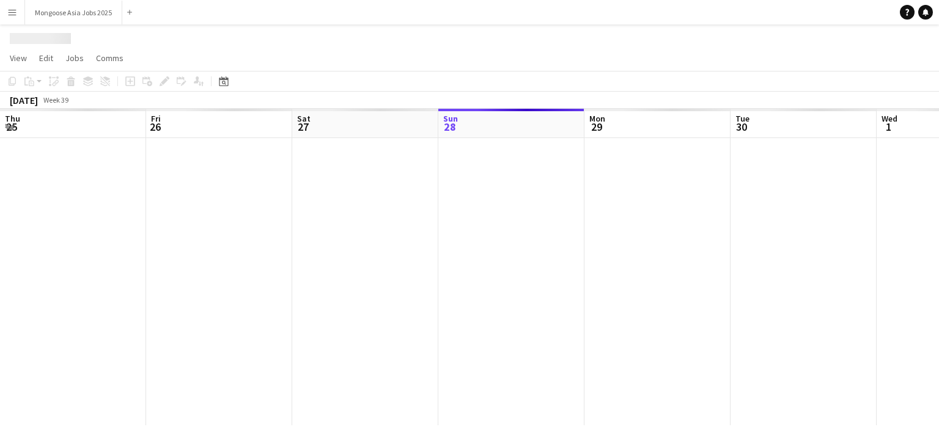
scroll to position [0, 292]
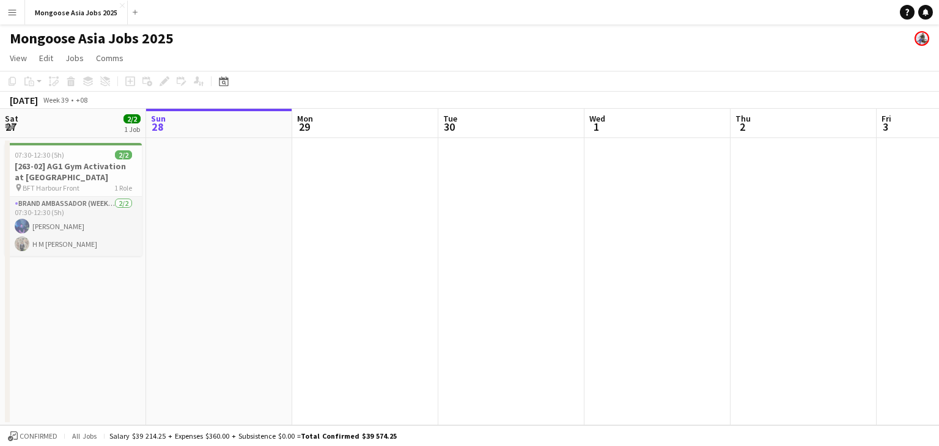
click at [233, 86] on app-toolbar "Copy Paste Paste Ctrl+V Paste with crew Ctrl+Shift+V Paste linked Job Delete Gr…" at bounding box center [469, 81] width 939 height 21
click at [229, 82] on div "Date picker" at bounding box center [223, 81] width 15 height 15
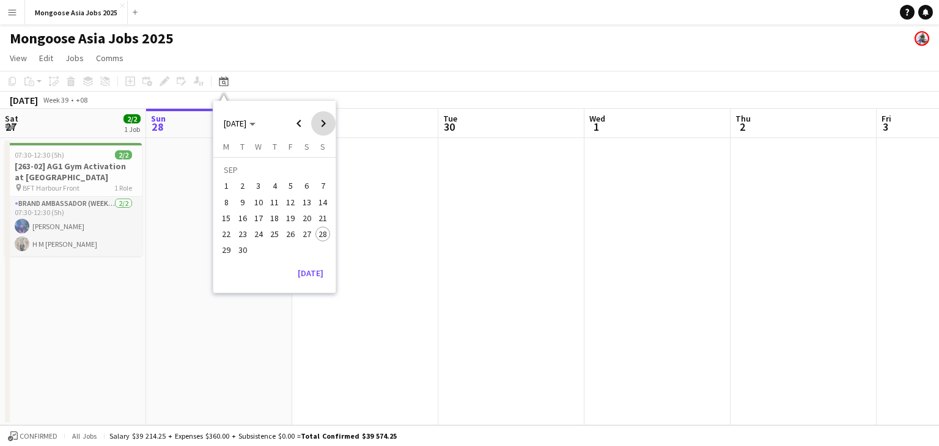
click at [321, 118] on span "Next month" at bounding box center [323, 123] width 24 height 24
click at [290, 201] on span "10" at bounding box center [291, 202] width 15 height 15
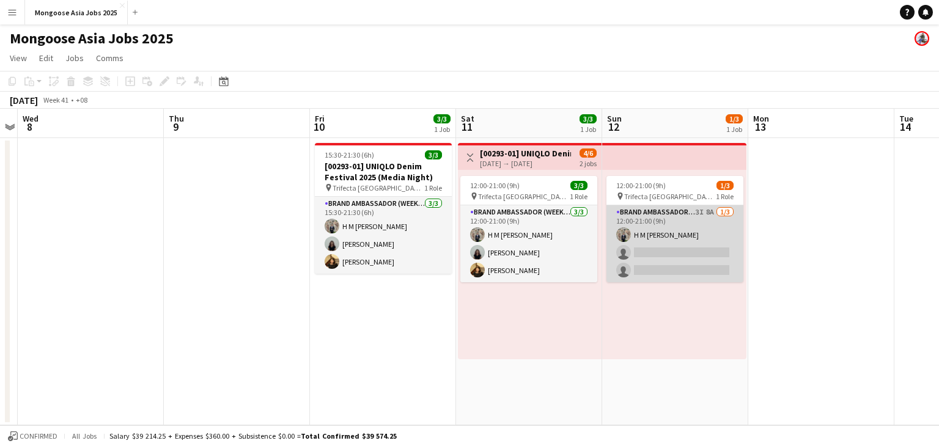
click at [680, 238] on app-card-role "Brand Ambassador (weekend) 3I 8A [DATE] 12:00-21:00 (9h) H M [PERSON_NAME] sing…" at bounding box center [674, 243] width 137 height 77
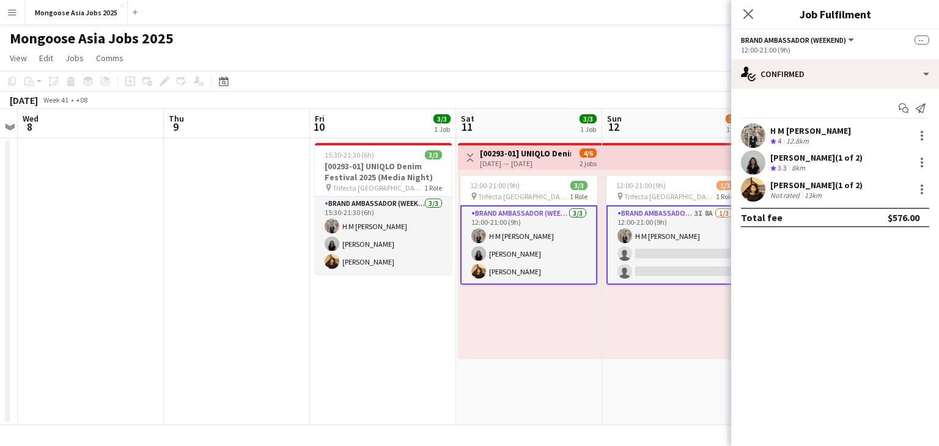
scroll to position [0, 0]
click at [802, 162] on div "Anthea Tan (1 of 2)" at bounding box center [816, 157] width 92 height 11
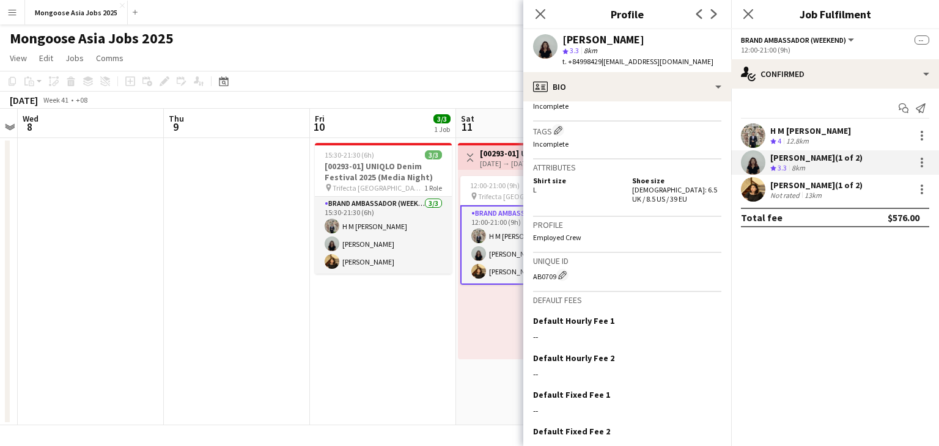
scroll to position [535, 0]
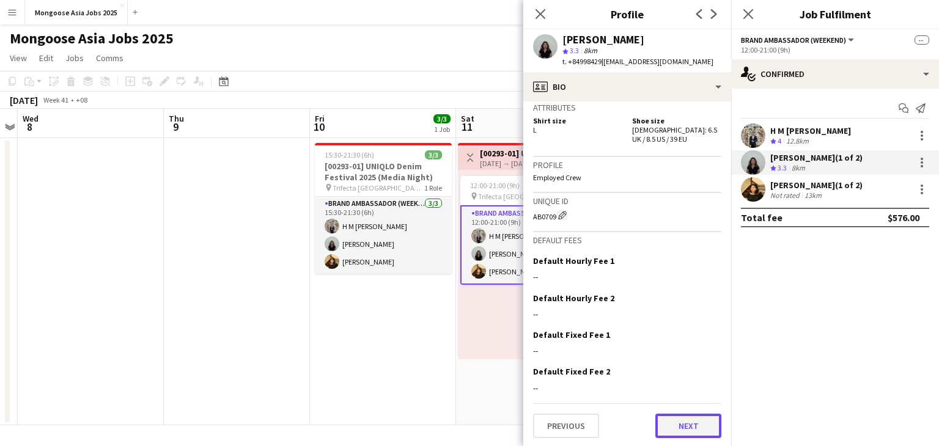
click at [693, 428] on button "Next" at bounding box center [688, 426] width 66 height 24
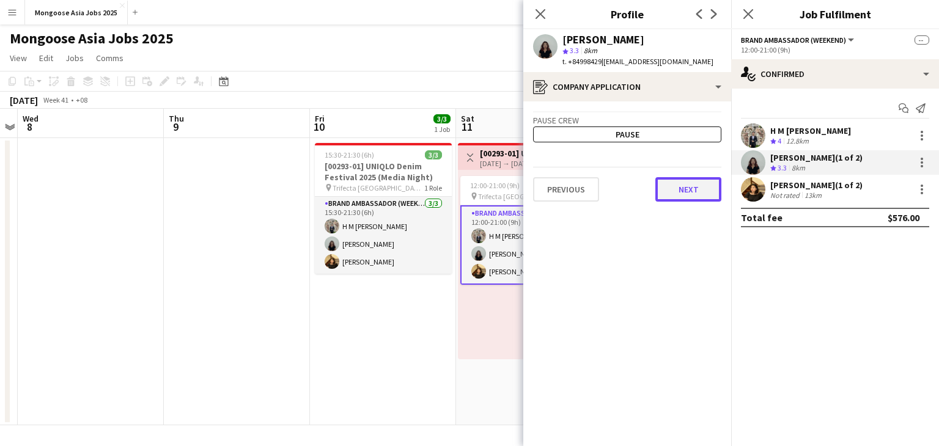
click at [697, 189] on button "Next" at bounding box center [688, 189] width 66 height 24
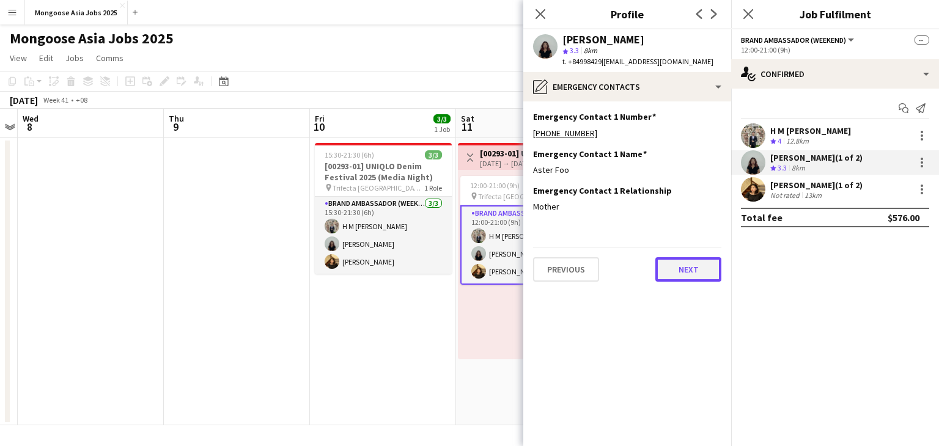
click at [692, 272] on button "Next" at bounding box center [688, 269] width 66 height 24
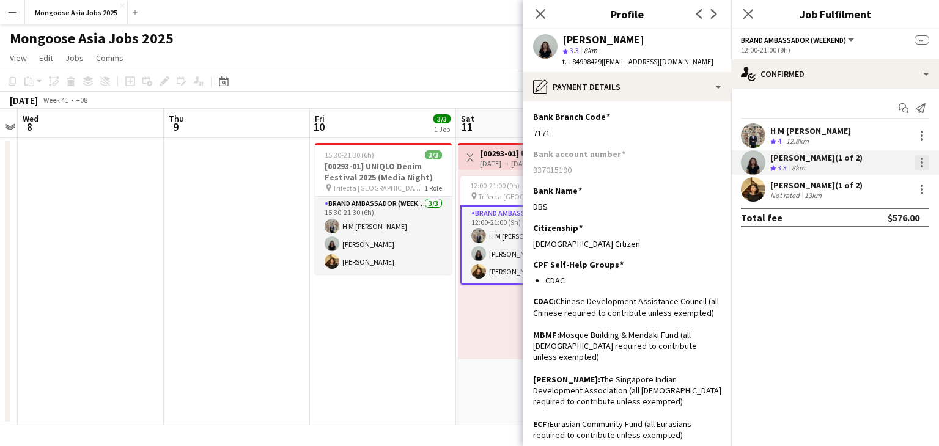
click at [923, 166] on div at bounding box center [921, 162] width 15 height 15
click at [783, 301] on div at bounding box center [469, 223] width 939 height 446
click at [709, 12] on icon "Next" at bounding box center [714, 14] width 10 height 10
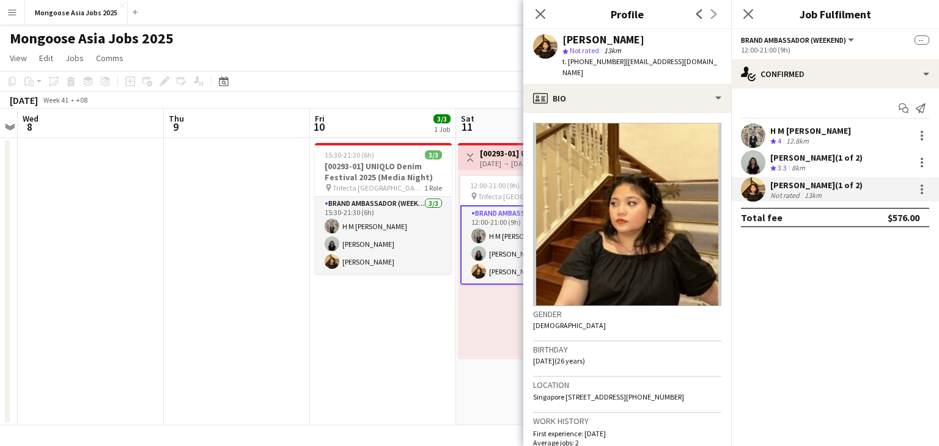
click at [530, 13] on div "Close pop-in" at bounding box center [540, 14] width 34 height 28
click at [555, 10] on div "Close pop-in" at bounding box center [540, 14] width 34 height 28
click at [536, 13] on icon "Close pop-in" at bounding box center [540, 14] width 12 height 12
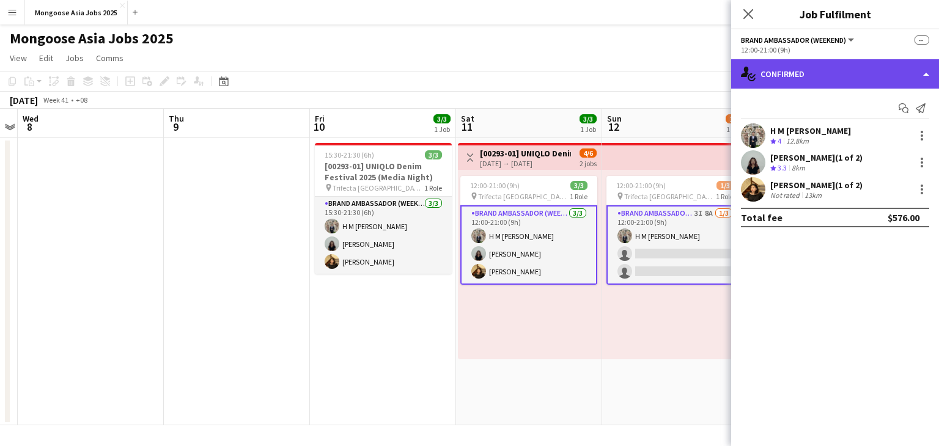
click at [782, 80] on div "single-neutral-actions-check-2 Confirmed" at bounding box center [835, 73] width 208 height 29
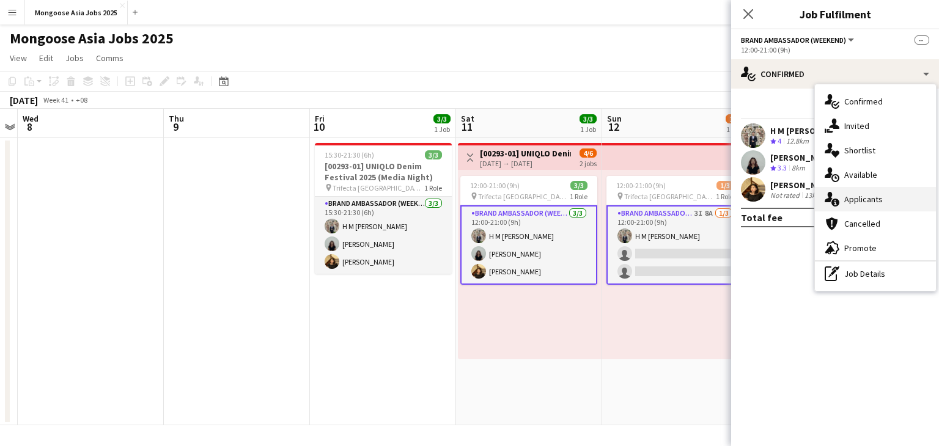
click at [870, 200] on span "Applicants" at bounding box center [863, 199] width 39 height 11
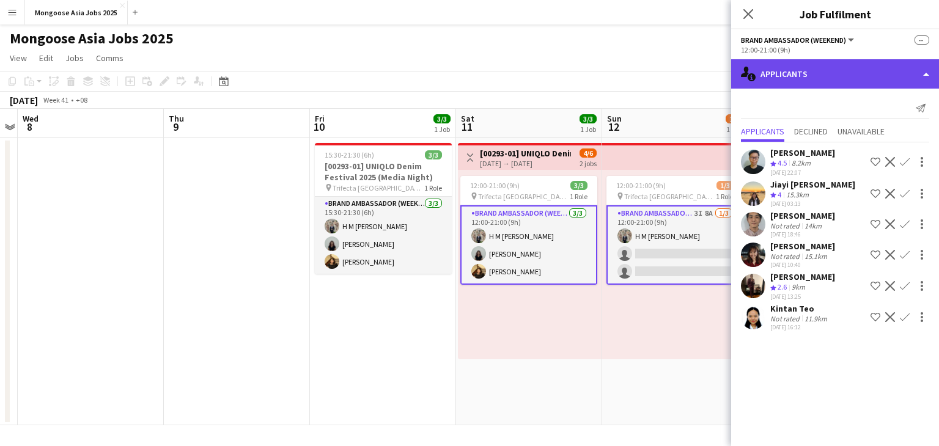
click at [799, 75] on div "single-neutral-actions-information Applicants" at bounding box center [835, 73] width 208 height 29
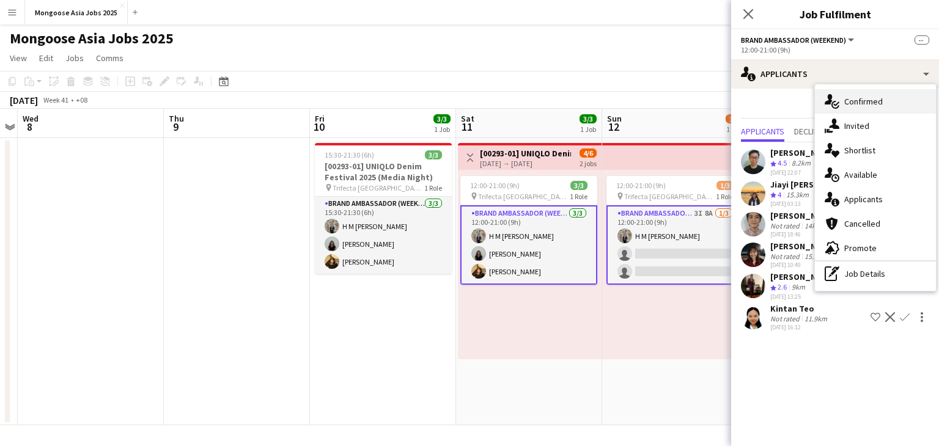
click at [875, 100] on span "Confirmed" at bounding box center [863, 101] width 39 height 11
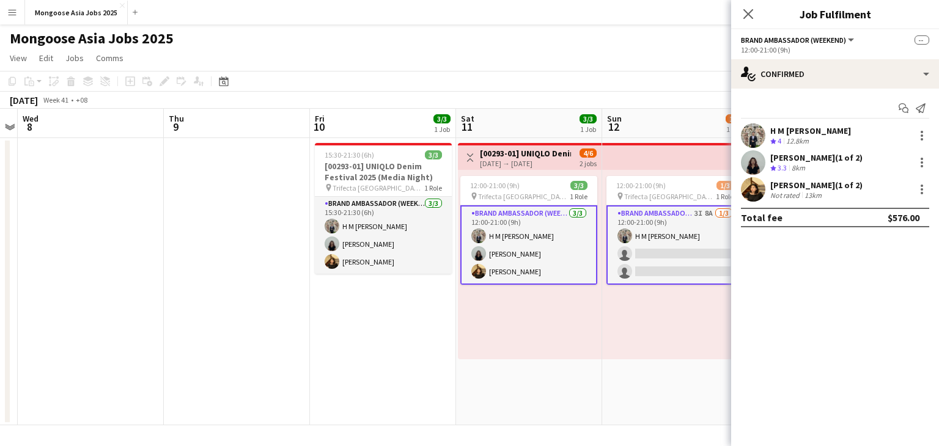
click at [683, 220] on app-card-role "Brand Ambassador (weekend) 3I 8A [DATE] 12:00-21:00 (9h) H M [PERSON_NAME] sing…" at bounding box center [674, 244] width 137 height 79
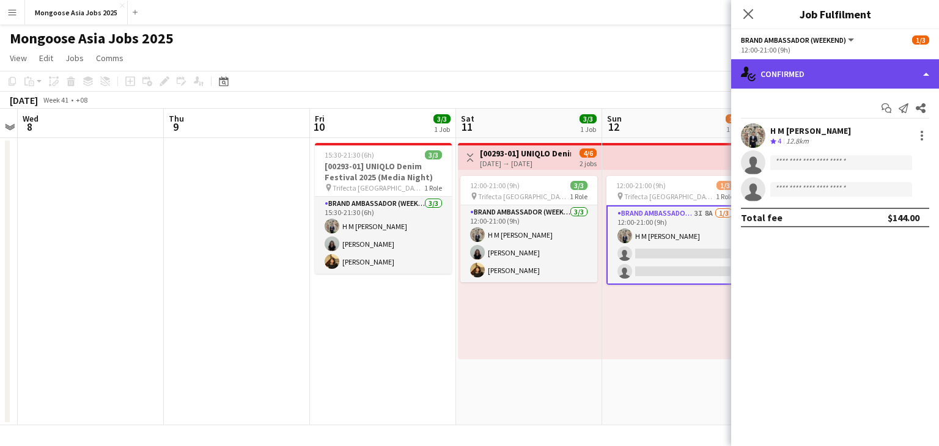
click at [835, 81] on div "single-neutral-actions-check-2 Confirmed" at bounding box center [835, 73] width 208 height 29
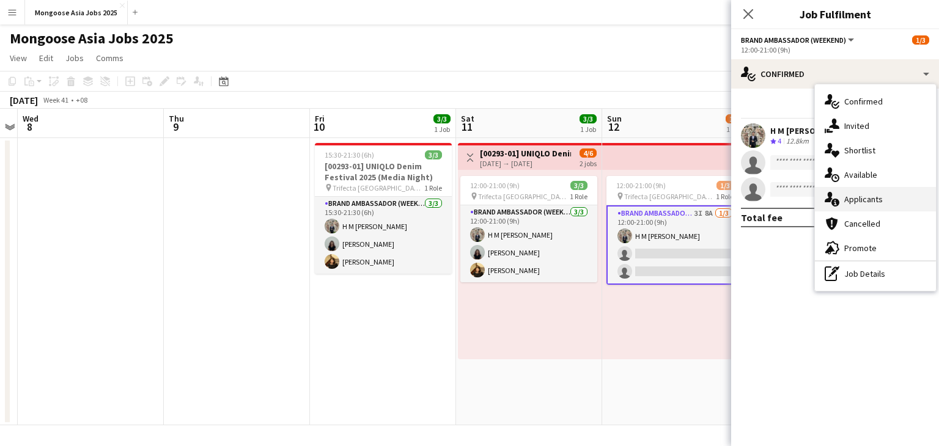
click at [865, 189] on div "single-neutral-actions-information Applicants" at bounding box center [875, 199] width 121 height 24
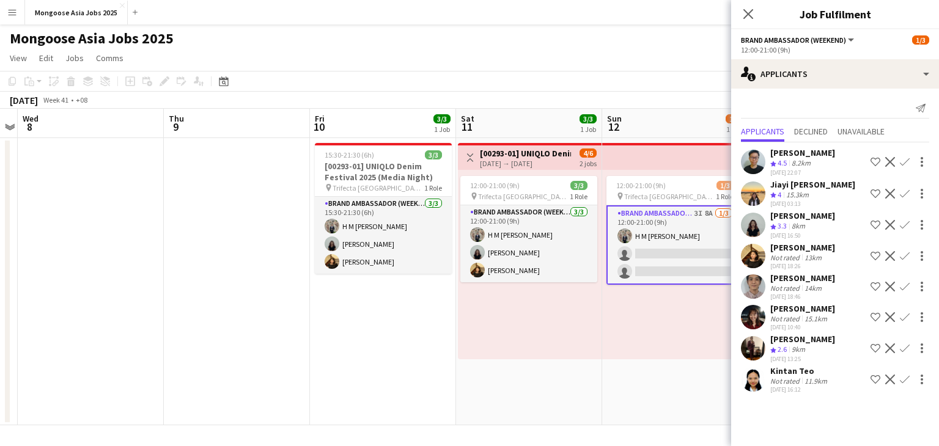
click at [907, 260] on app-icon "Confirm" at bounding box center [905, 256] width 10 height 10
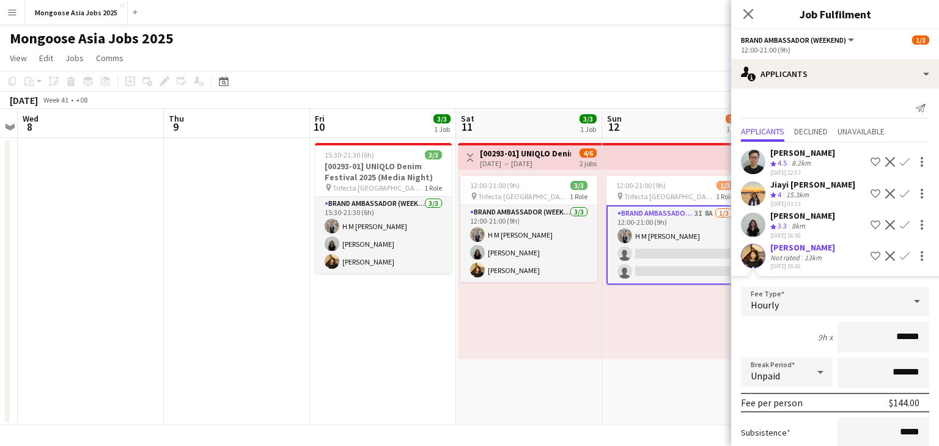
click at [900, 221] on button "Confirm" at bounding box center [904, 225] width 15 height 15
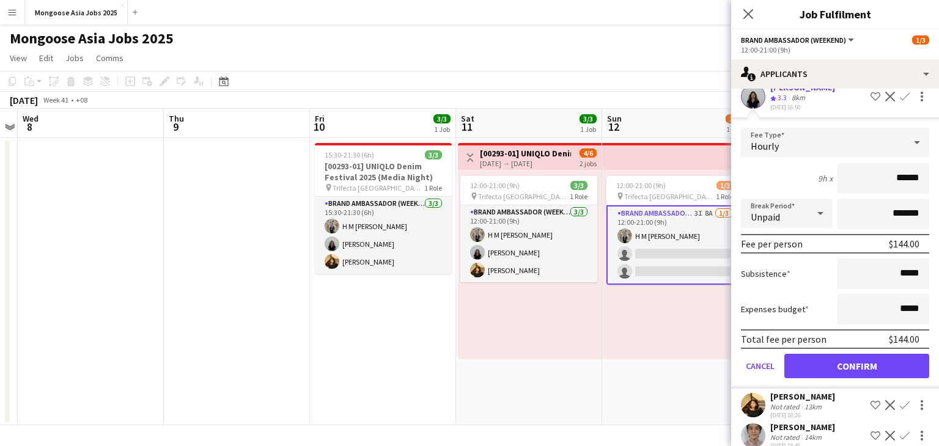
scroll to position [183, 0]
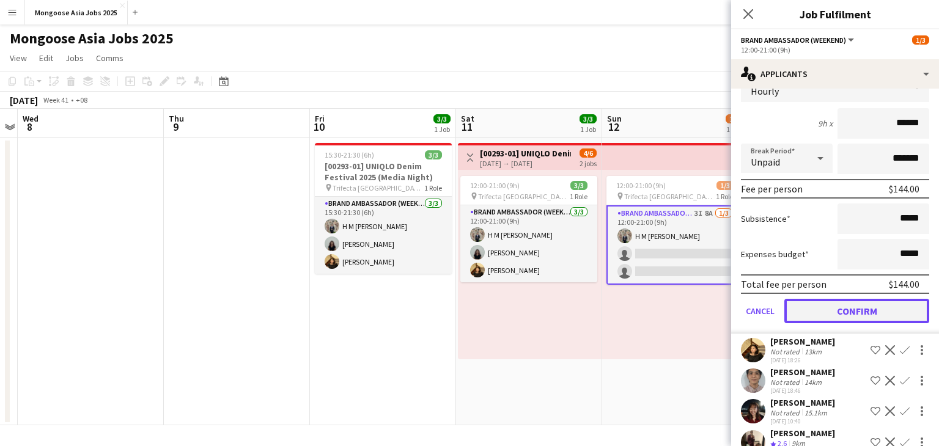
click at [862, 314] on button "Confirm" at bounding box center [856, 311] width 145 height 24
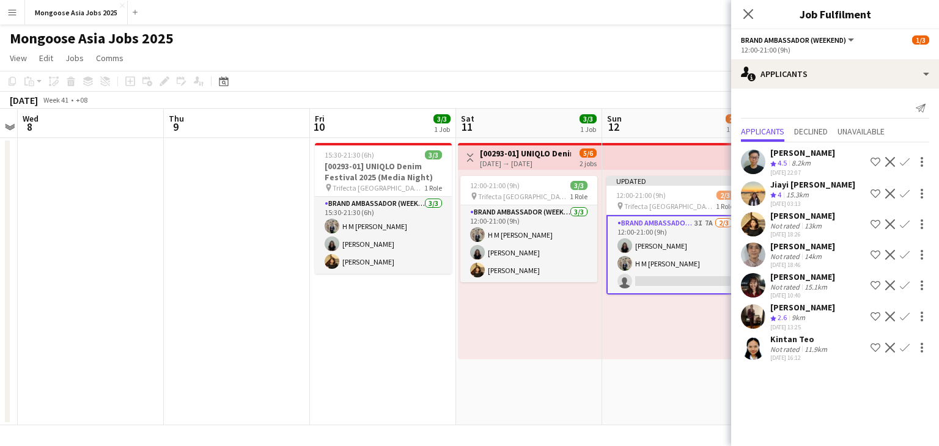
scroll to position [0, 0]
click at [905, 229] on app-icon "Confirm" at bounding box center [905, 224] width 10 height 10
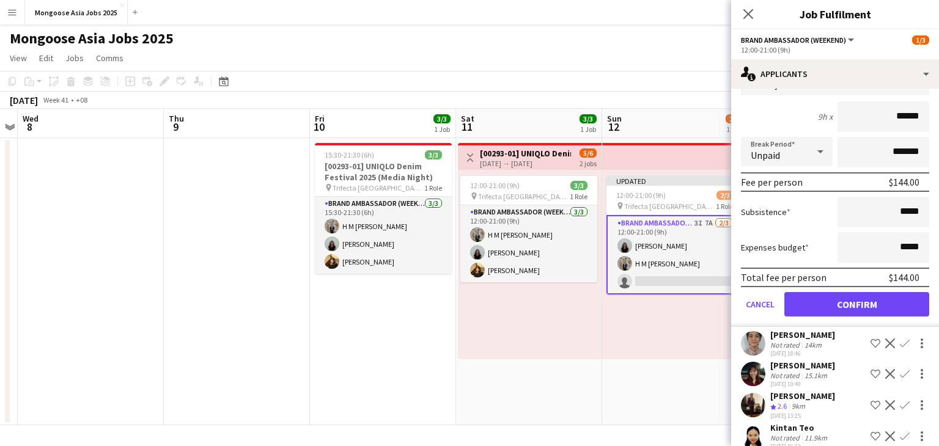
scroll to position [213, 0]
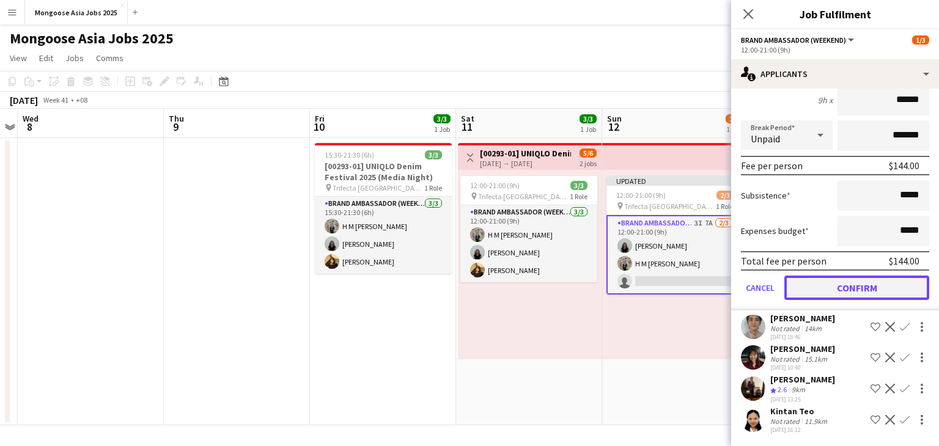
click at [858, 287] on button "Confirm" at bounding box center [856, 288] width 145 height 24
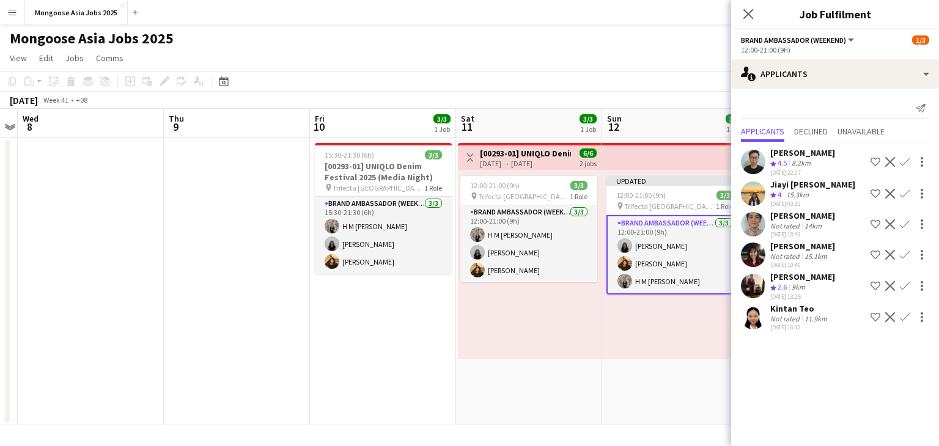
scroll to position [0, 0]
click at [754, 10] on app-icon "Close pop-in" at bounding box center [748, 15] width 18 height 18
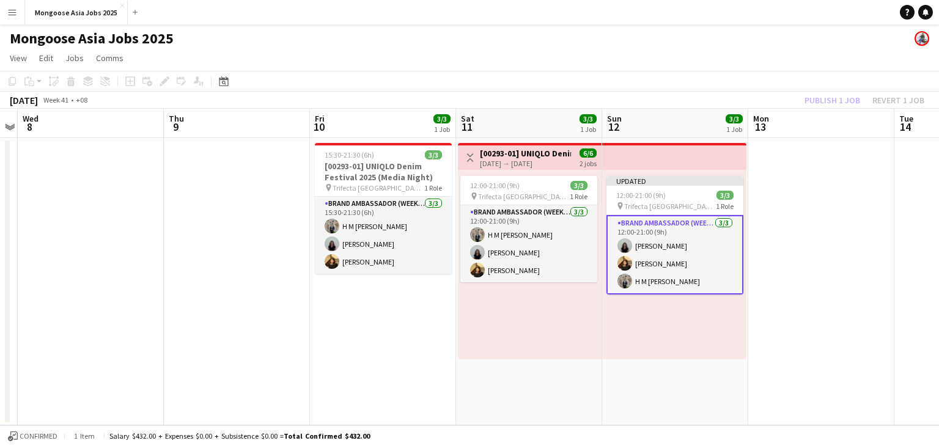
click at [652, 81] on app-toolbar "Copy Paste Paste Ctrl+V Paste with crew Ctrl+Shift+V Paste linked Job [GEOGRAPH…" at bounding box center [469, 81] width 939 height 21
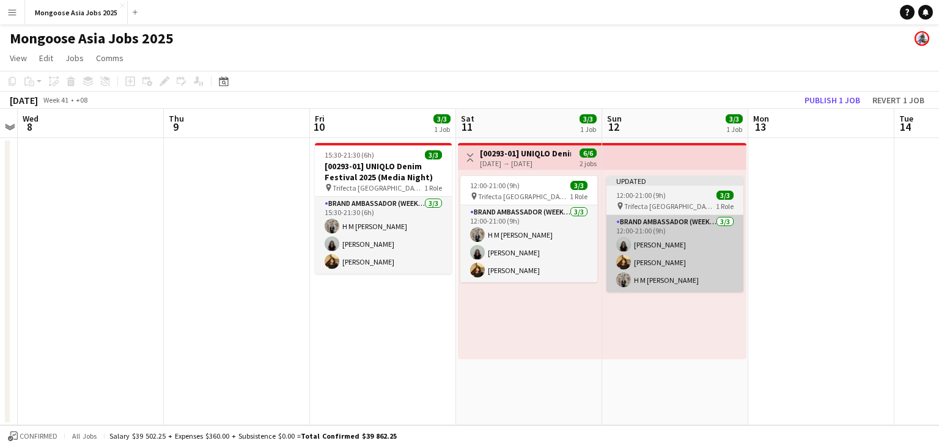
click at [664, 223] on app-job-card "Updated 12:00-21:00 (9h) 3/3 pin Trifecta Singapore 1 Role Brand Ambassador (we…" at bounding box center [674, 234] width 137 height 116
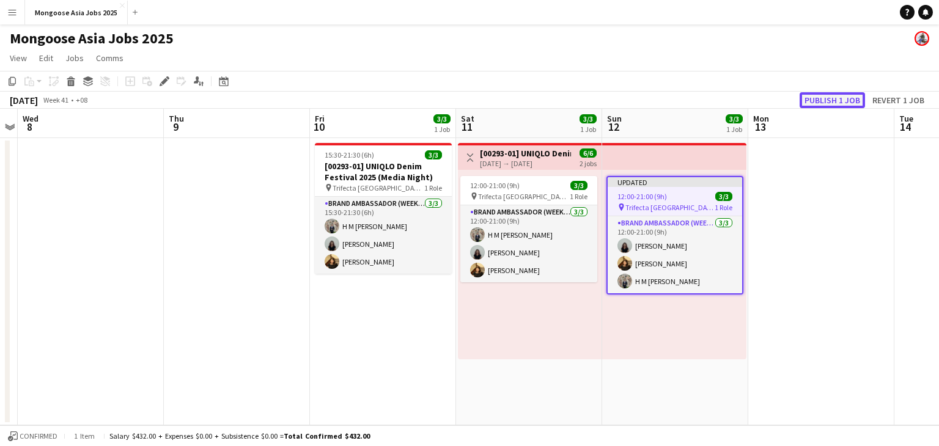
click at [829, 98] on button "Publish 1 job" at bounding box center [831, 100] width 65 height 16
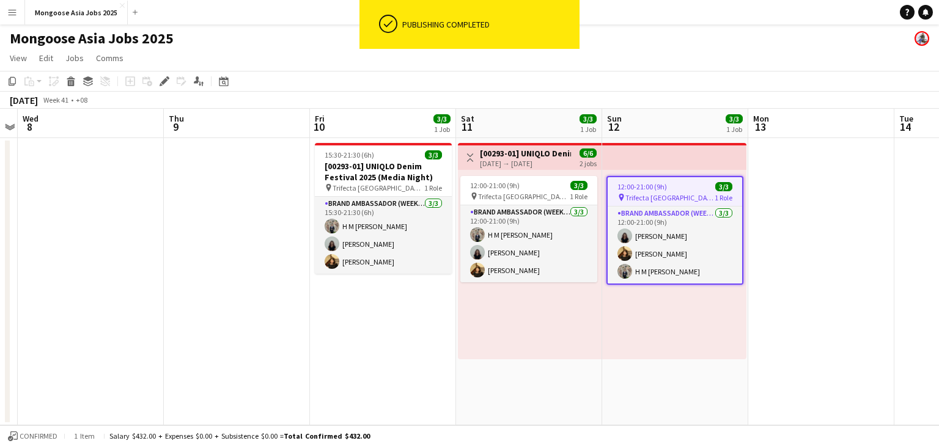
click at [616, 59] on app-page-menu "View Day view expanded Day view collapsed Month view Date picker Jump to [DATE]…" at bounding box center [469, 59] width 939 height 23
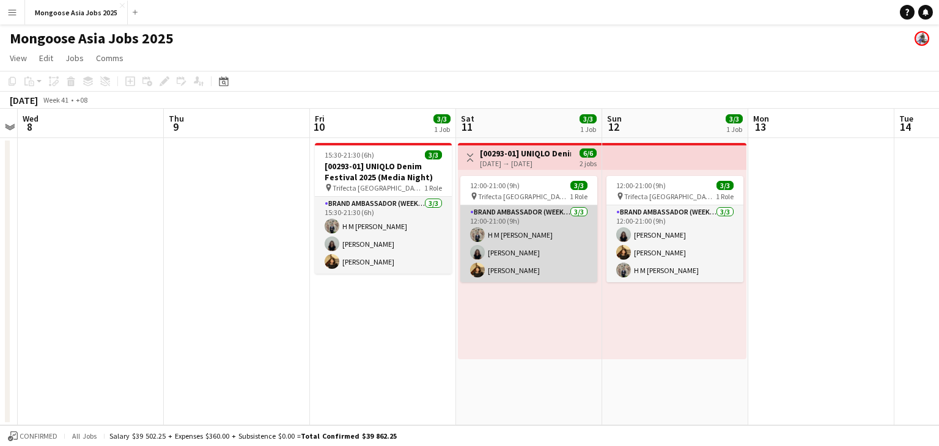
click at [509, 248] on app-card-role "Brand Ambassador (weekend) 3/3 12:00-21:00 (9h) H M Irfan Abdullah Anthea Tan N…" at bounding box center [528, 243] width 137 height 77
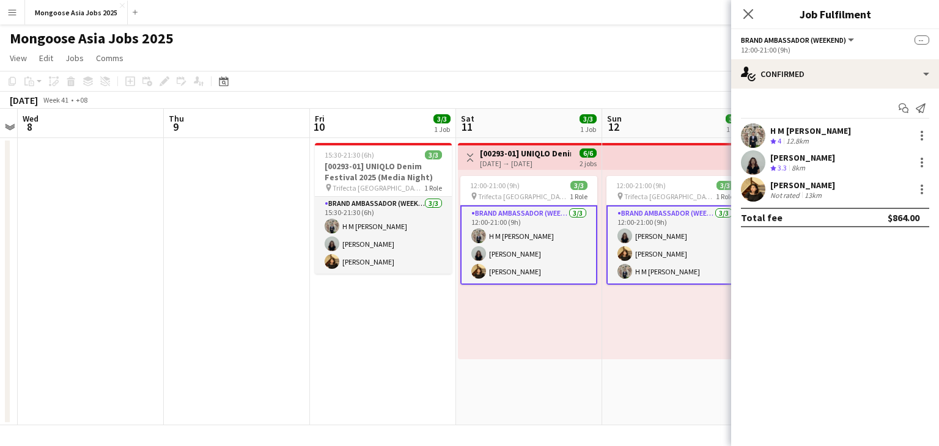
click at [758, 158] on app-user-avatar at bounding box center [753, 162] width 24 height 24
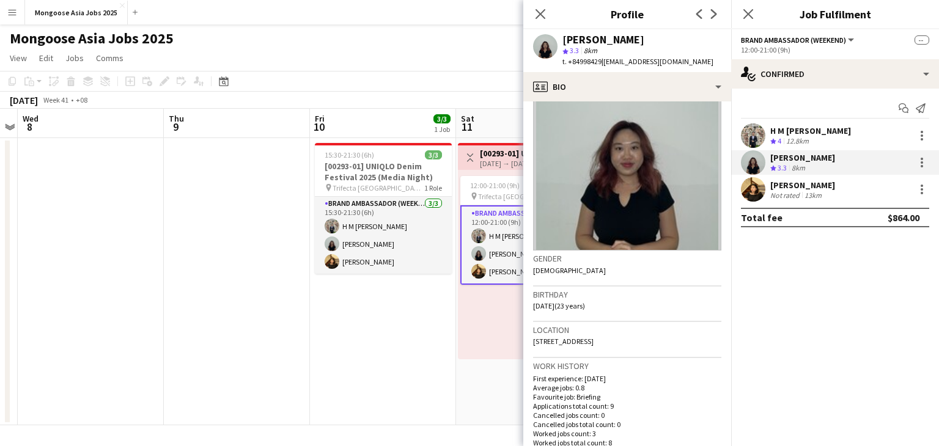
scroll to position [61, 0]
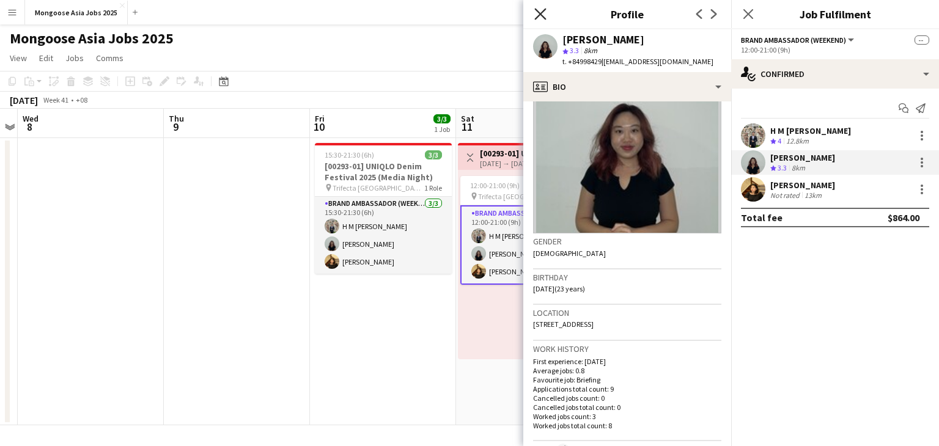
click at [543, 11] on icon at bounding box center [540, 14] width 12 height 12
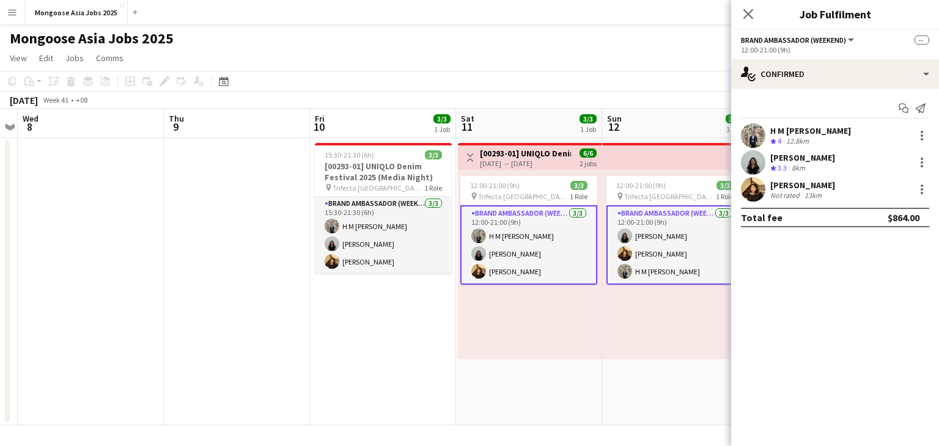
click at [762, 189] on app-user-avatar at bounding box center [753, 189] width 24 height 24
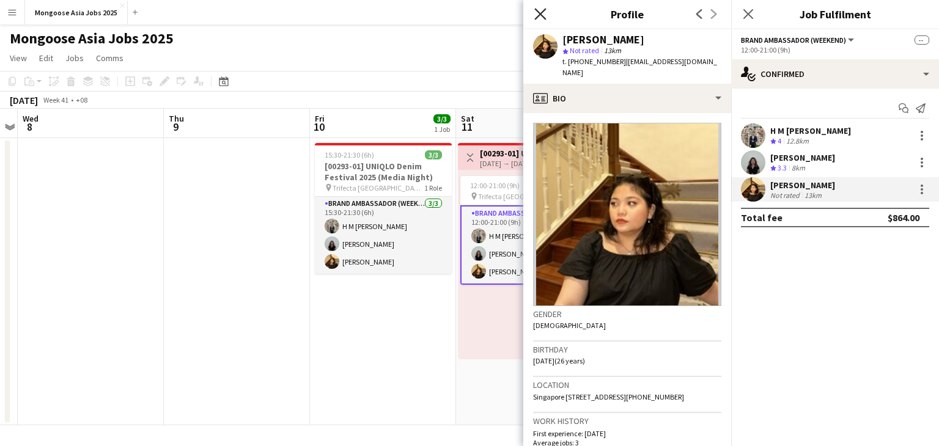
click at [542, 13] on icon "Close pop-in" at bounding box center [540, 14] width 12 height 12
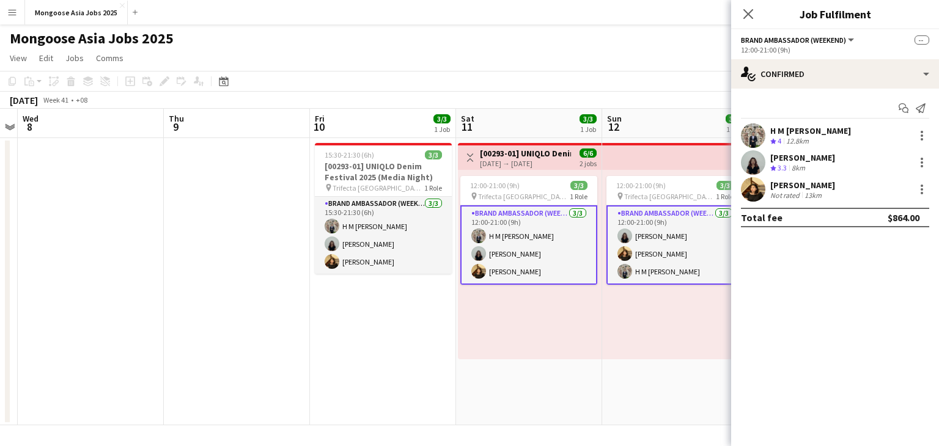
click at [578, 87] on app-toolbar "Copy Paste Paste Ctrl+V Paste with crew Ctrl+Shift+V Paste linked Job [GEOGRAPH…" at bounding box center [469, 81] width 939 height 21
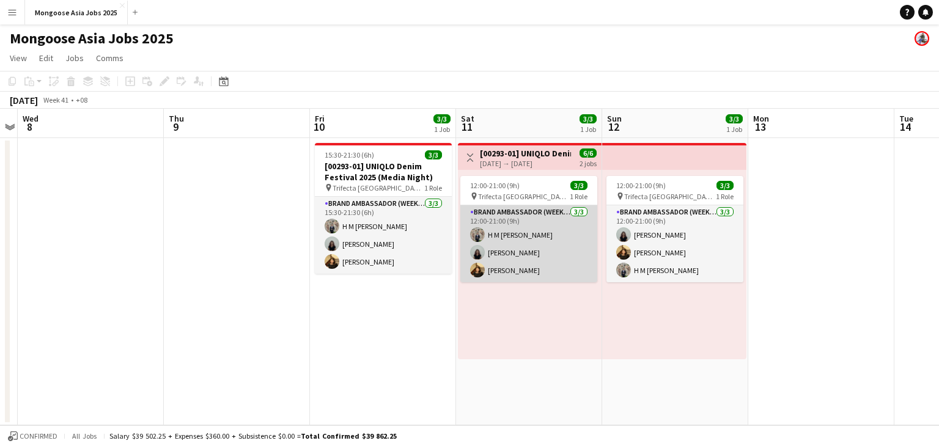
click at [515, 240] on app-card-role "Brand Ambassador (weekend) 3/3 12:00-21:00 (9h) H M Irfan Abdullah Anthea Tan N…" at bounding box center [528, 243] width 137 height 77
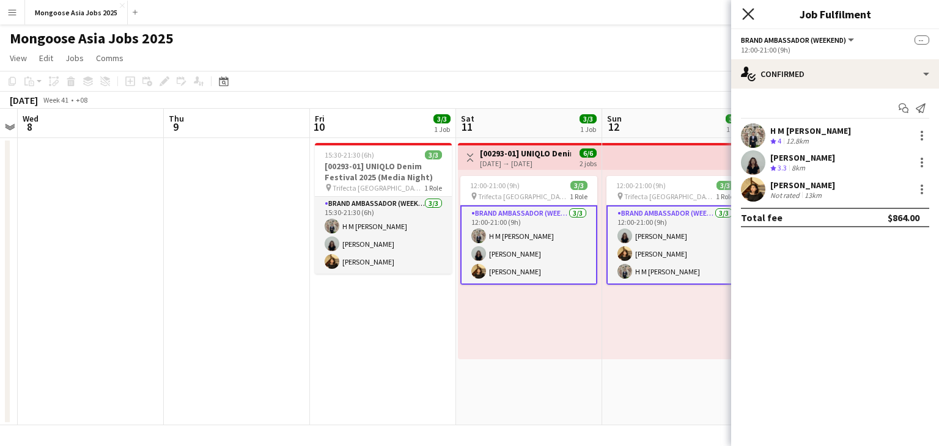
click at [746, 14] on icon "Close pop-in" at bounding box center [748, 14] width 12 height 12
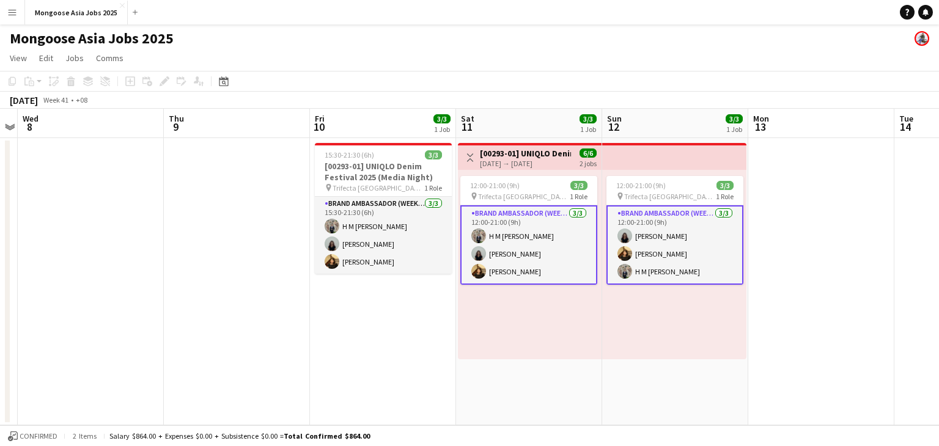
click at [240, 293] on app-date-cell at bounding box center [237, 281] width 146 height 287
